Goal: Task Accomplishment & Management: Use online tool/utility

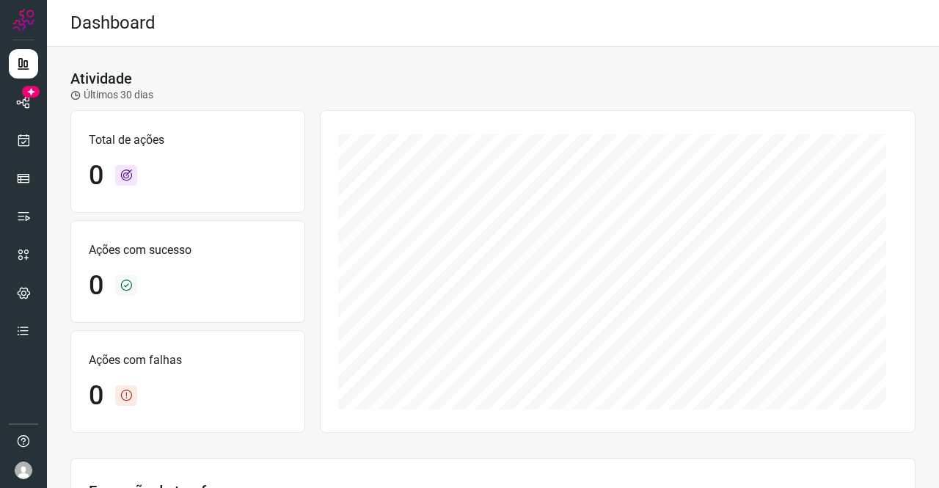
click at [831, 36] on div "Dashboard" at bounding box center [493, 23] width 892 height 47
click at [28, 96] on icon at bounding box center [23, 102] width 15 height 15
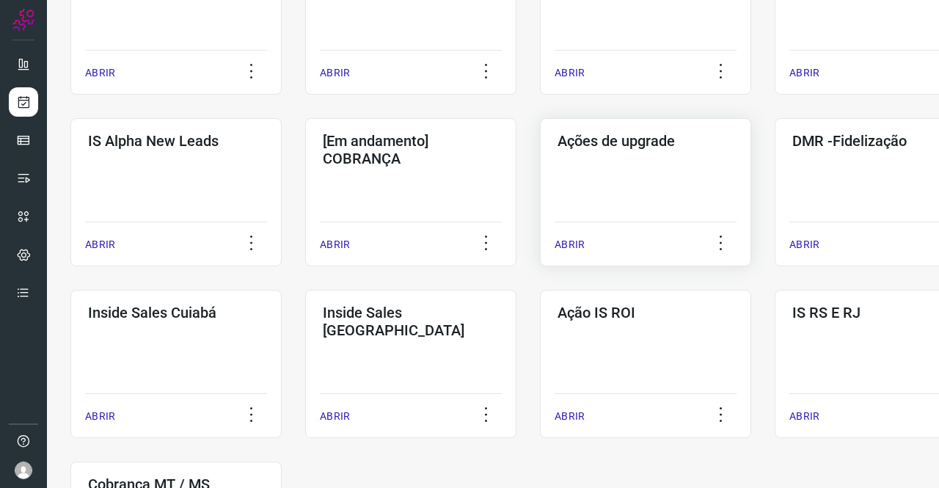
scroll to position [708, 0]
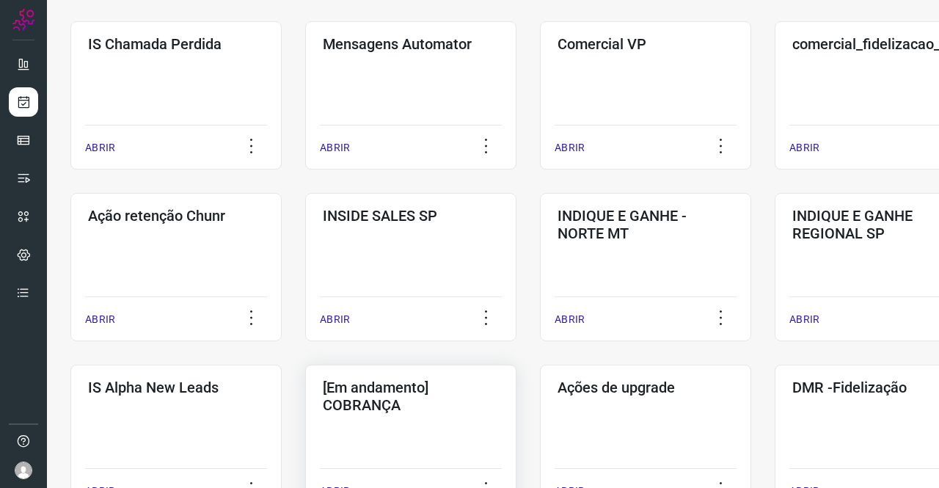
click at [448, 388] on h3 "[Em andamento] COBRANÇA" at bounding box center [411, 396] width 176 height 35
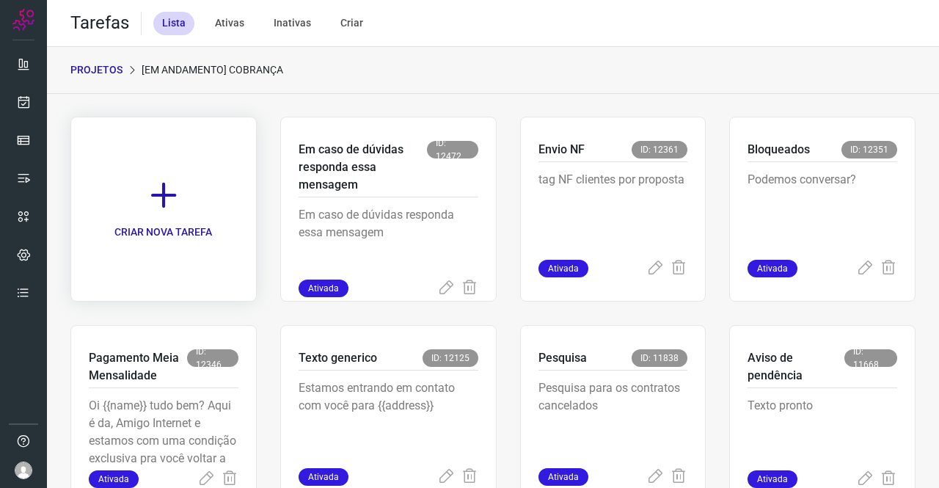
click at [190, 190] on link "CRIAR NOVA TAREFA" at bounding box center [163, 209] width 186 height 185
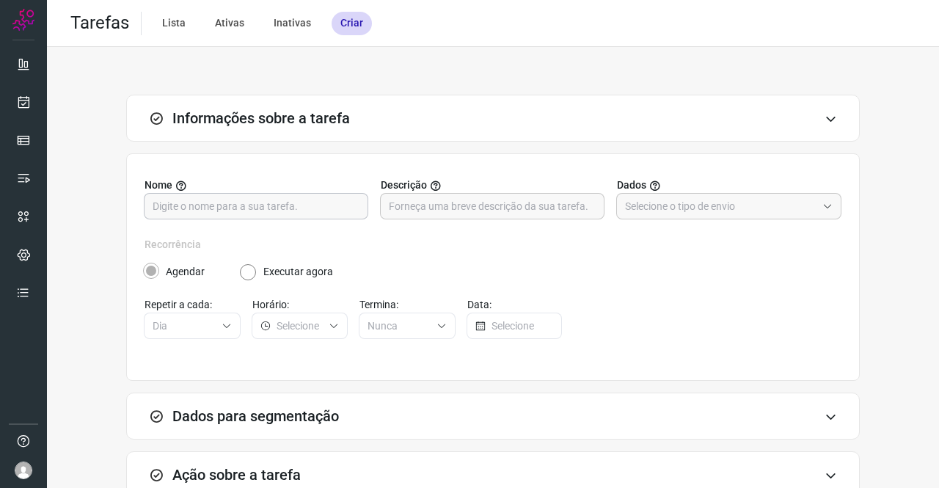
click at [200, 196] on input "text" at bounding box center [256, 206] width 207 height 25
type input "Valor Fixo"
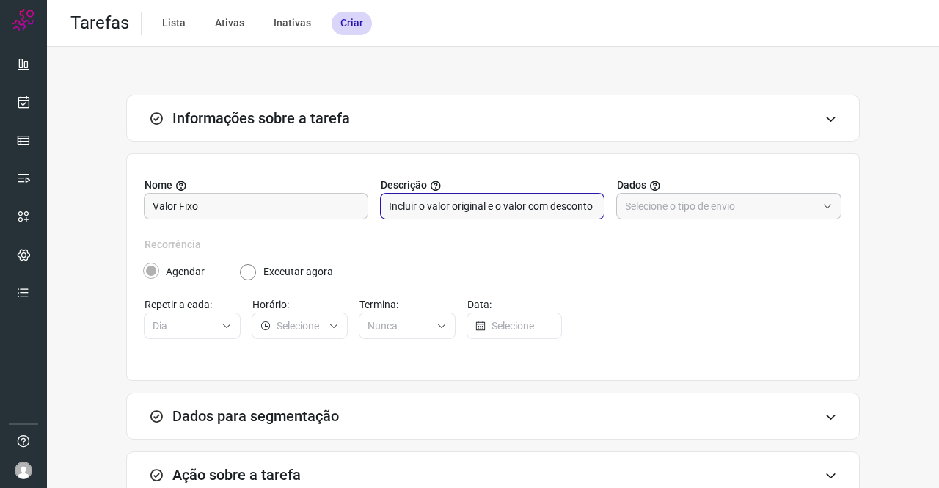
type input "Incluir o valor original e o valor com desconto"
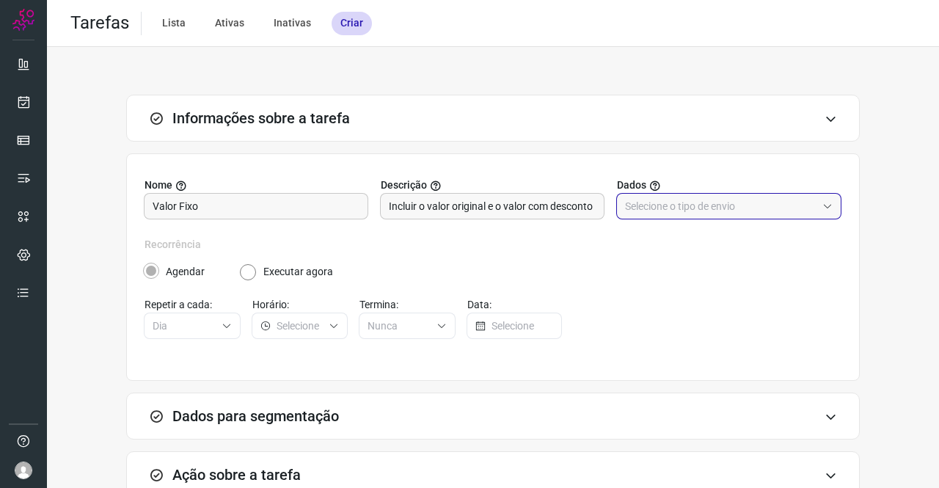
click at [642, 214] on input "text" at bounding box center [721, 206] width 192 height 25
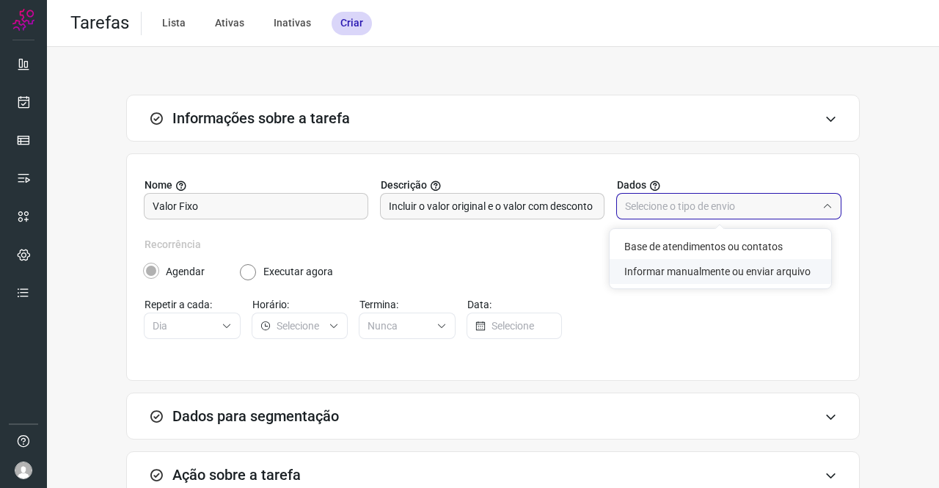
click at [692, 268] on li "Informar manualmente ou enviar arquivo" at bounding box center [721, 271] width 222 height 25
type input "Informar manualmente ou enviar arquivo"
radio input "false"
radio input "true"
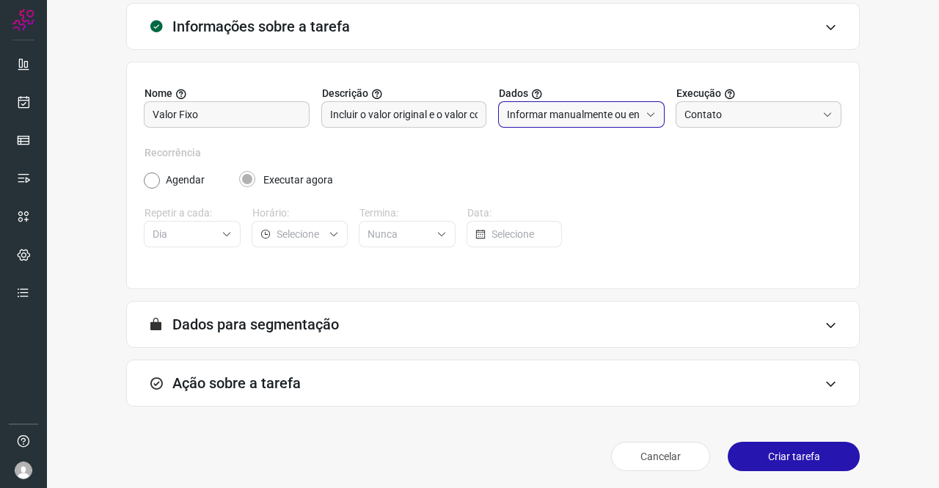
scroll to position [95, 0]
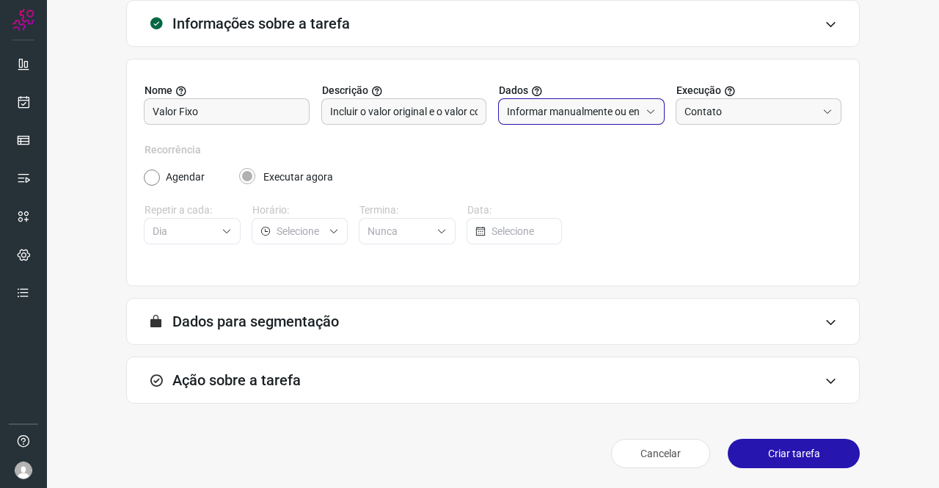
click at [269, 365] on div "Ação sobre a tarefa" at bounding box center [493, 380] width 734 height 47
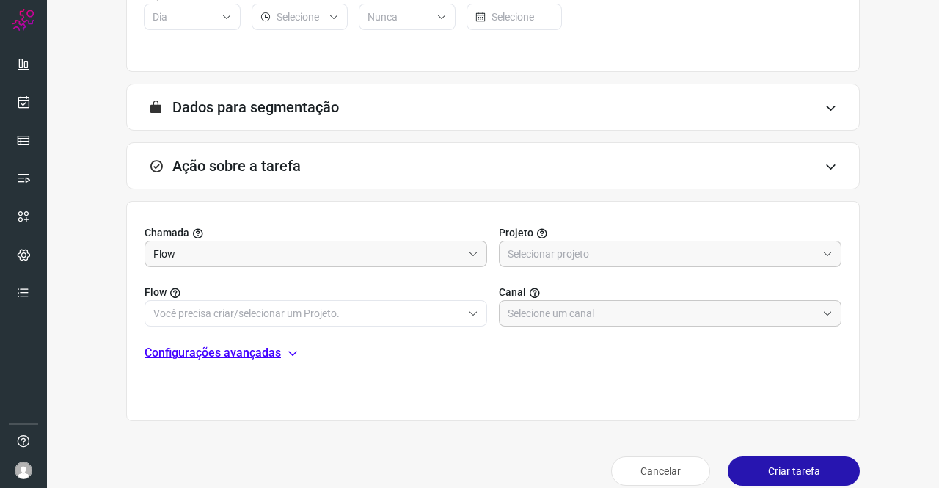
scroll to position [315, 0]
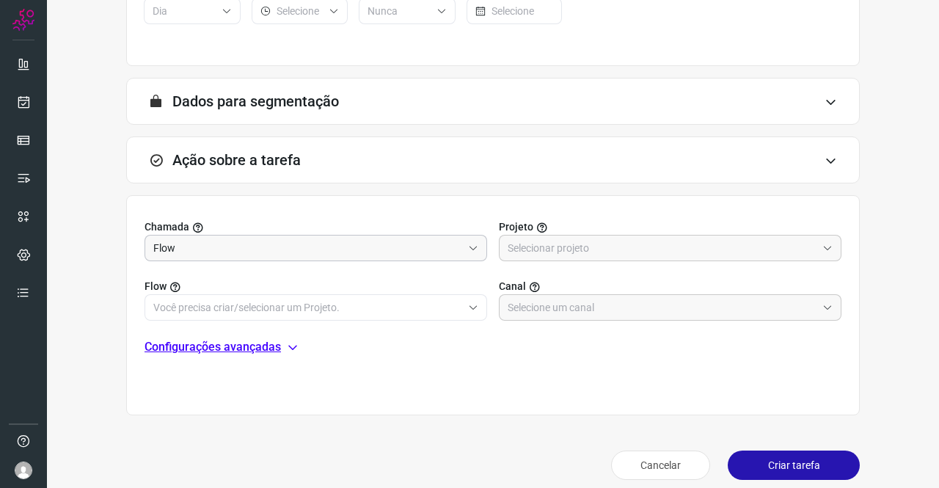
click at [270, 244] on input "Flow" at bounding box center [307, 248] width 309 height 25
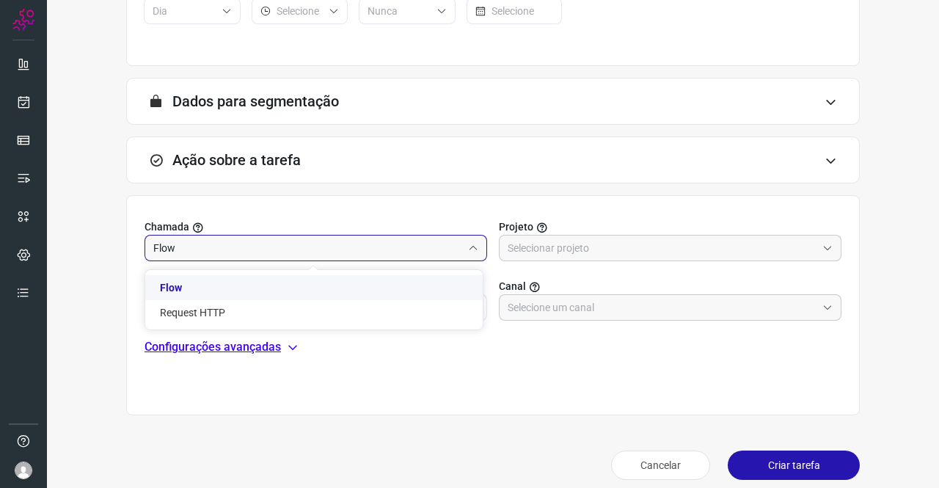
click at [246, 285] on li "Flow" at bounding box center [314, 287] width 338 height 25
click at [560, 237] on input "text" at bounding box center [662, 248] width 309 height 25
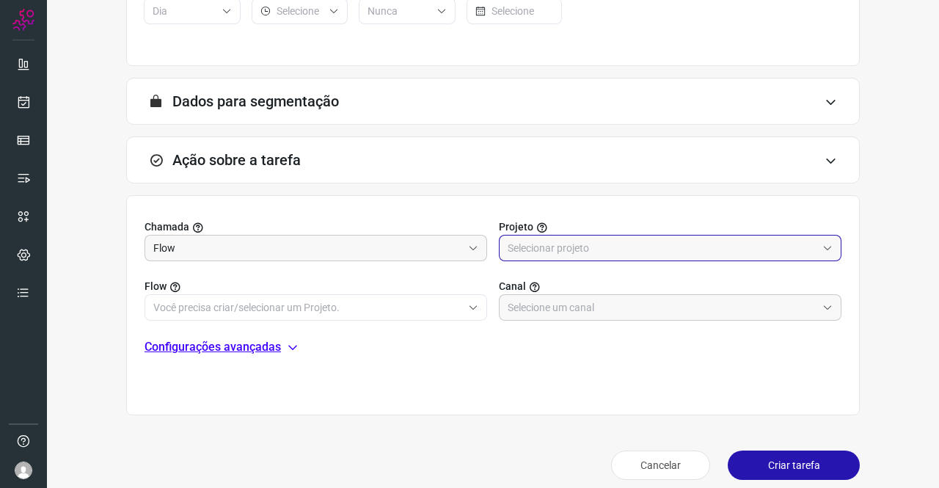
click at [577, 243] on input "text" at bounding box center [662, 248] width 309 height 25
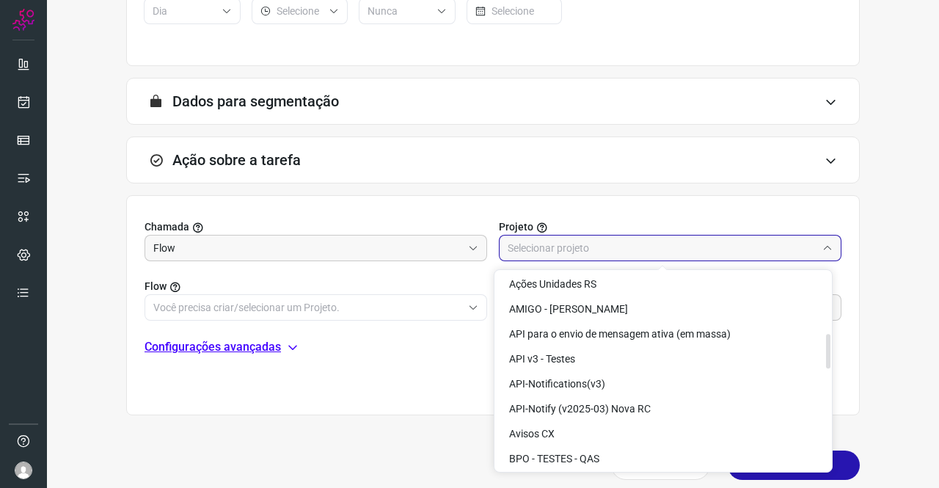
scroll to position [367, 0]
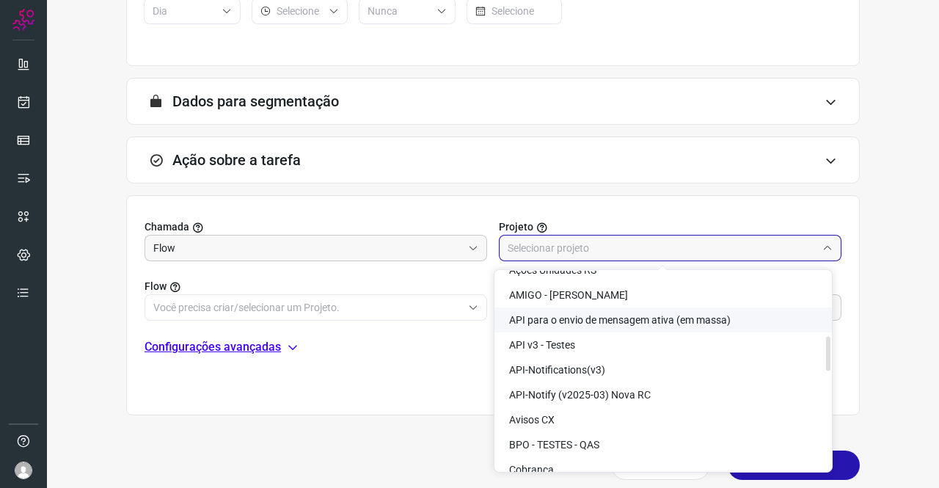
click at [637, 319] on span "API para o envio de mensagem ativa (em massa)" at bounding box center [620, 320] width 222 height 12
type input "API para o envio de mensagem ativa (em massa)"
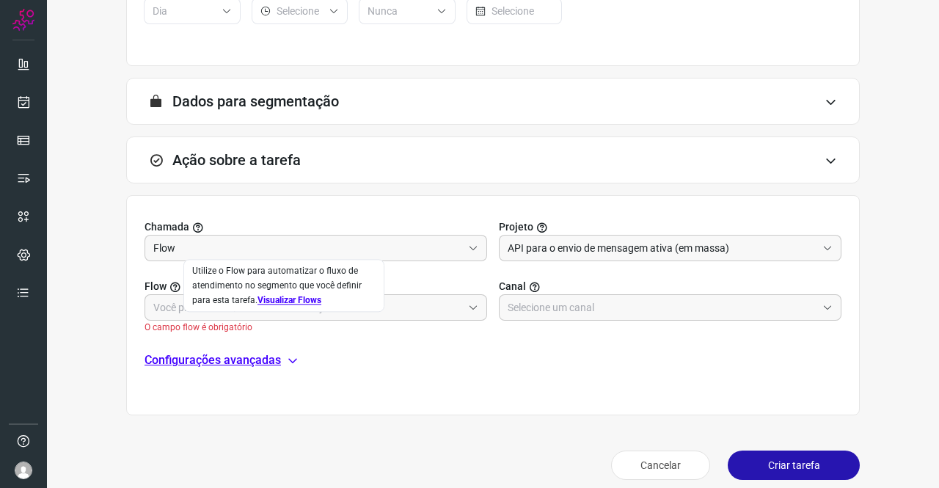
click at [192, 308] on div "Utilize o Flow para automatizar o fluxo de atendimento no segmento que você def…" at bounding box center [283, 285] width 201 height 53
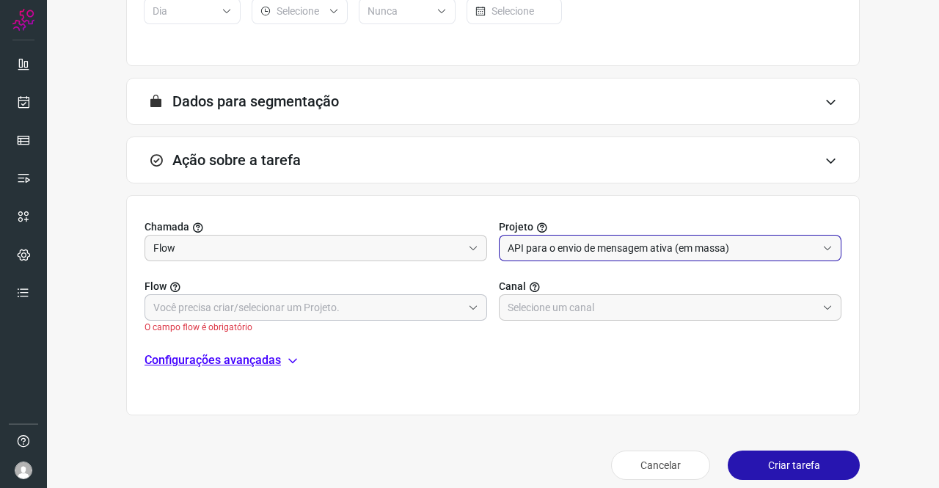
click at [362, 319] on div at bounding box center [316, 307] width 343 height 26
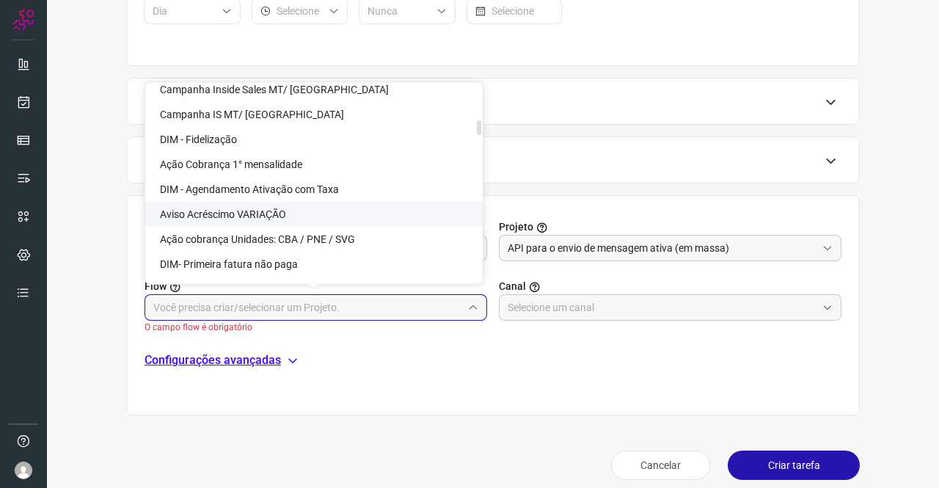
scroll to position [807, 0]
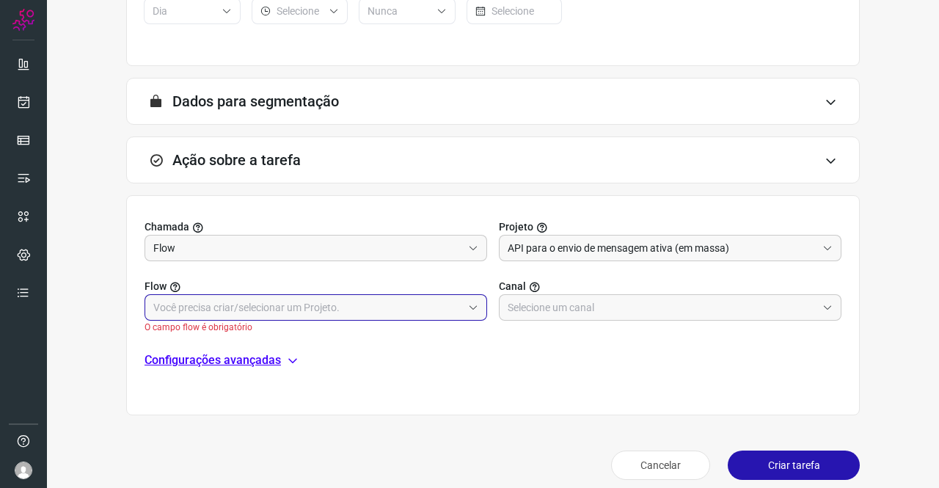
click at [234, 298] on input "text" at bounding box center [307, 307] width 309 height 25
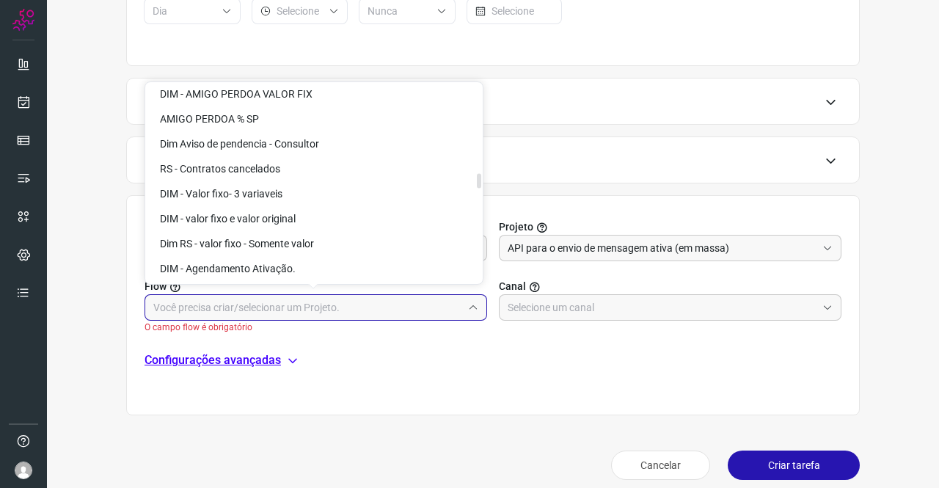
scroll to position [1835, 0]
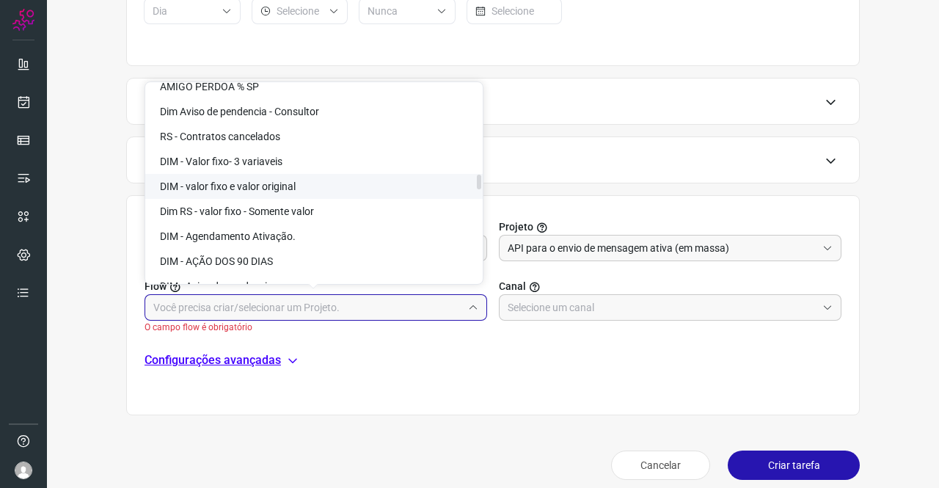
click at [312, 190] on li "DIM - valor fixo e valor original" at bounding box center [314, 186] width 338 height 25
type input "DIM - valor fixo e valor original"
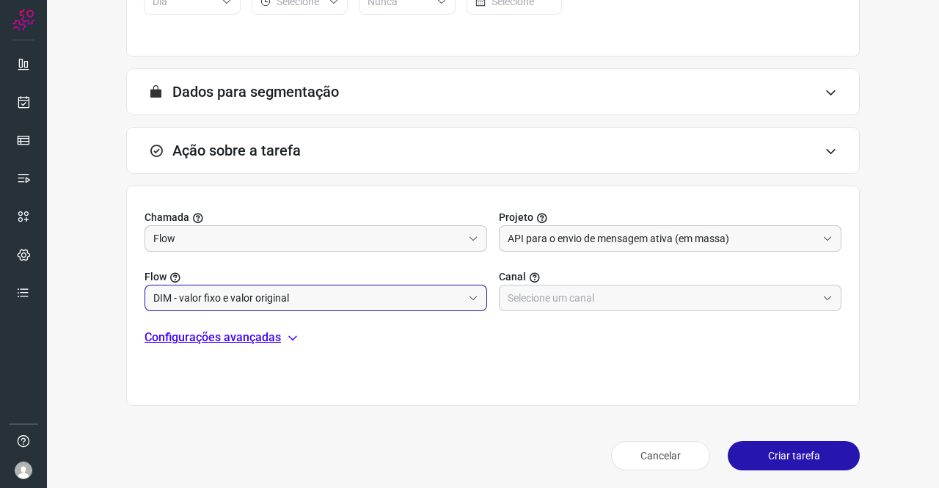
scroll to position [327, 0]
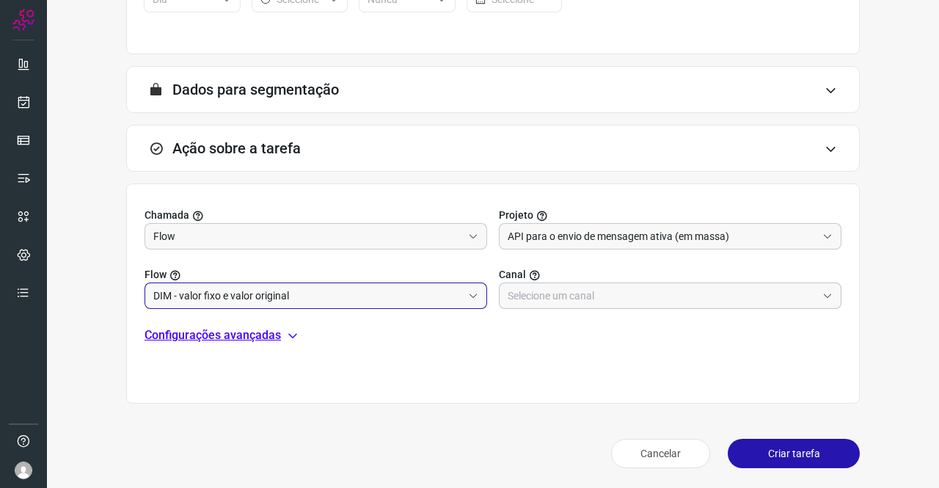
click at [576, 288] on input "text" at bounding box center [662, 295] width 309 height 25
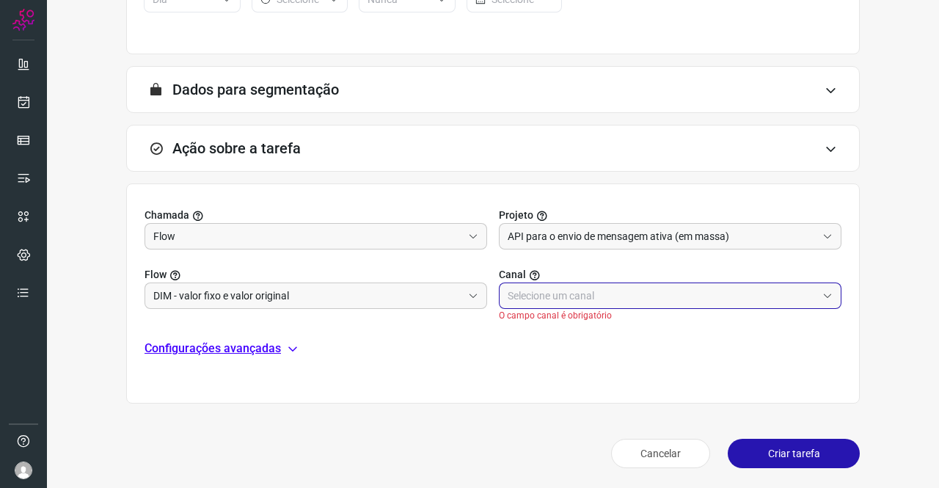
click at [582, 291] on input "text" at bounding box center [662, 295] width 309 height 25
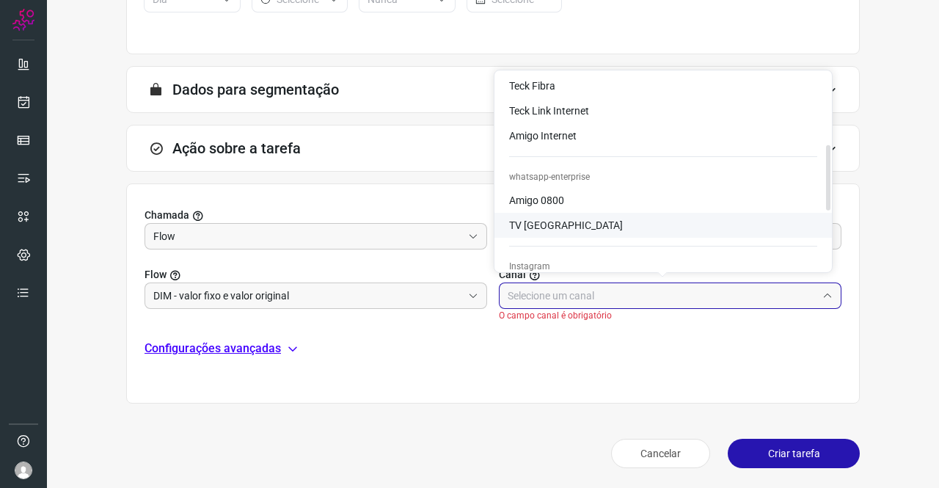
scroll to position [220, 0]
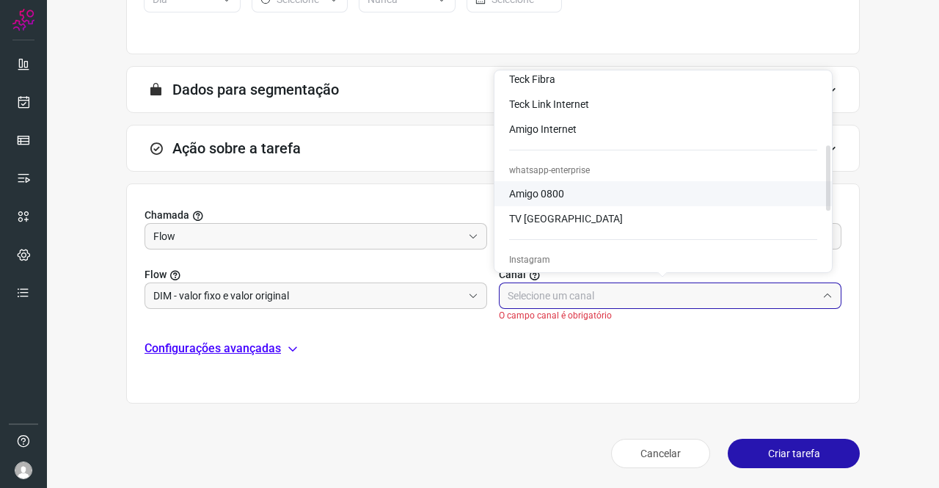
click at [567, 192] on li "Amigo 0800" at bounding box center [664, 193] width 338 height 25
type input "Amigo 0800"
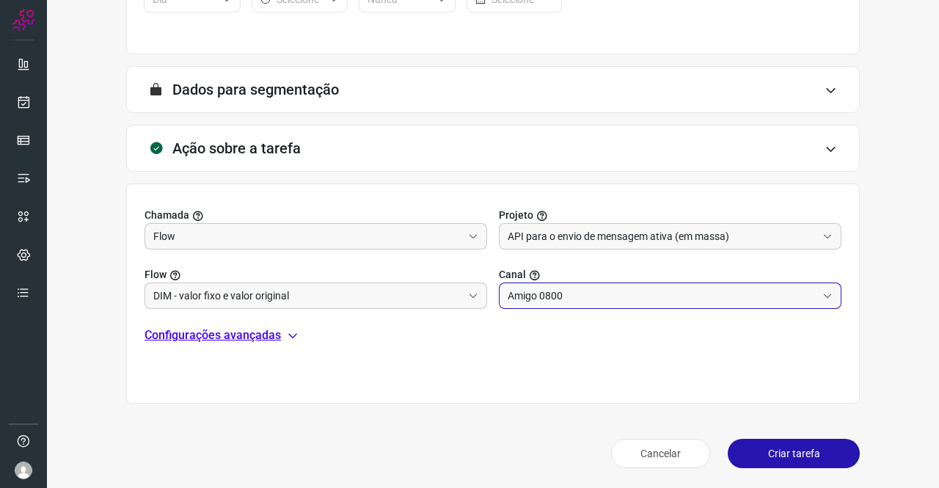
click at [264, 337] on p "Configurações avançadas" at bounding box center [213, 336] width 137 height 18
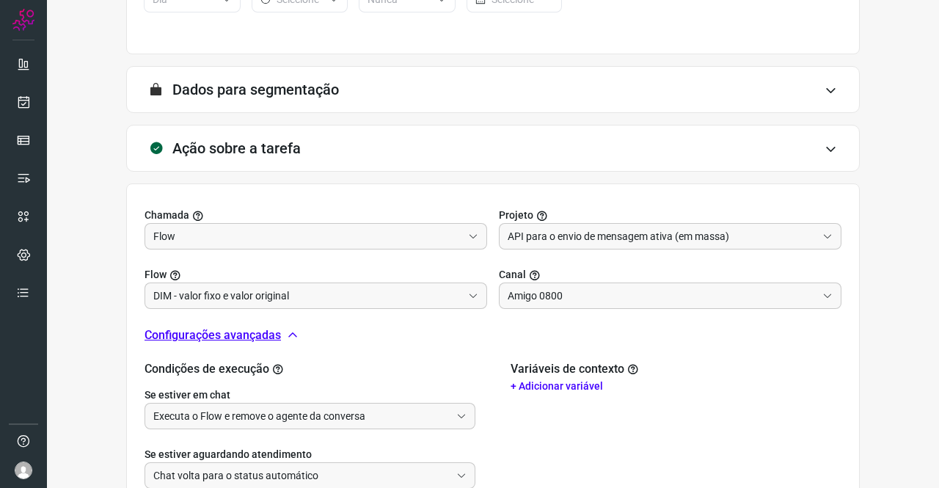
scroll to position [495, 0]
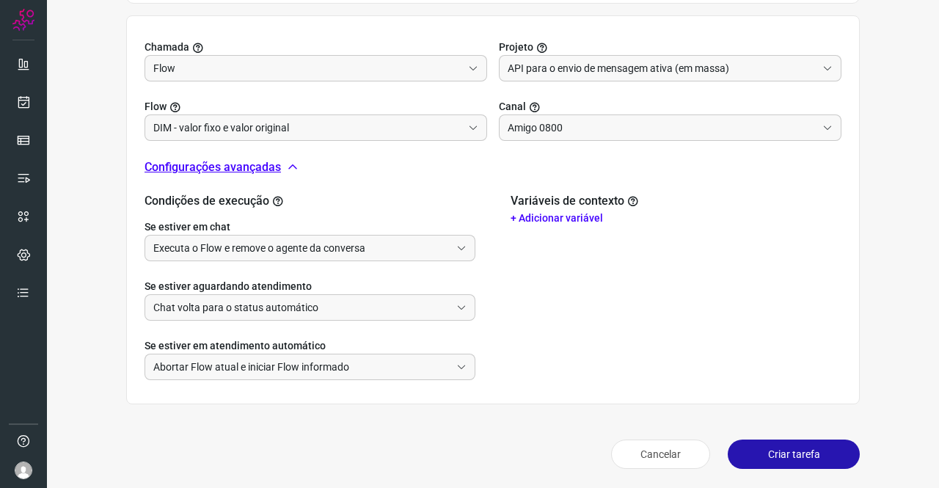
click at [556, 219] on p "+ Adicionar variável" at bounding box center [676, 218] width 331 height 15
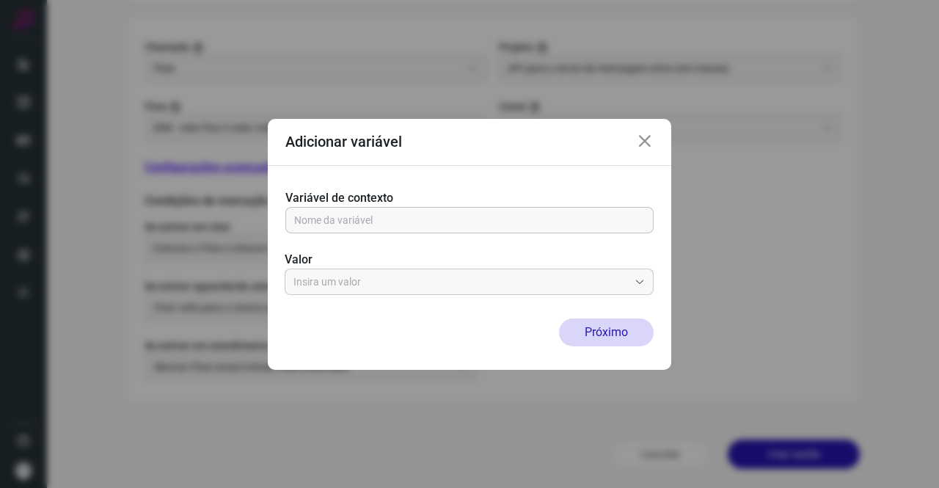
click at [431, 221] on input "text" at bounding box center [469, 220] width 351 height 25
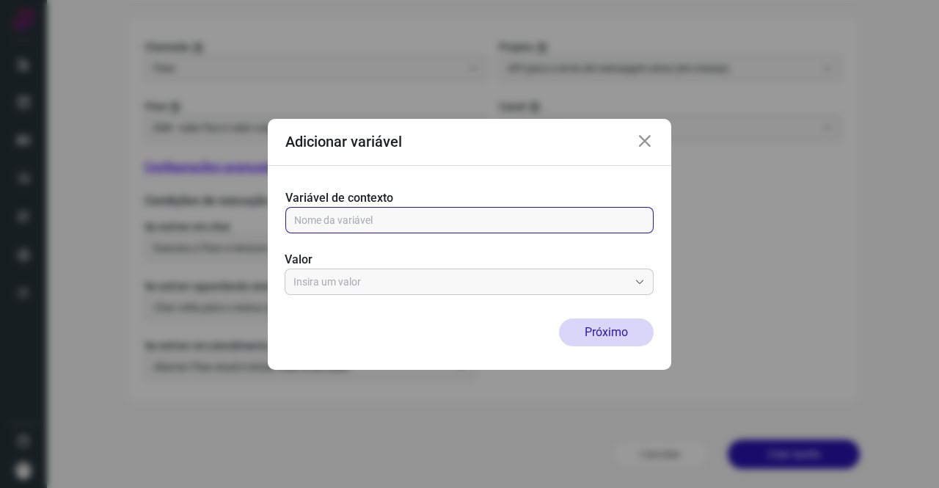
paste input "address"
type input "address"
click at [383, 291] on input "text" at bounding box center [461, 281] width 335 height 25
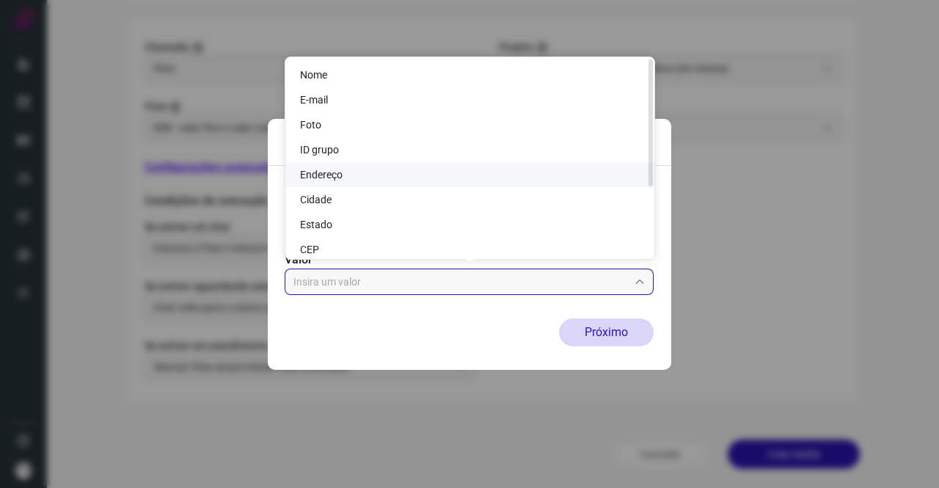
click at [348, 174] on li "Endereço" at bounding box center [470, 174] width 369 height 25
type input "Endereço"
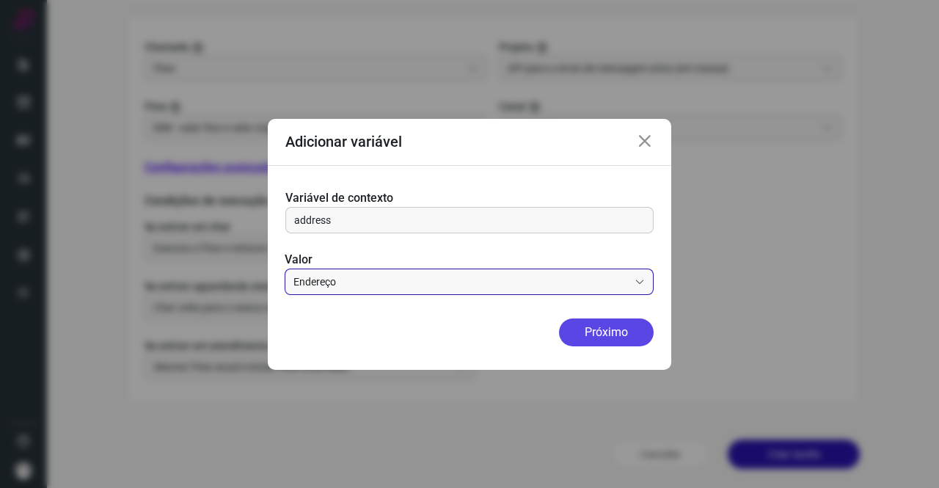
click at [581, 338] on button "Próximo" at bounding box center [606, 333] width 95 height 28
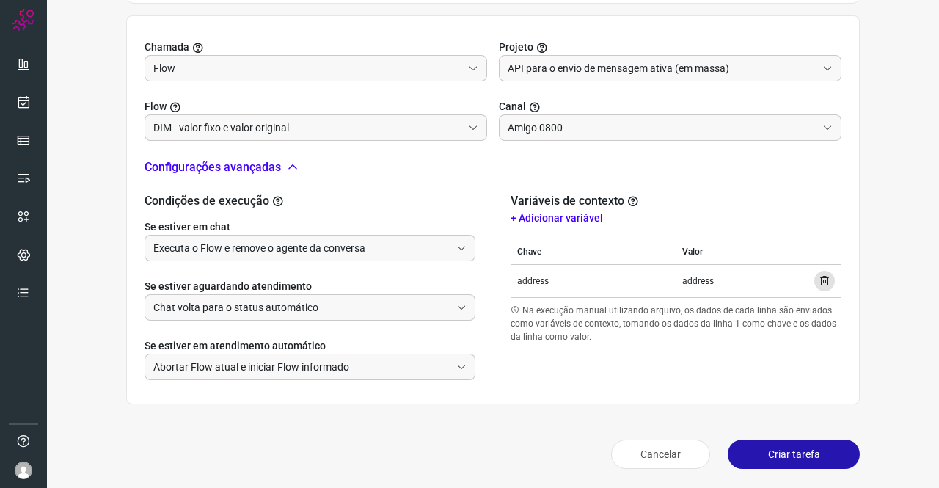
click at [558, 213] on p "+ Adicionar variável" at bounding box center [676, 218] width 331 height 15
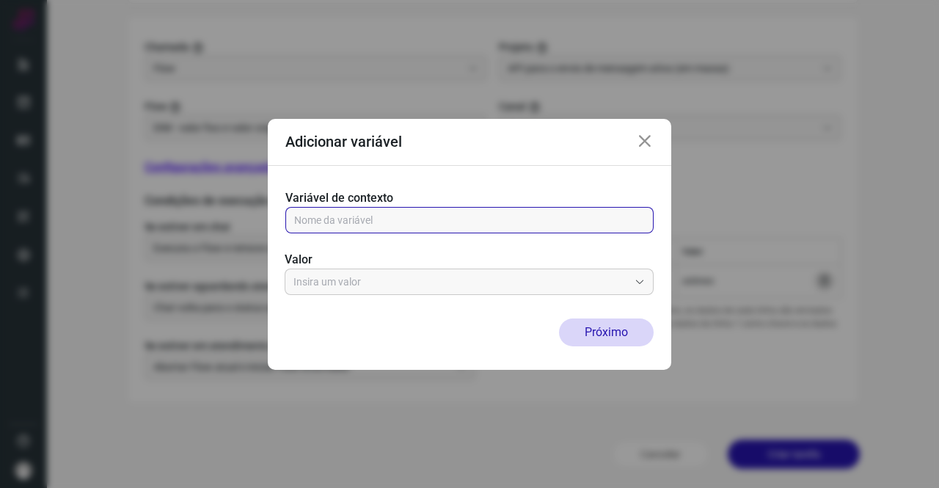
click at [354, 224] on input "text" at bounding box center [469, 220] width 351 height 25
paste input "state"
type input "state"
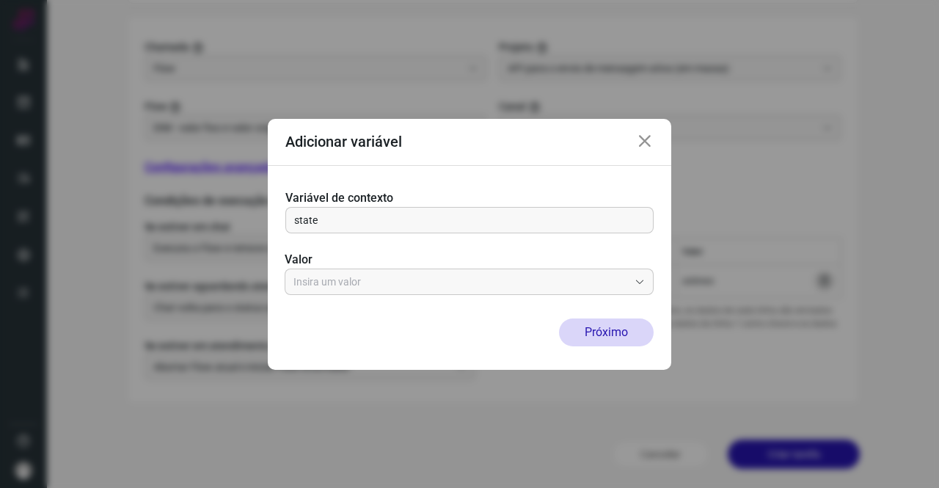
click at [368, 296] on div "Variável de contexto state Valor" at bounding box center [470, 242] width 404 height 153
click at [367, 286] on input "text" at bounding box center [461, 281] width 335 height 25
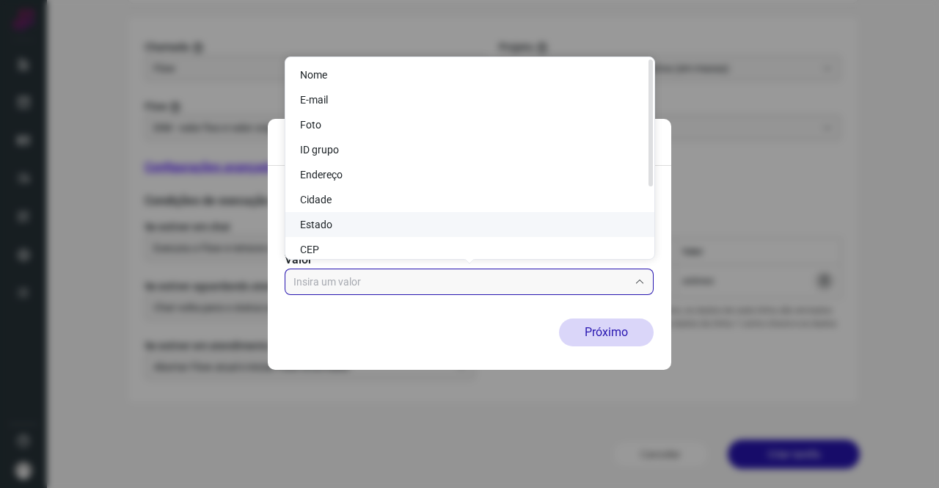
click at [338, 228] on li "Estado" at bounding box center [470, 224] width 369 height 25
type input "Estado"
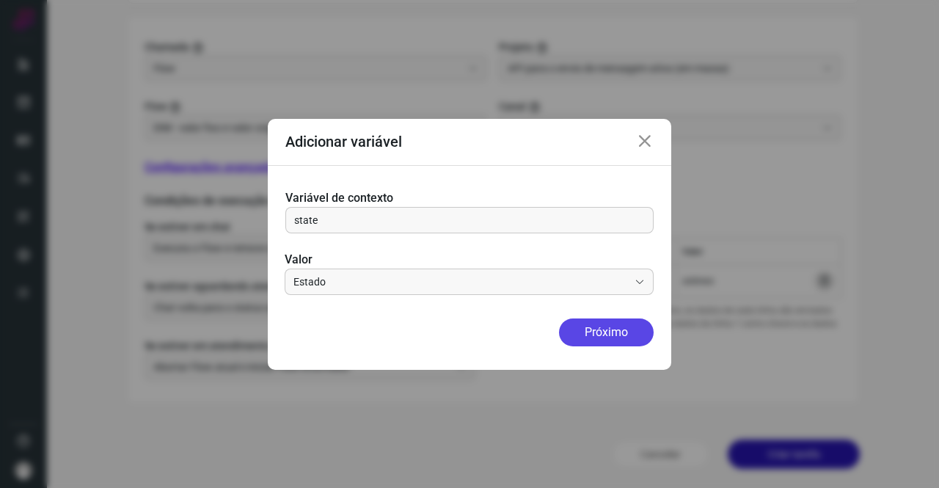
click at [578, 327] on button "Próximo" at bounding box center [606, 333] width 95 height 28
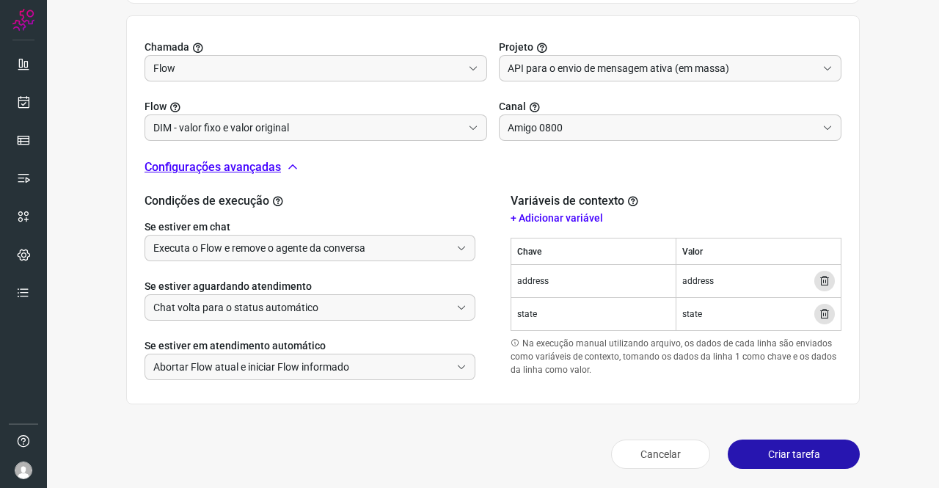
click at [762, 447] on button "Criar tarefa" at bounding box center [794, 454] width 132 height 29
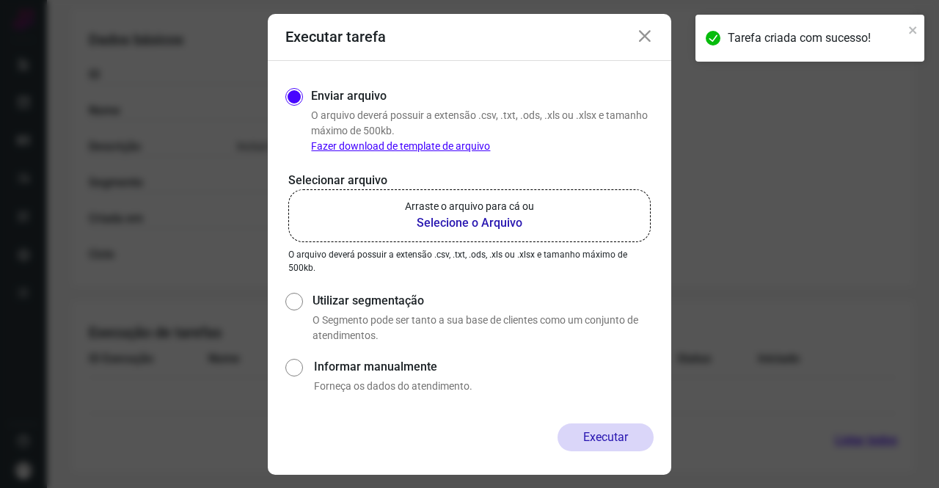
scroll to position [267, 0]
click at [643, 40] on icon at bounding box center [645, 37] width 18 height 18
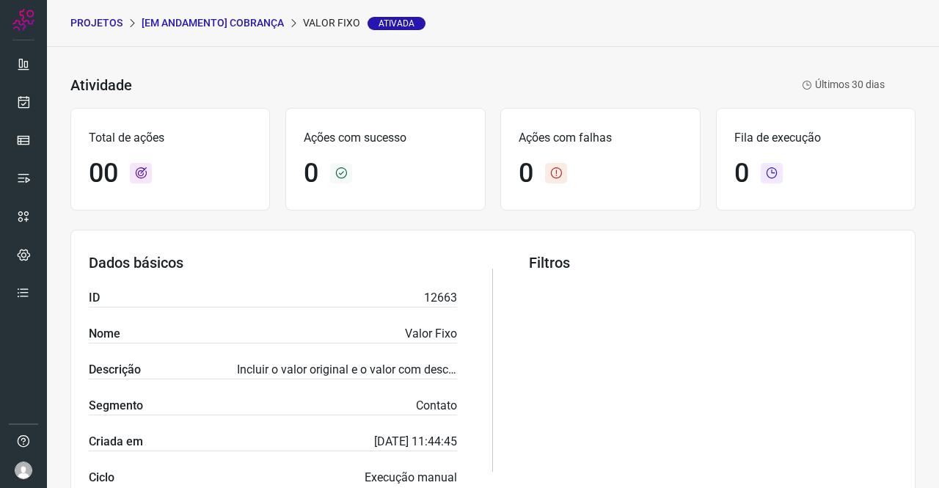
scroll to position [0, 0]
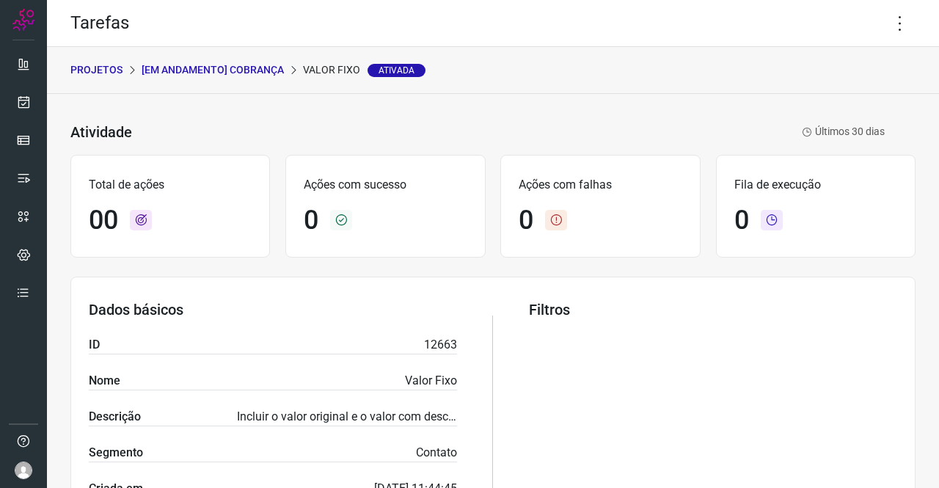
click at [235, 64] on p "[Em andamento] COBRANÇA" at bounding box center [213, 69] width 142 height 15
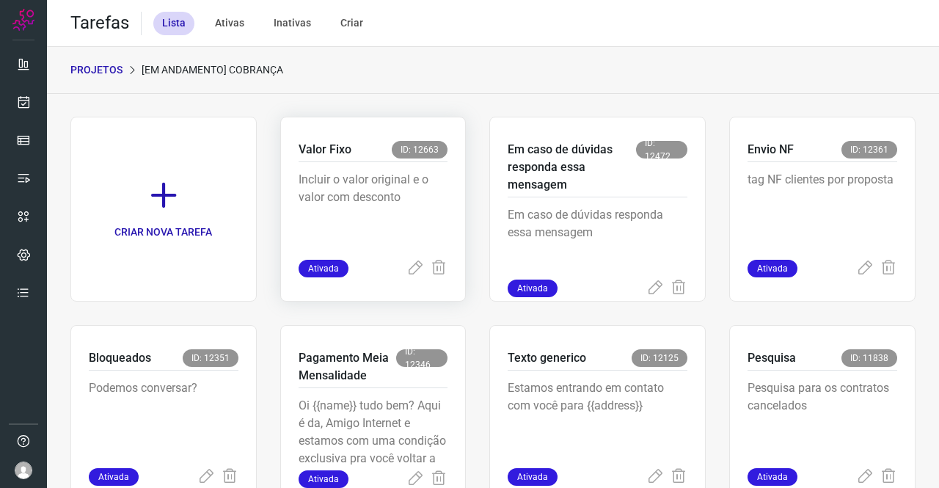
click at [421, 150] on span "ID: 12663" at bounding box center [420, 150] width 56 height 18
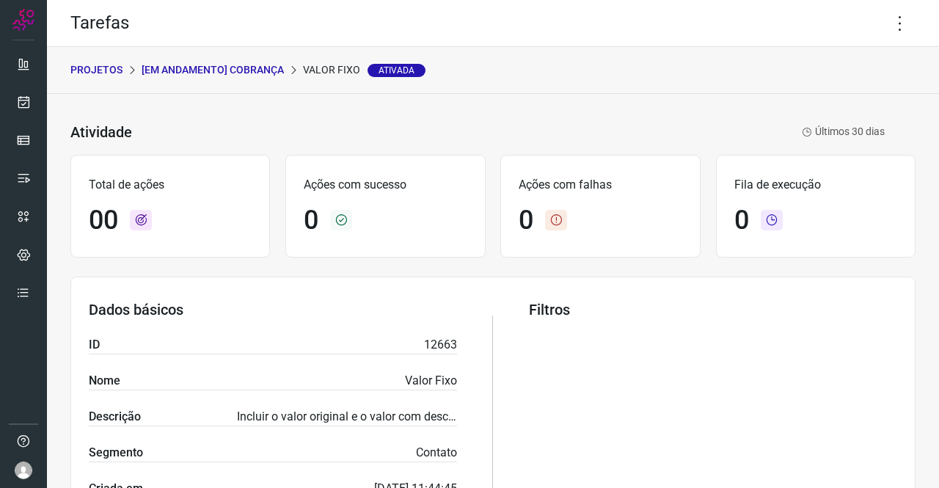
click at [250, 70] on p "[Em andamento] COBRANÇA" at bounding box center [213, 69] width 142 height 15
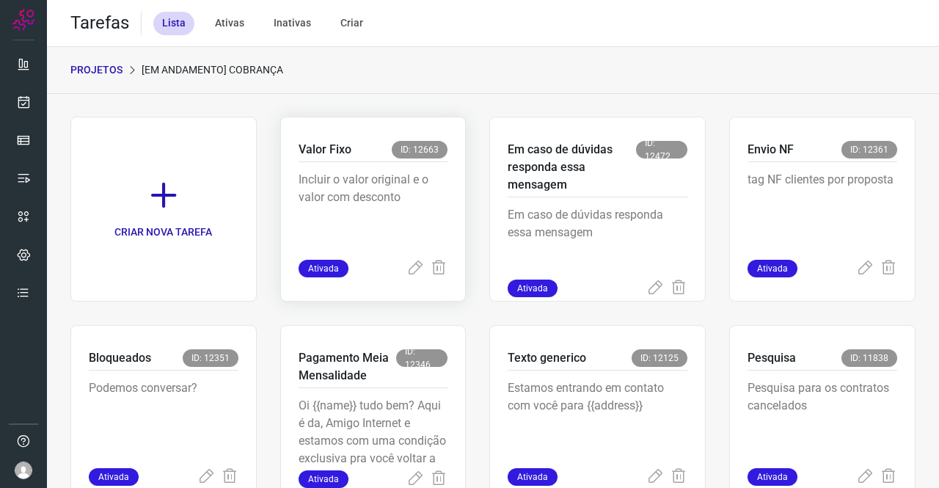
click at [417, 146] on span "ID: 12663" at bounding box center [420, 150] width 56 height 18
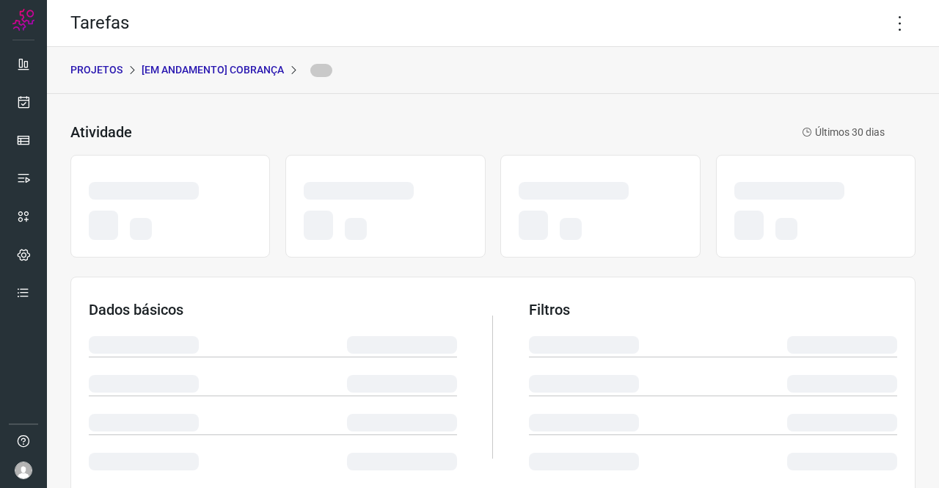
click at [417, 146] on div "Atividade Últimos 30 dias" at bounding box center [492, 132] width 845 height 31
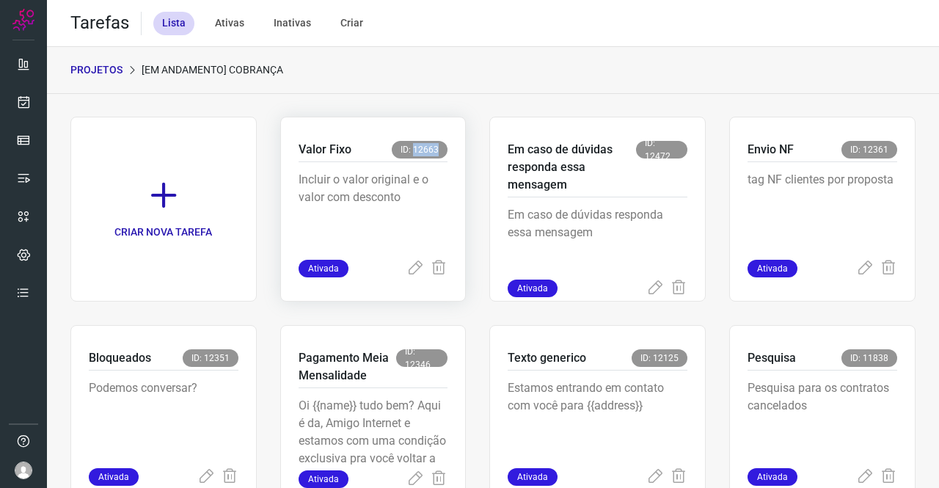
drag, startPoint x: 410, startPoint y: 148, endPoint x: 433, endPoint y: 149, distance: 23.5
click at [433, 149] on span "ID: 12663" at bounding box center [420, 150] width 56 height 18
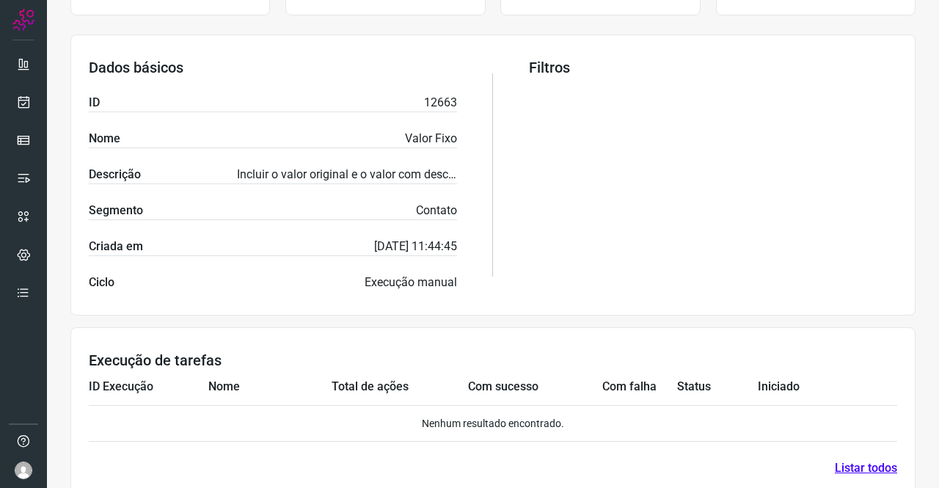
scroll to position [267, 0]
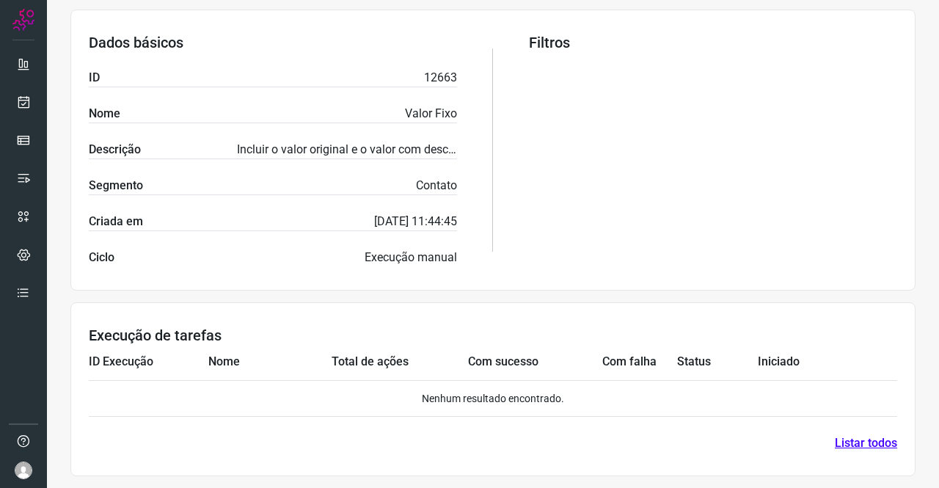
click at [424, 76] on p "12663" at bounding box center [440, 78] width 33 height 18
click at [425, 76] on p "12663" at bounding box center [440, 78] width 33 height 18
click at [426, 79] on p "12663" at bounding box center [440, 78] width 33 height 18
copy p "12663"
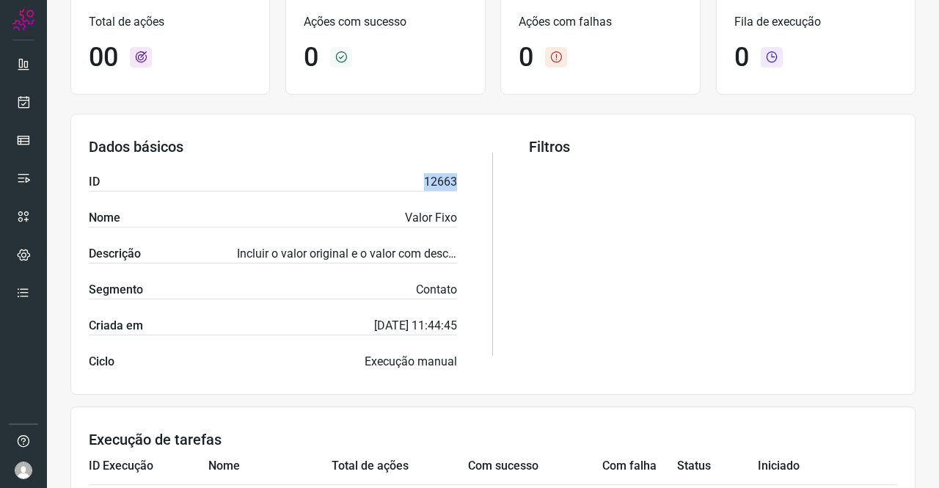
scroll to position [0, 0]
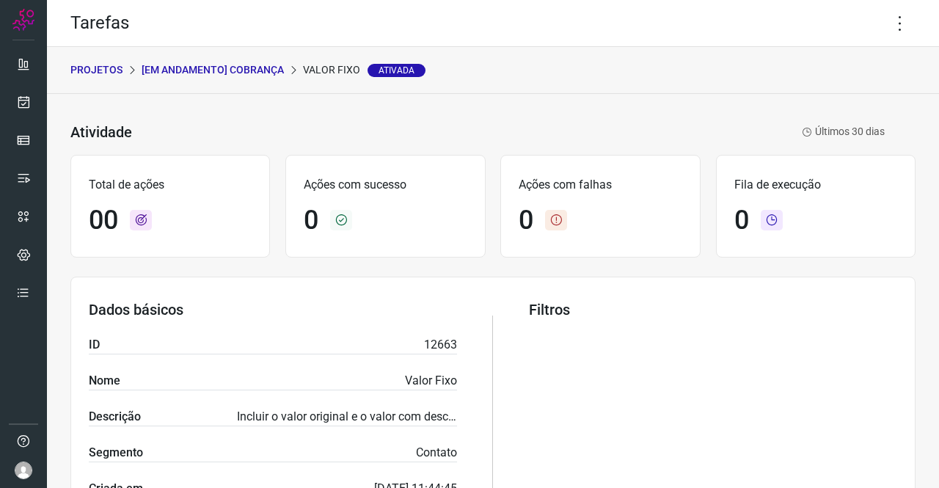
click at [258, 70] on p "[Em andamento] COBRANÇA" at bounding box center [213, 69] width 142 height 15
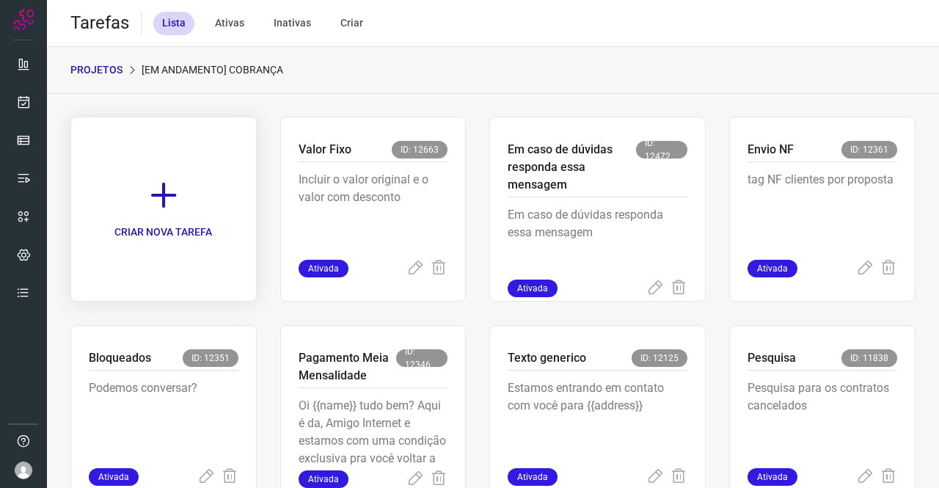
click at [157, 189] on icon at bounding box center [164, 195] width 32 height 32
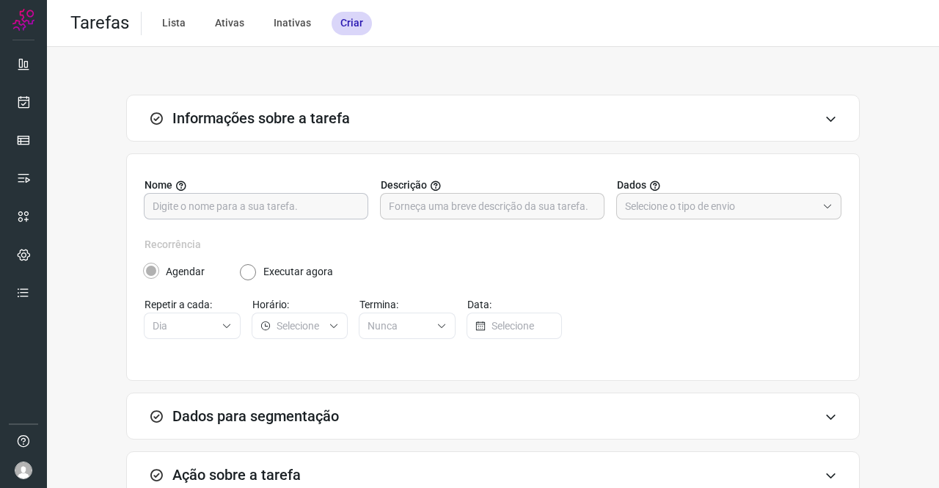
click at [193, 212] on input "text" at bounding box center [256, 206] width 207 height 25
type input "Resgate do amigo"
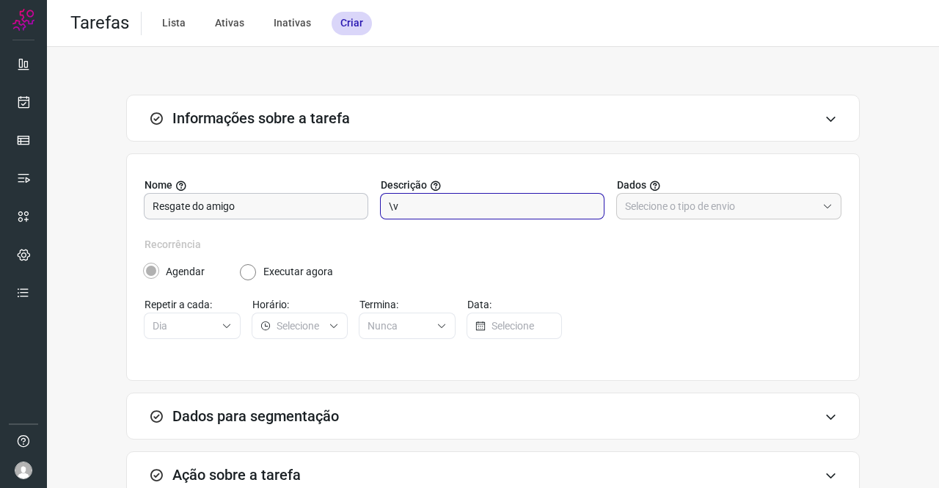
type input "\"
paste input "[PERSON_NAME] cliente! Esperamos que esteja tudo bem! Estamos entrando em conta…"
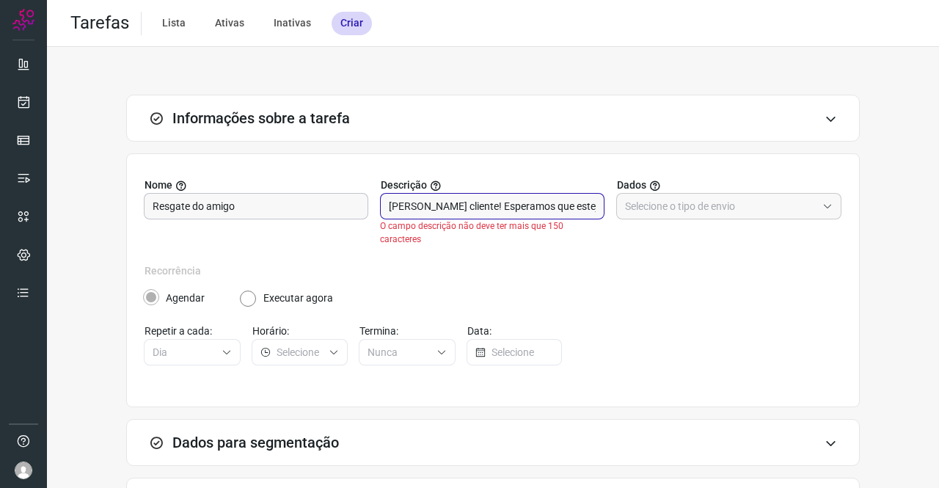
scroll to position [0, 683]
drag, startPoint x: 485, startPoint y: 200, endPoint x: 383, endPoint y: 194, distance: 102.2
click at [383, 194] on div "[PERSON_NAME] cliente! Esperamos que esteja tudo bem! Estamos entrando em conta…" at bounding box center [492, 206] width 225 height 26
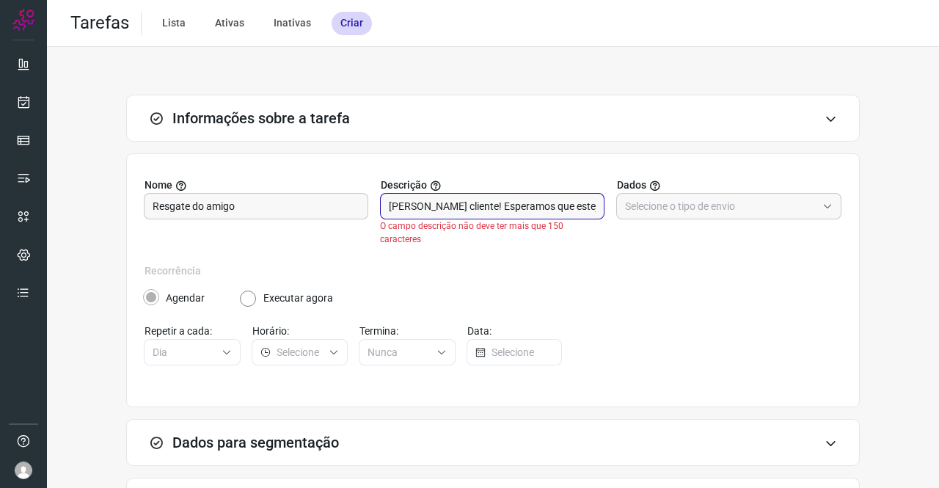
click at [383, 194] on div "[PERSON_NAME] cliente! Esperamos que esteja tudo bem! Estamos entrando em conta…" at bounding box center [492, 206] width 225 height 26
click at [470, 211] on input "[PERSON_NAME] cliente! Esperamos que esteja tudo bem! Estamos entrando em conta…" at bounding box center [492, 206] width 207 height 25
click at [558, 205] on input "[PERSON_NAME] cliente! Esperamos que esteja tudo bem! Estamos entrando em conta…" at bounding box center [492, 206] width 207 height 25
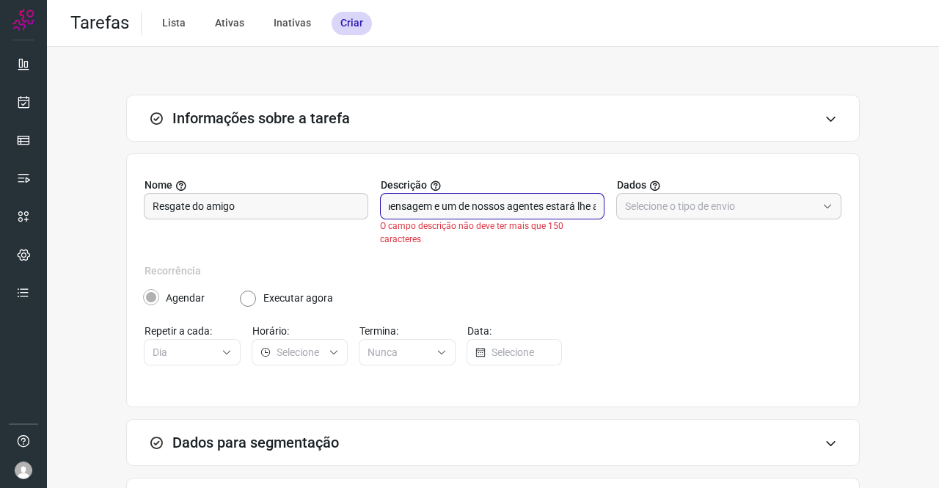
drag, startPoint x: 545, startPoint y: 205, endPoint x: 825, endPoint y: 231, distance: 280.9
click at [825, 231] on div "Nome Resgate do amigo Descrição Caro cliente! Esperamos que esteja tudo bem! Es…" at bounding box center [493, 221] width 697 height 86
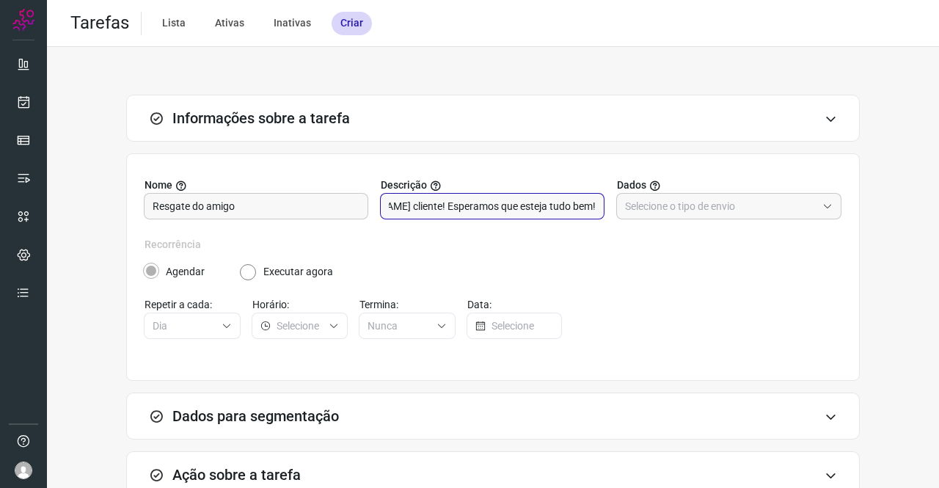
scroll to position [0, 8]
type input "[PERSON_NAME] cliente! Esperamos que esteja tudo bem!"
click at [730, 197] on input "text" at bounding box center [721, 206] width 192 height 25
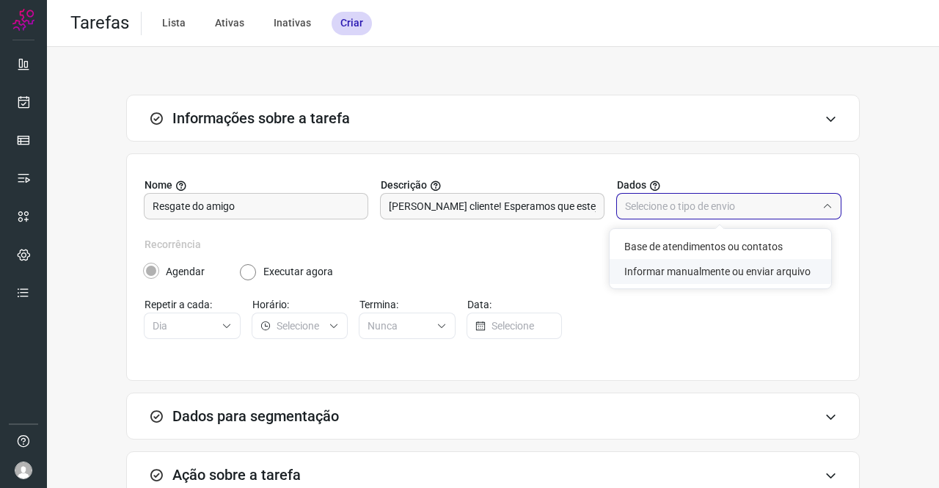
click at [721, 270] on li "Informar manualmente ou enviar arquivo" at bounding box center [721, 271] width 222 height 25
type input "Informar manualmente ou enviar arquivo"
radio input "false"
radio input "true"
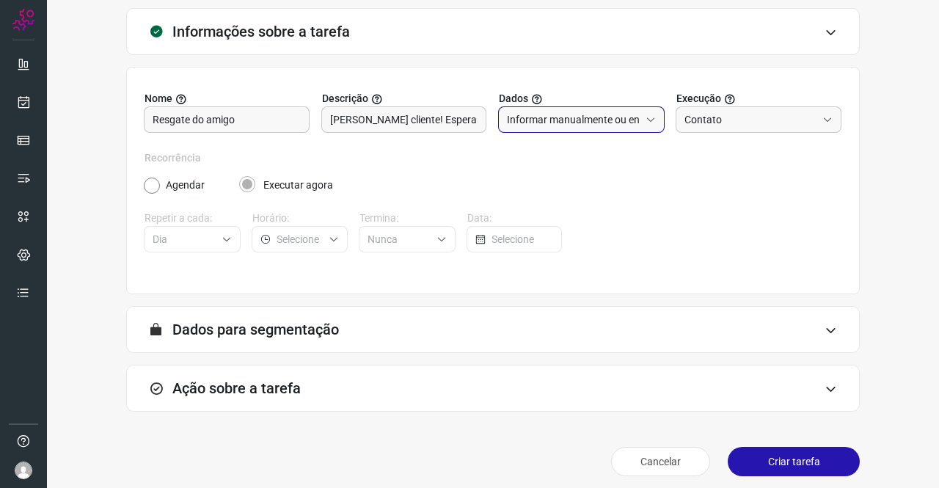
scroll to position [95, 0]
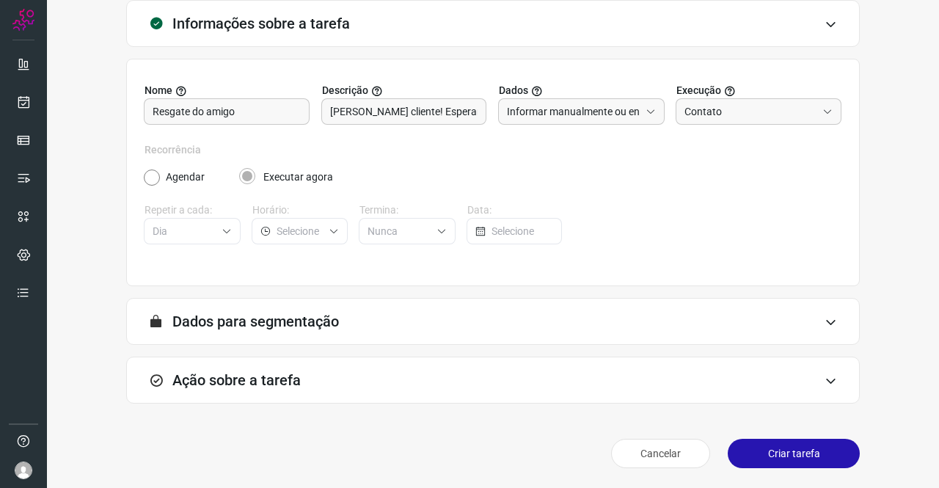
click at [294, 371] on h3 "Ação sobre a tarefa" at bounding box center [236, 380] width 128 height 18
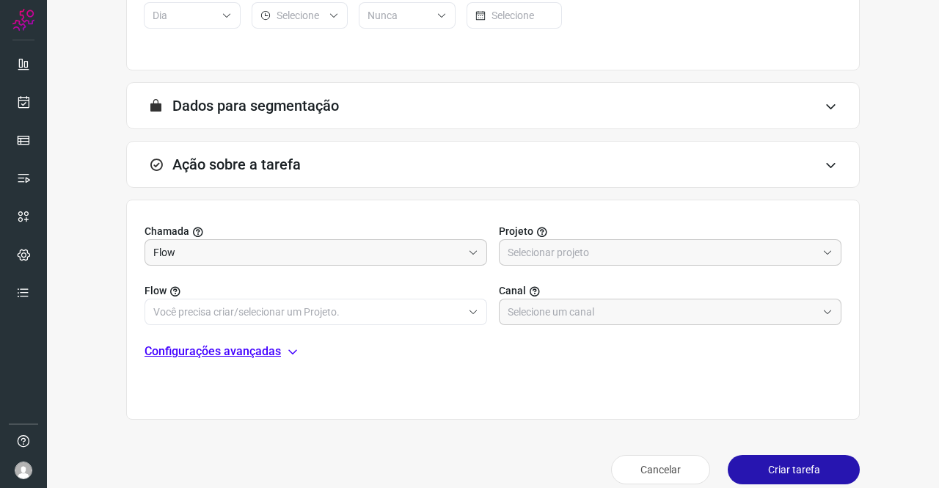
scroll to position [327, 0]
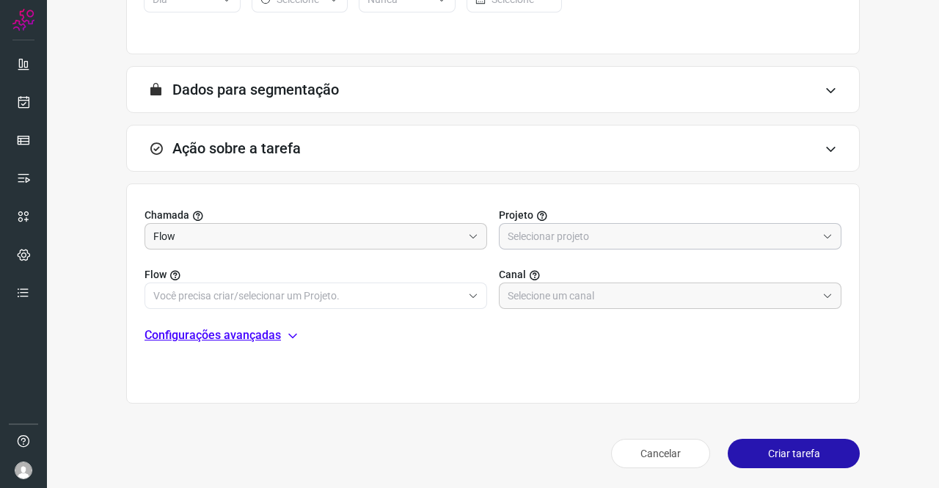
click at [626, 241] on input "text" at bounding box center [662, 236] width 309 height 25
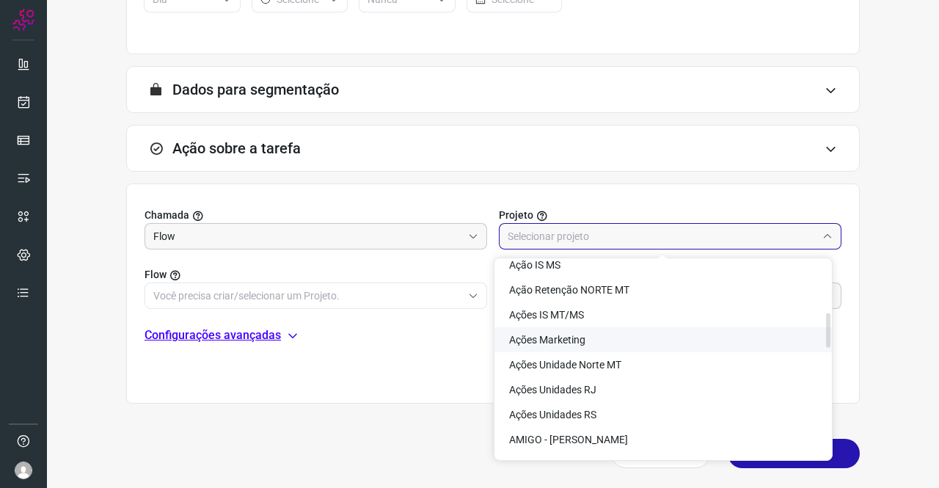
scroll to position [367, 0]
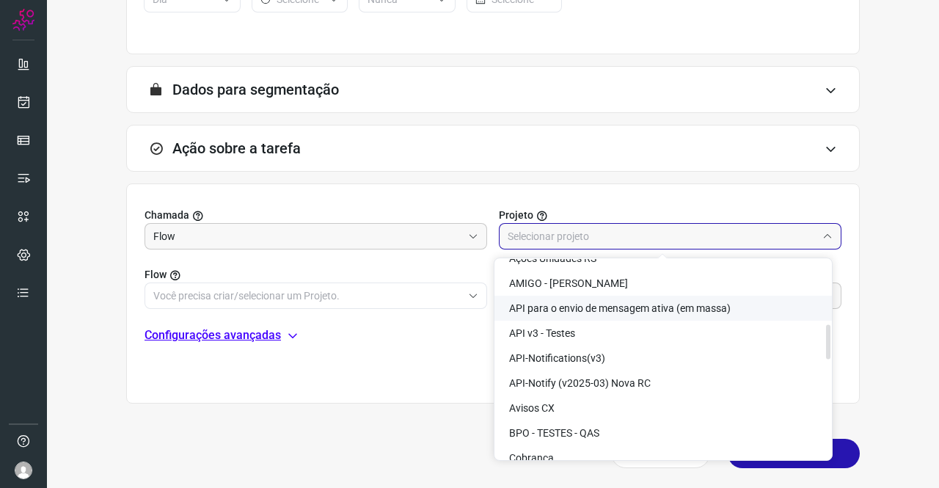
click at [661, 312] on span "API para o envio de mensagem ativa (em massa)" at bounding box center [620, 308] width 222 height 12
type input "API para o envio de mensagem ativa (em massa)"
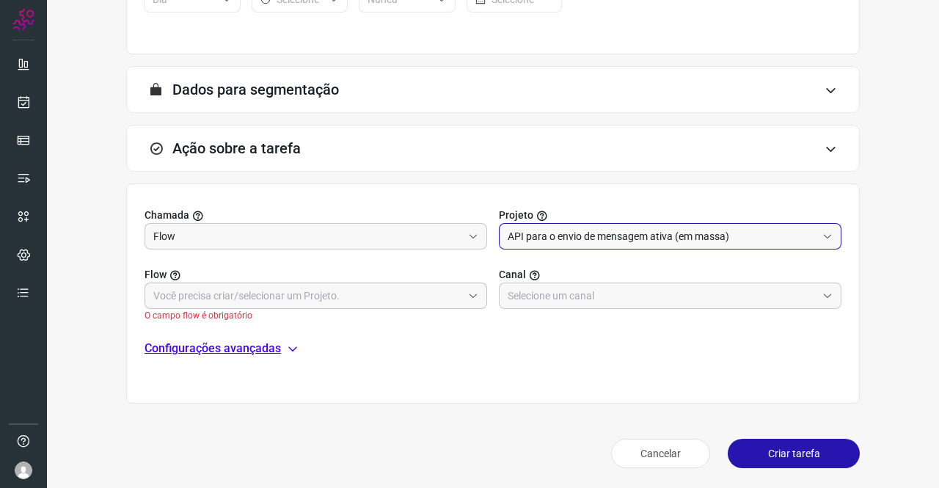
click at [364, 291] on input "text" at bounding box center [307, 295] width 309 height 25
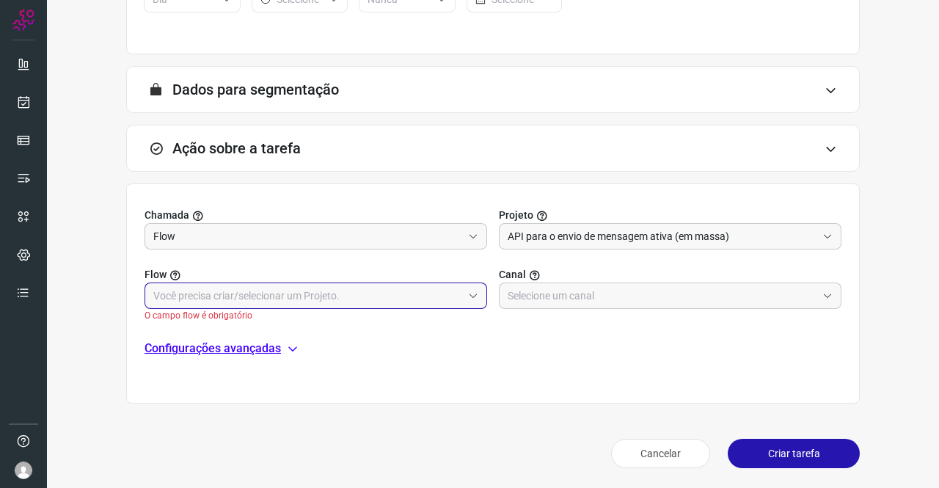
click at [323, 289] on input "text" at bounding box center [307, 295] width 309 height 25
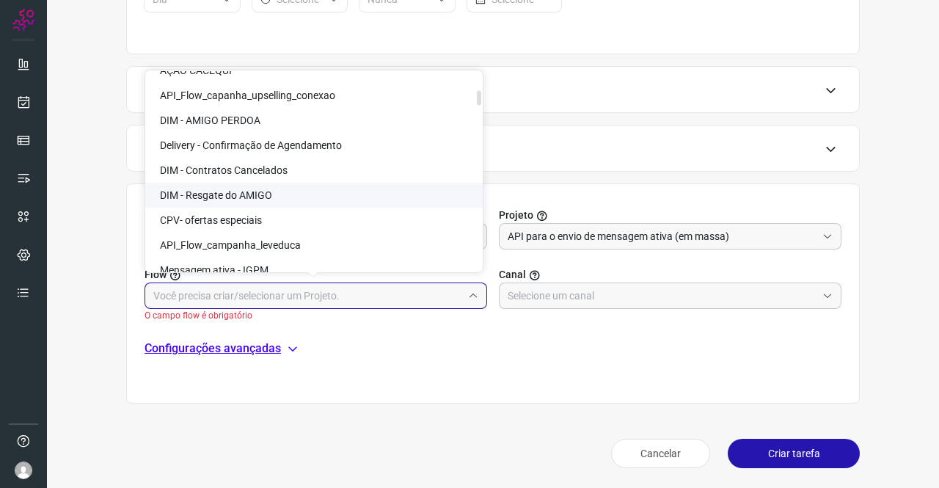
click at [266, 199] on span "DIM - Resgate do AMIGO" at bounding box center [216, 195] width 112 height 12
type input "DIM - Resgate do AMIGO"
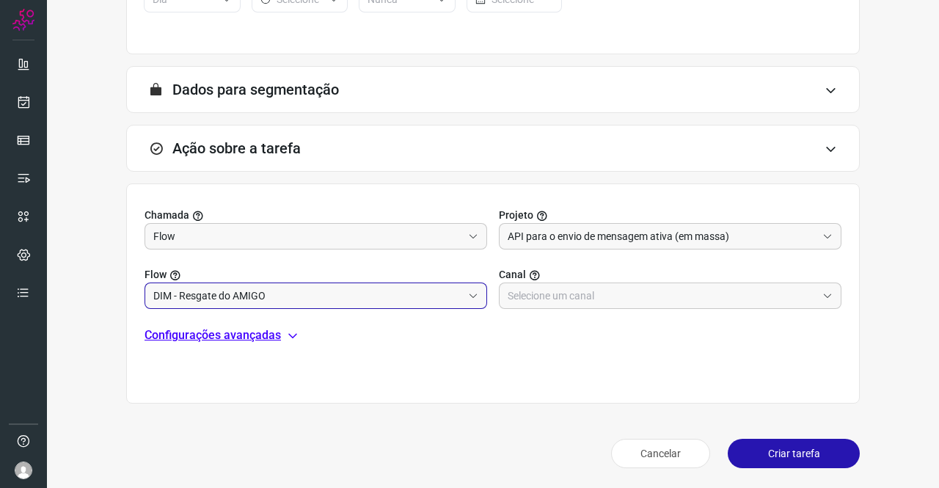
click at [615, 279] on label "Canal" at bounding box center [670, 274] width 343 height 15
click at [617, 291] on input "text" at bounding box center [662, 295] width 309 height 25
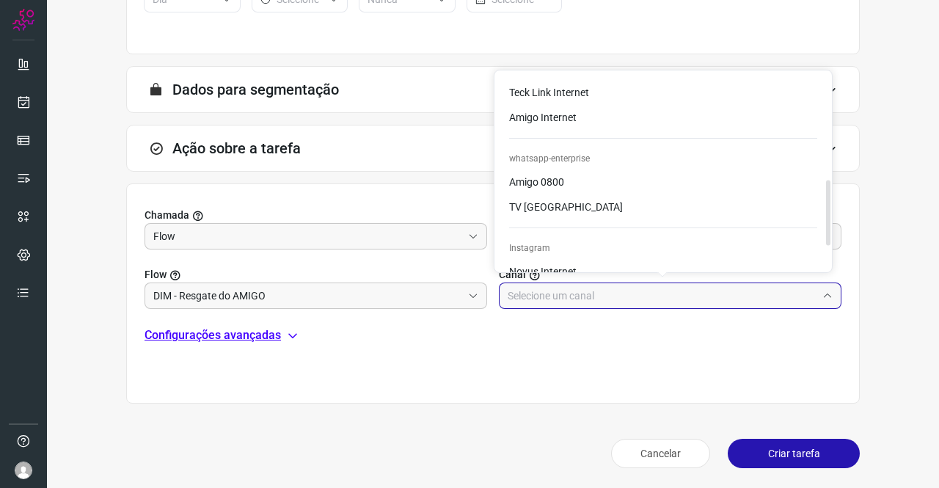
scroll to position [220, 0]
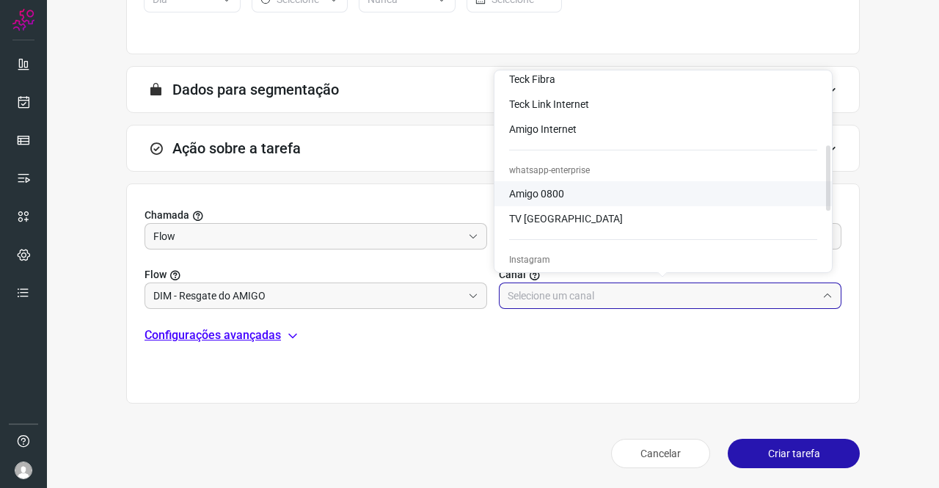
click at [568, 190] on li "Amigo 0800" at bounding box center [664, 193] width 338 height 25
type input "Amigo 0800"
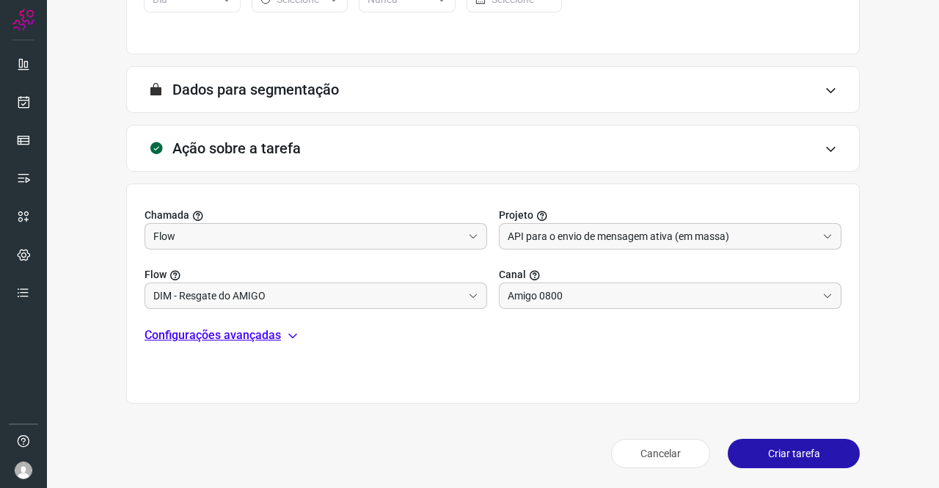
click at [277, 334] on p "Configurações avançadas" at bounding box center [213, 336] width 137 height 18
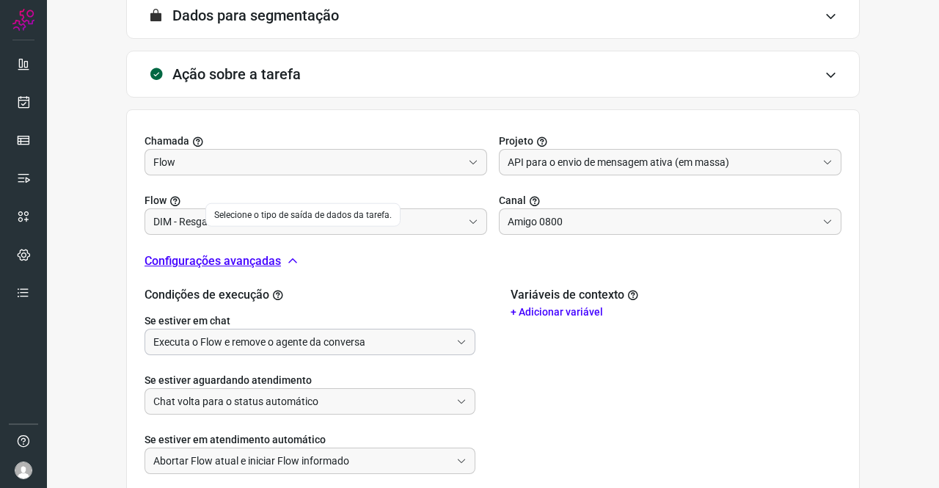
scroll to position [473, 0]
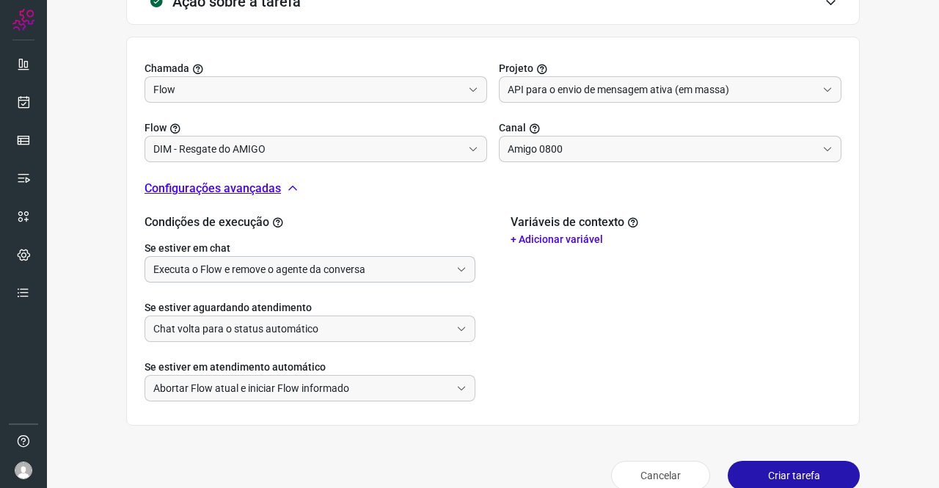
click at [300, 268] on input "Executa o Flow e remove o agente da conversa" at bounding box center [301, 269] width 297 height 25
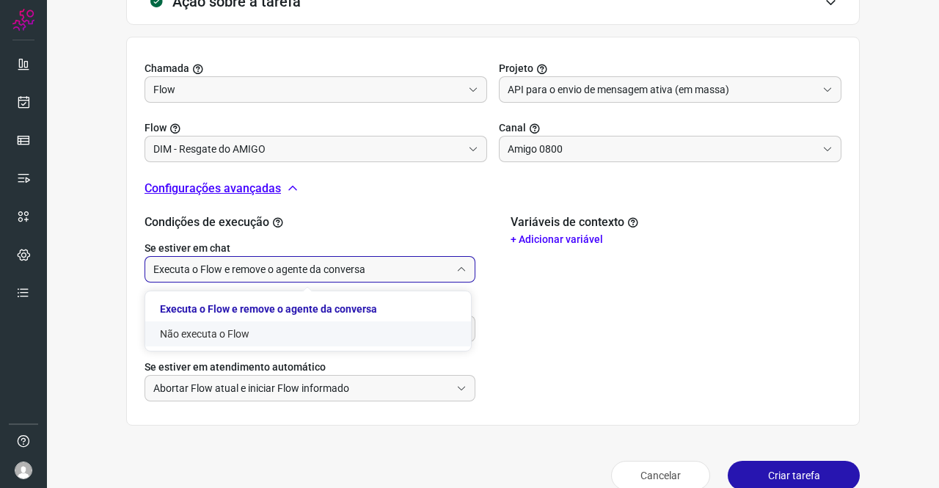
click at [230, 327] on li "Não executa o Flow" at bounding box center [308, 333] width 326 height 25
type input "Não executa o Flow"
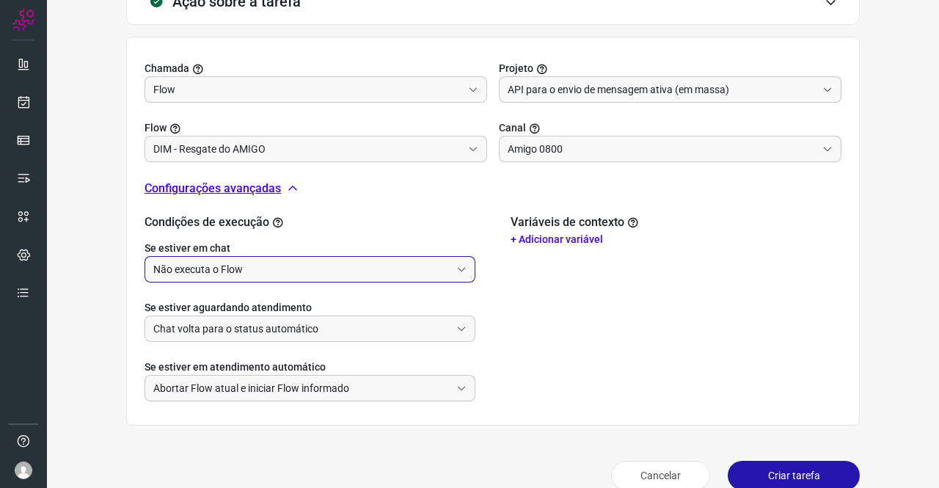
click at [537, 237] on p "+ Adicionar variável" at bounding box center [676, 239] width 331 height 15
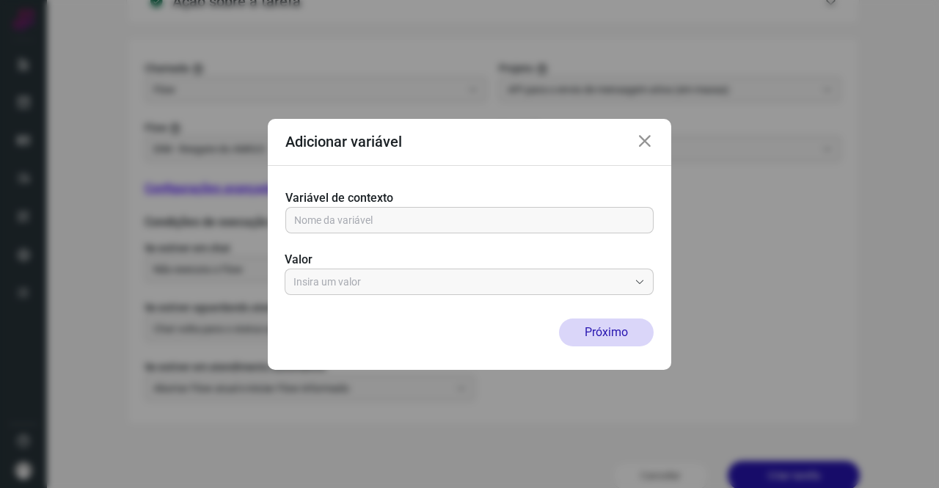
click at [384, 203] on label "Variável de contexto" at bounding box center [470, 198] width 368 height 18
click at [385, 224] on input "text" at bounding box center [469, 220] width 351 height 25
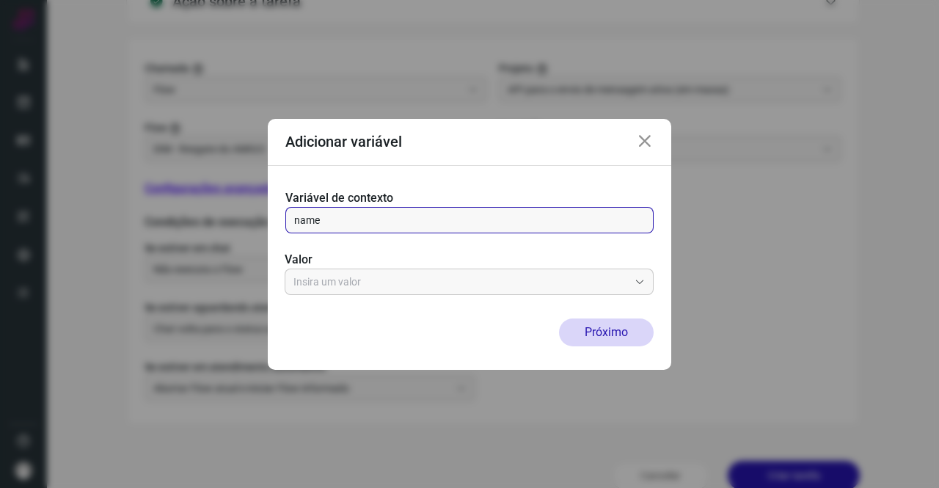
type input "name"
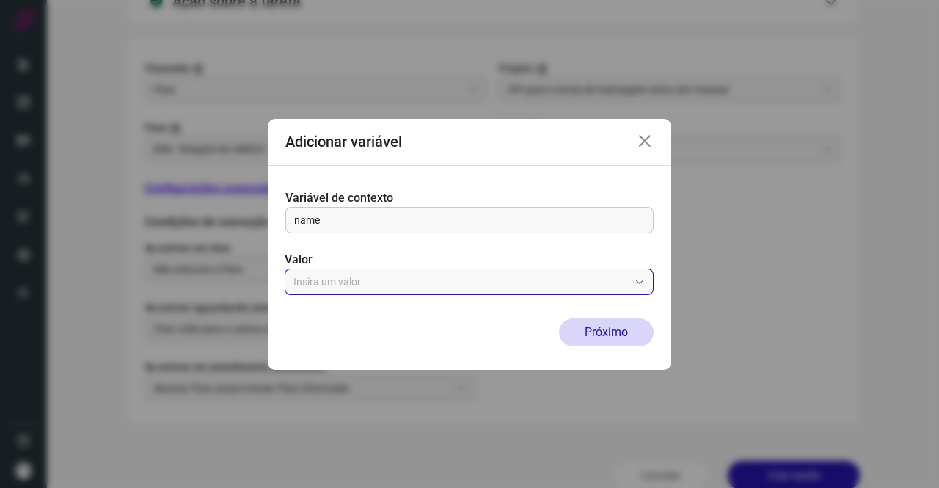
click at [348, 279] on input "text" at bounding box center [461, 281] width 335 height 25
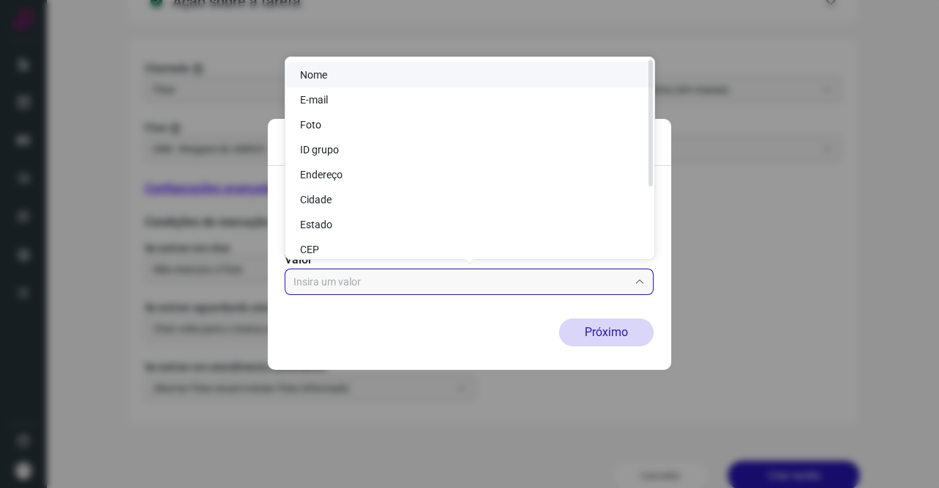
click at [343, 73] on li "Nome" at bounding box center [470, 74] width 369 height 25
type input "Nome"
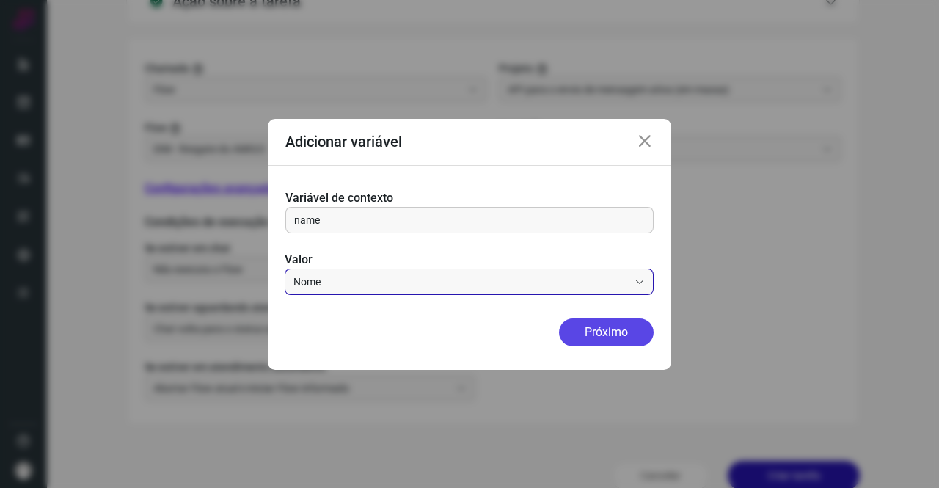
click at [587, 331] on button "Próximo" at bounding box center [606, 333] width 95 height 28
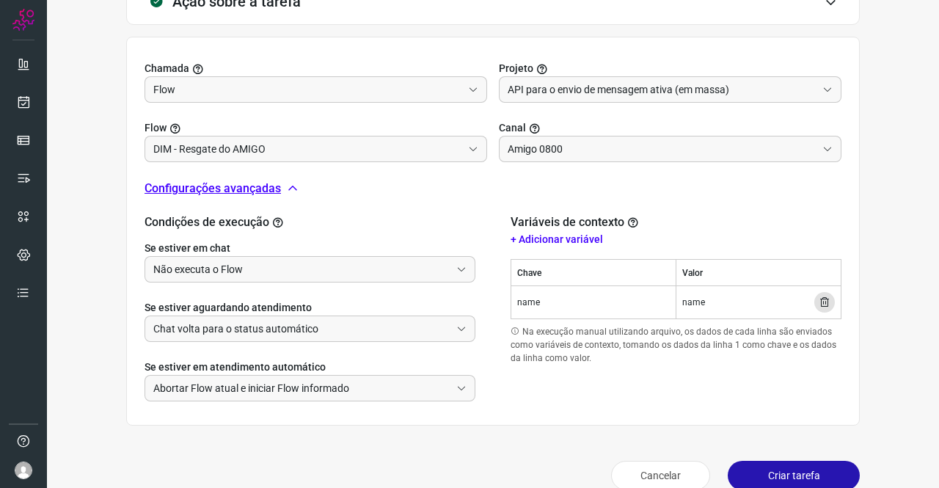
click at [542, 235] on p "+ Adicionar variável" at bounding box center [676, 239] width 331 height 15
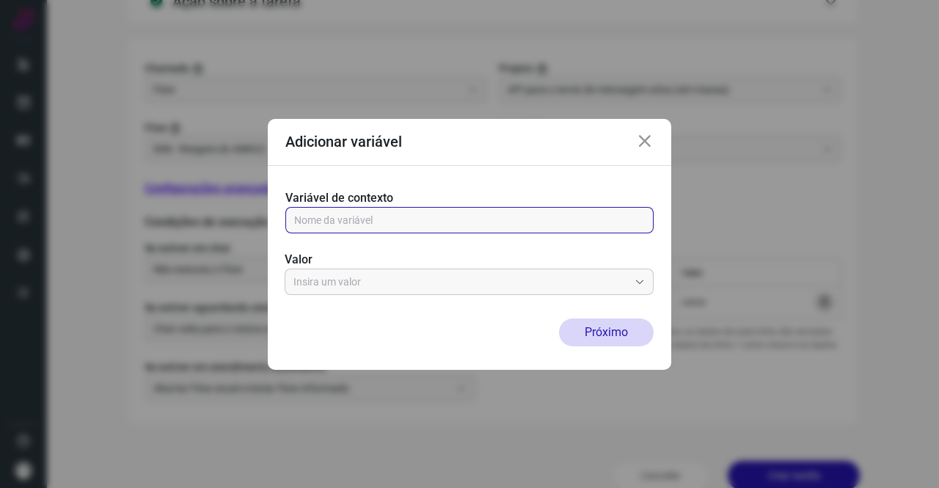
click at [365, 221] on input "text" at bounding box center [469, 220] width 351 height 25
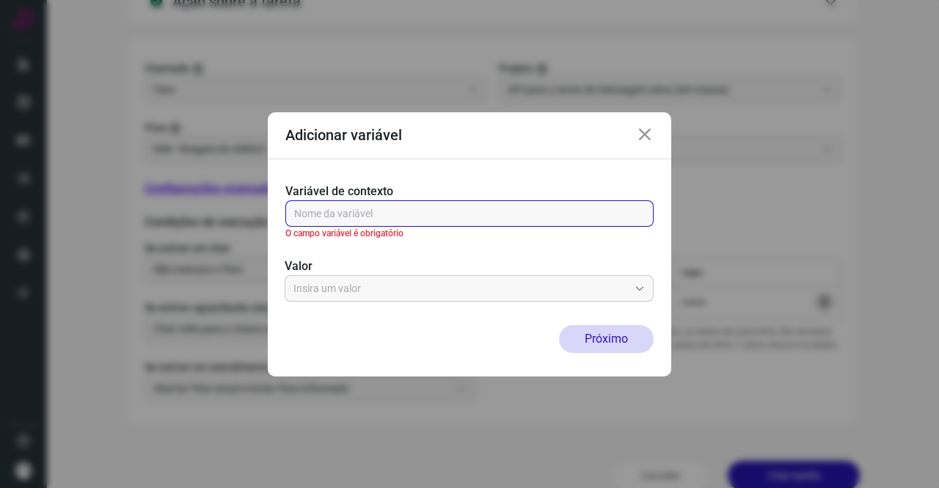
click at [370, 202] on input "text" at bounding box center [469, 213] width 351 height 25
paste input "[URL][DOMAIN_NAME]"
type input "[URL][DOMAIN_NAME]"
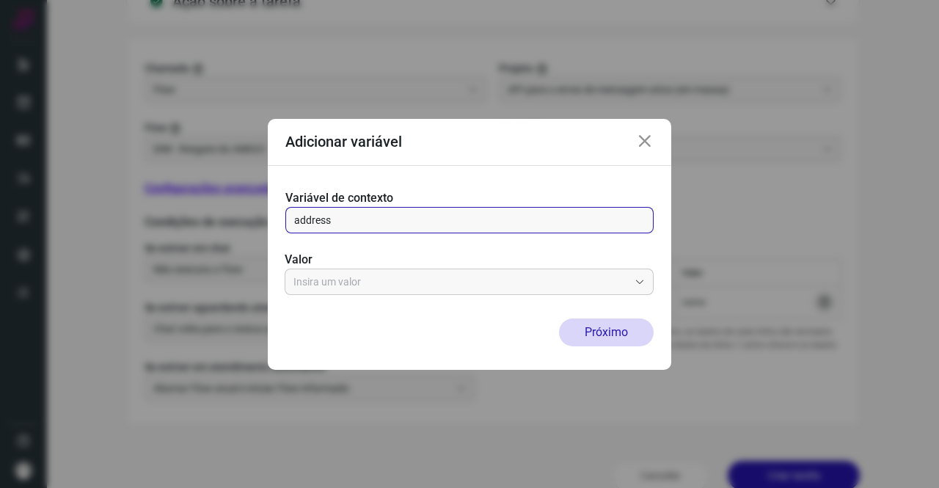
type input "address"
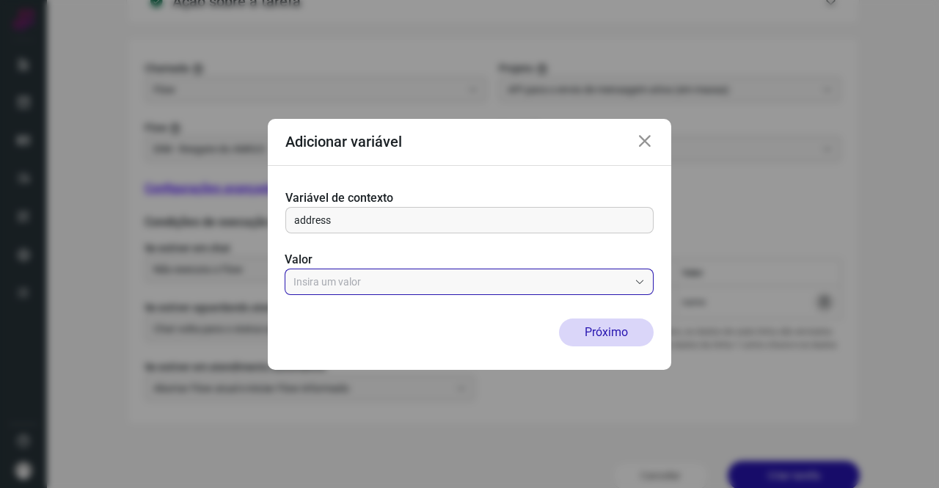
click at [346, 280] on input "text" at bounding box center [461, 281] width 335 height 25
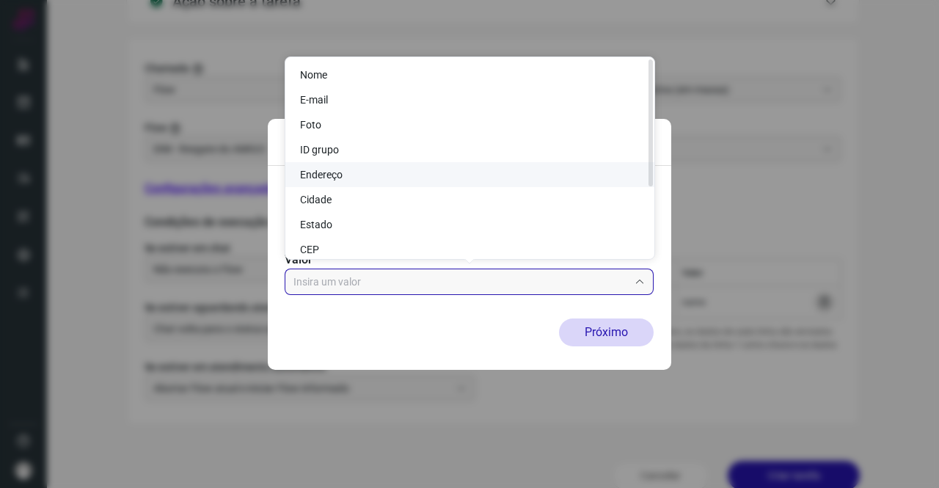
click at [338, 180] on span "Endereço" at bounding box center [321, 175] width 43 height 12
type input "Endereço"
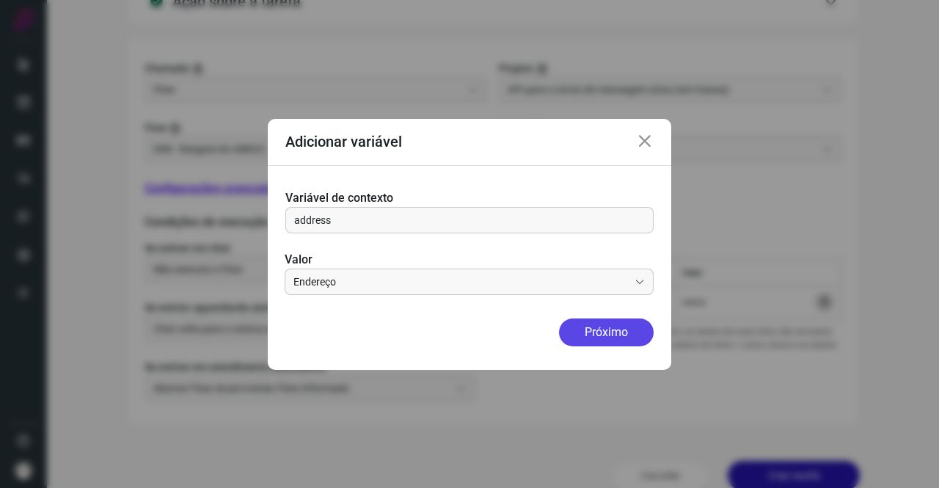
click at [603, 330] on button "Próximo" at bounding box center [606, 333] width 95 height 28
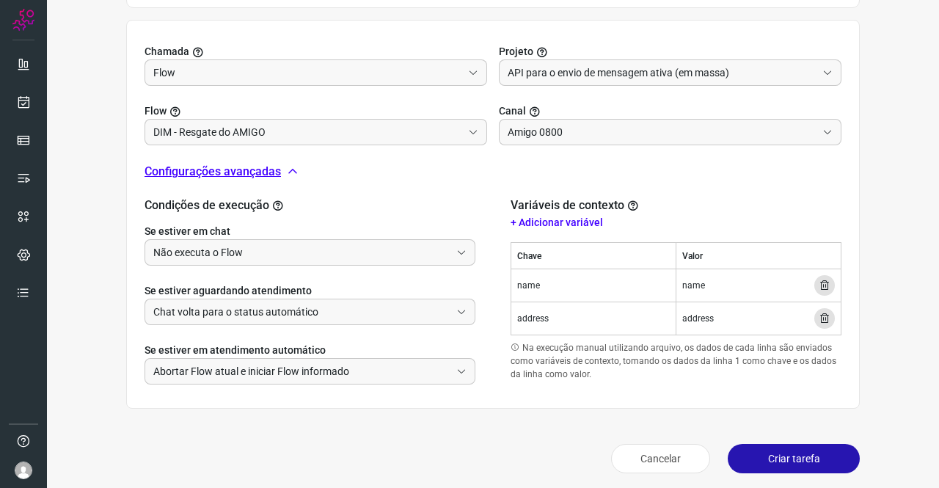
scroll to position [495, 0]
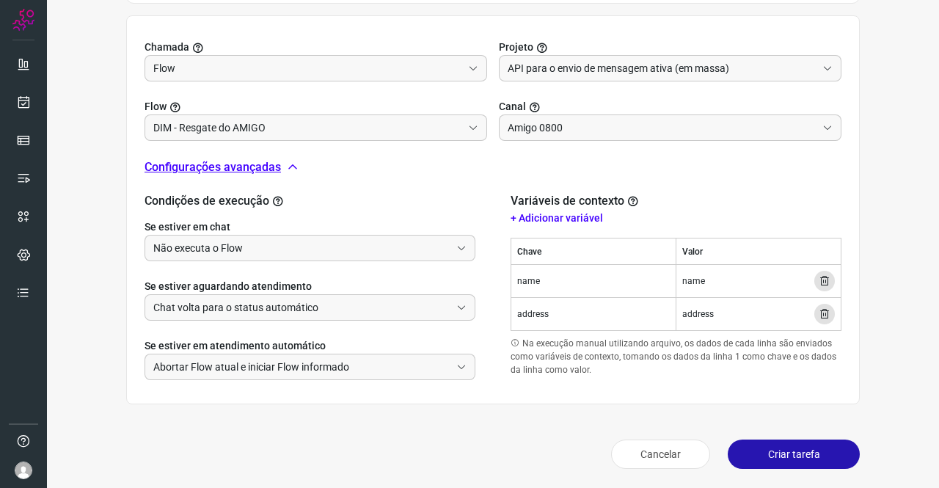
click at [756, 452] on button "Criar tarefa" at bounding box center [794, 454] width 132 height 29
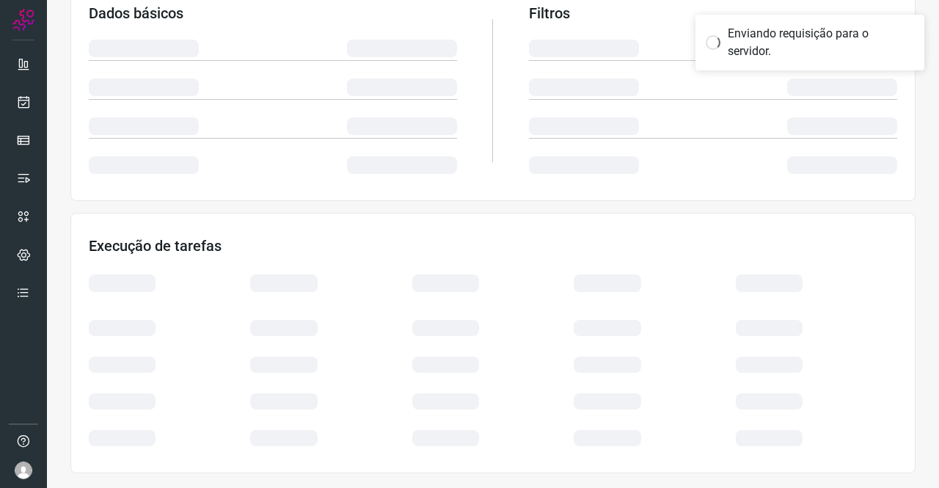
scroll to position [267, 0]
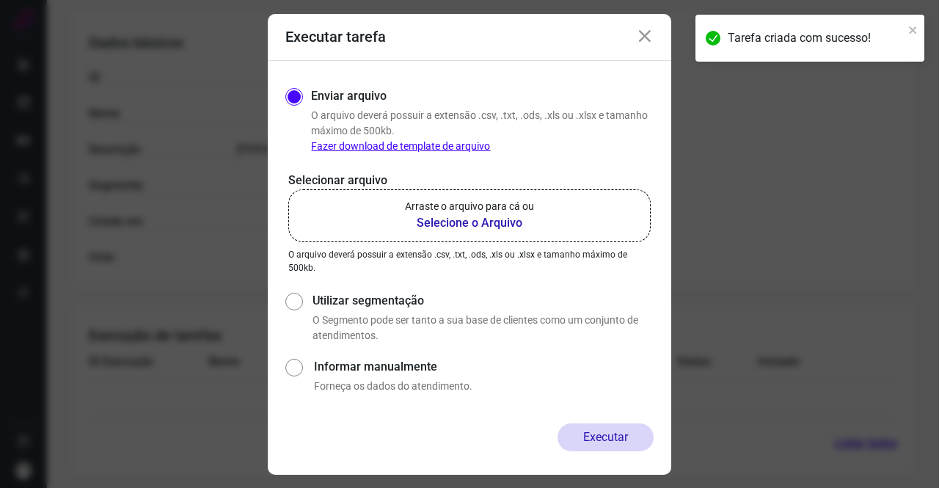
click at [645, 37] on icon at bounding box center [645, 37] width 18 height 18
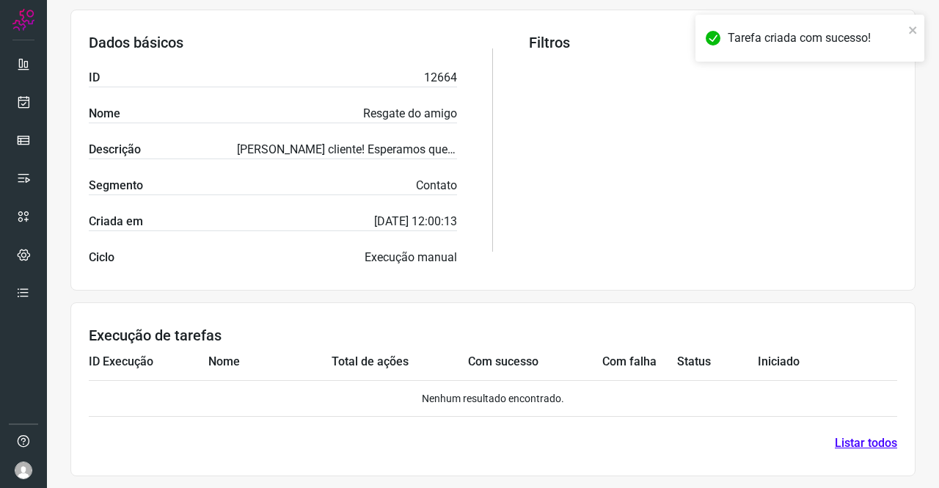
click at [440, 77] on p "12664" at bounding box center [440, 78] width 33 height 18
copy p "12664"
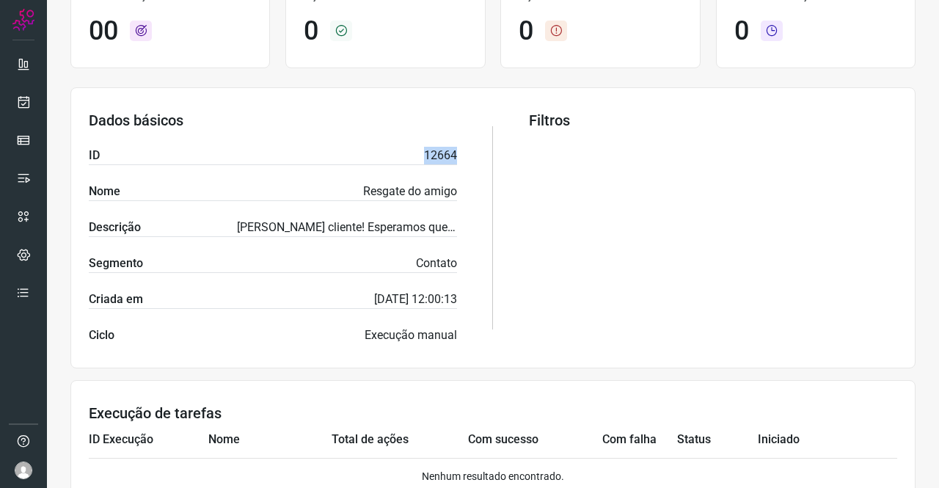
scroll to position [47, 0]
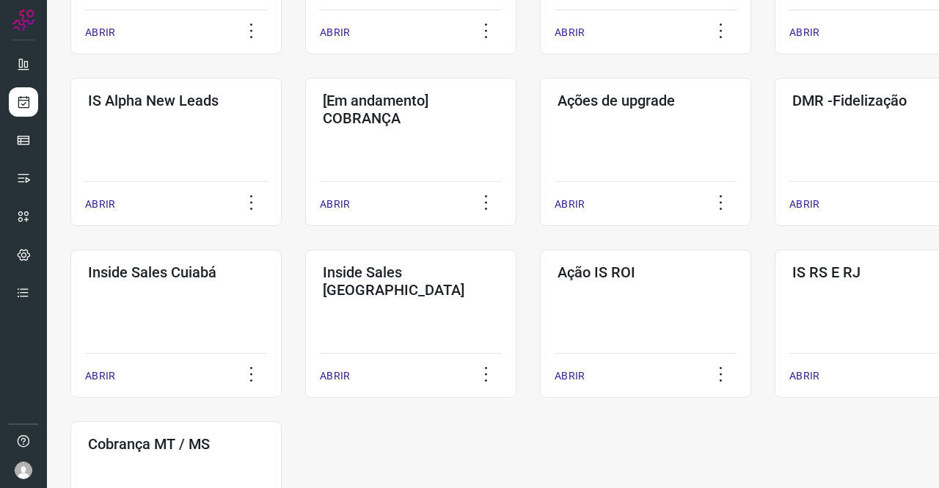
scroll to position [708, 0]
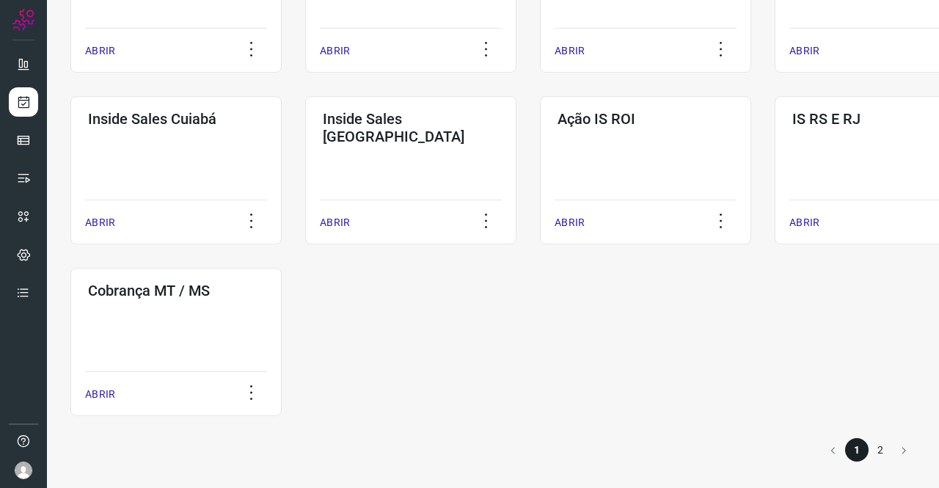
click at [869, 447] on li "2" at bounding box center [880, 449] width 23 height 23
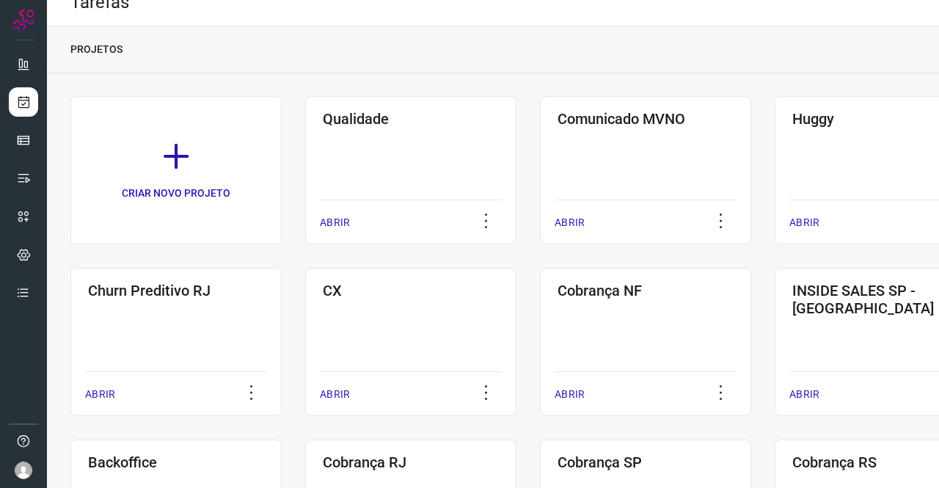
scroll to position [364, 0]
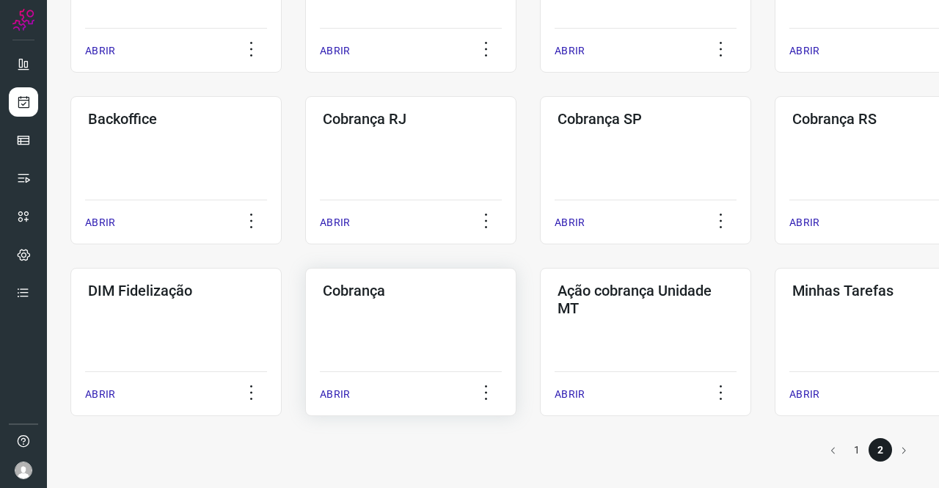
click at [540, 318] on div "Cobrança ABRIR" at bounding box center [645, 342] width 211 height 148
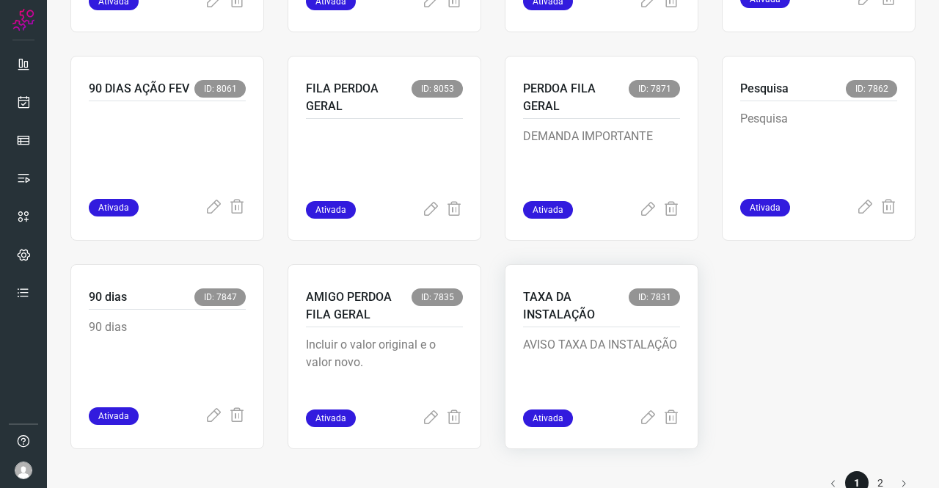
scroll to position [1136, 0]
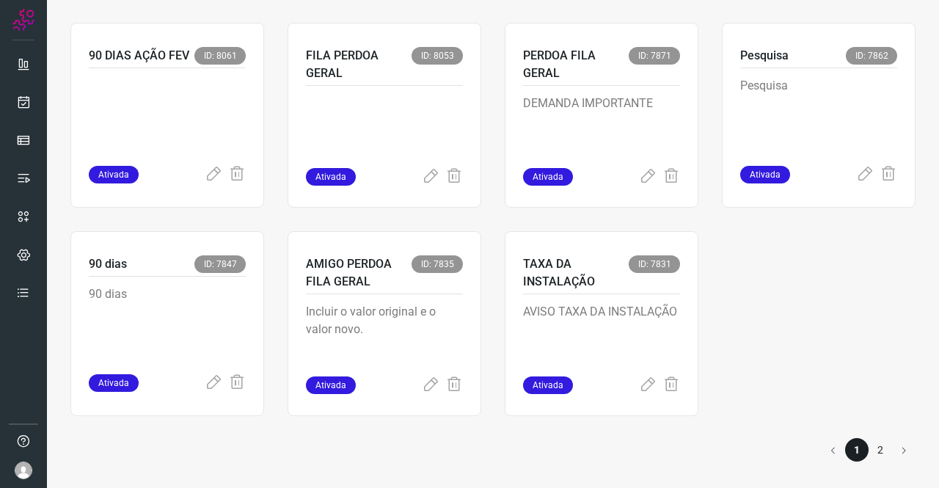
click at [869, 457] on li "2" at bounding box center [880, 449] width 23 height 23
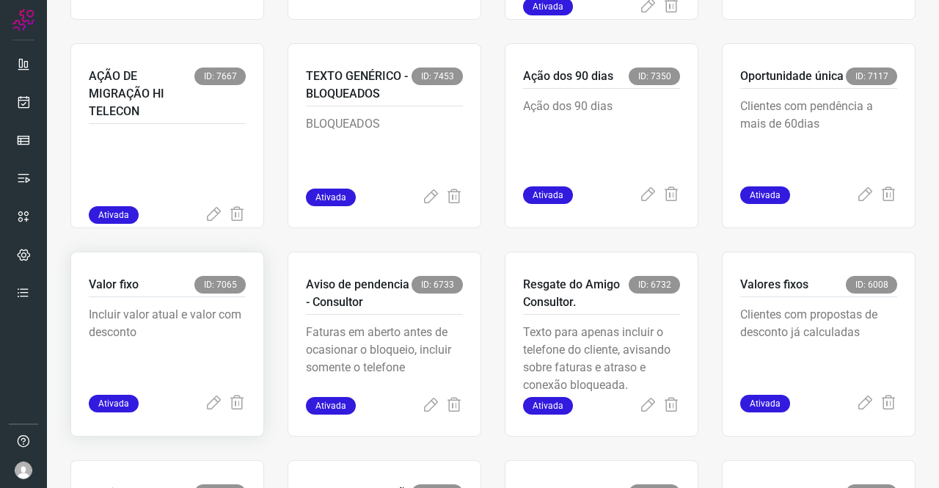
scroll to position [514, 0]
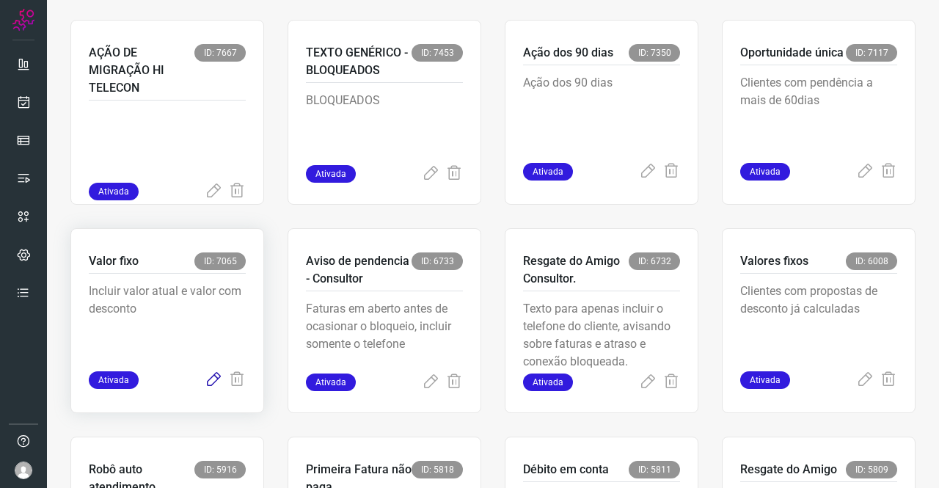
click at [208, 383] on icon at bounding box center [214, 380] width 18 height 18
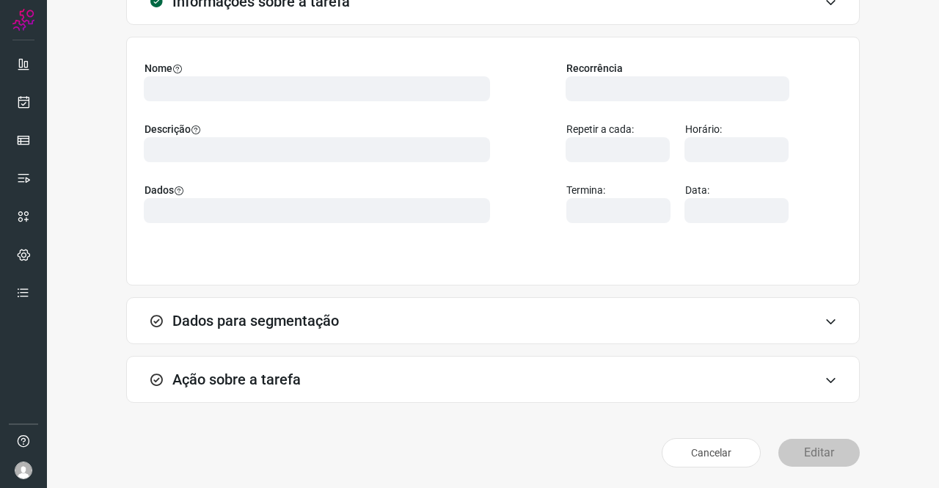
scroll to position [84, 0]
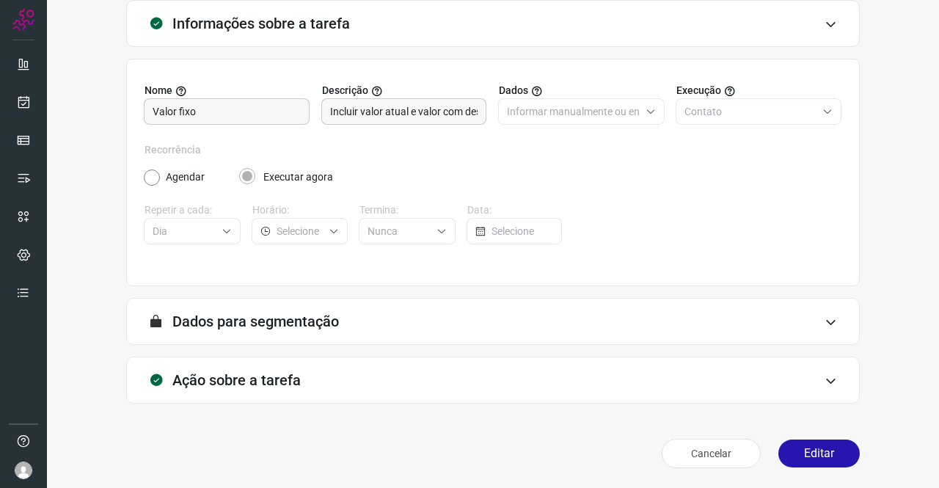
type input "API para o envio de mensagem ativa (em massa)"
click at [281, 395] on div "Ação sobre a tarefa" at bounding box center [493, 380] width 734 height 47
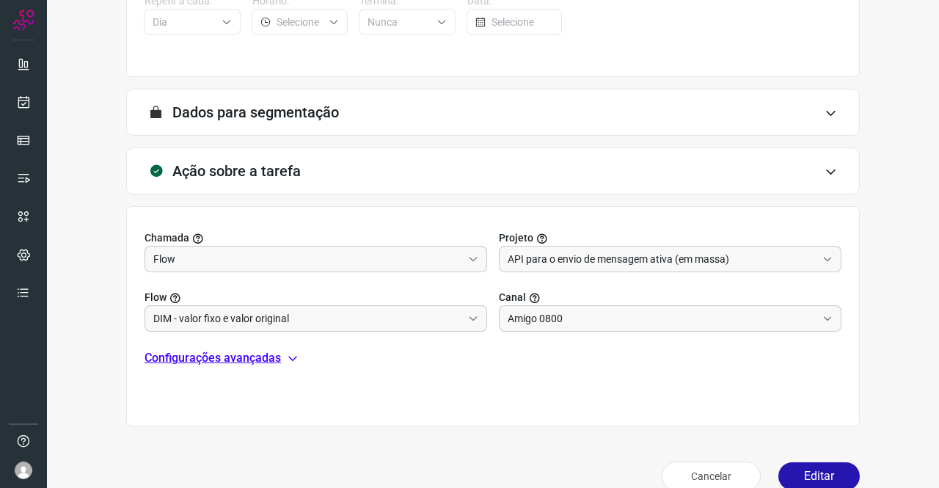
scroll to position [316, 0]
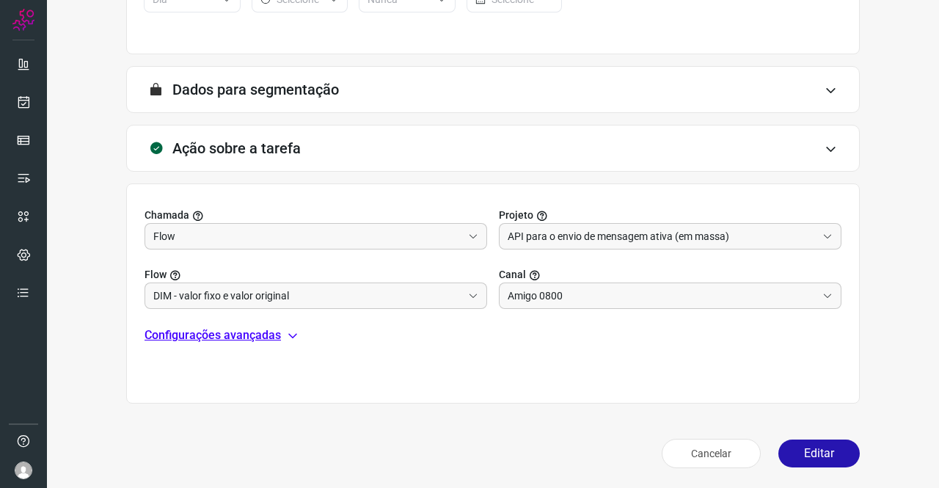
click at [272, 336] on p "Configurações avançadas" at bounding box center [213, 336] width 137 height 18
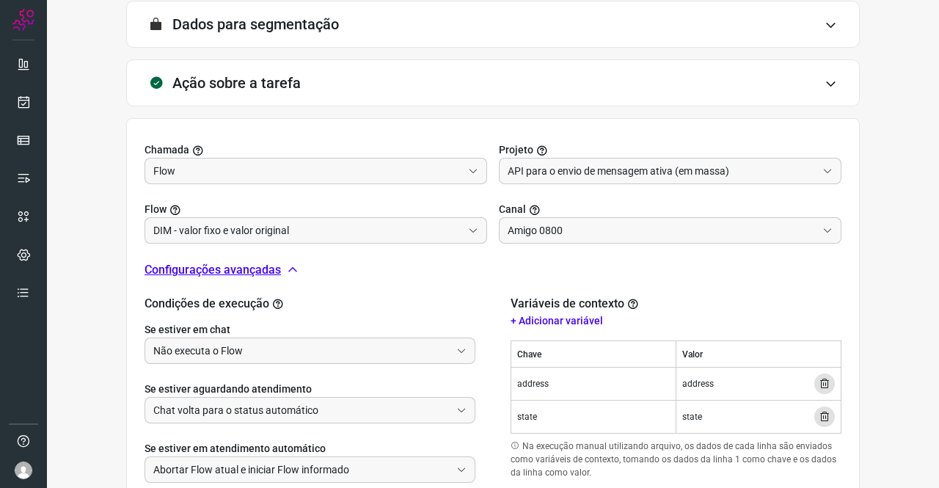
scroll to position [463, 0]
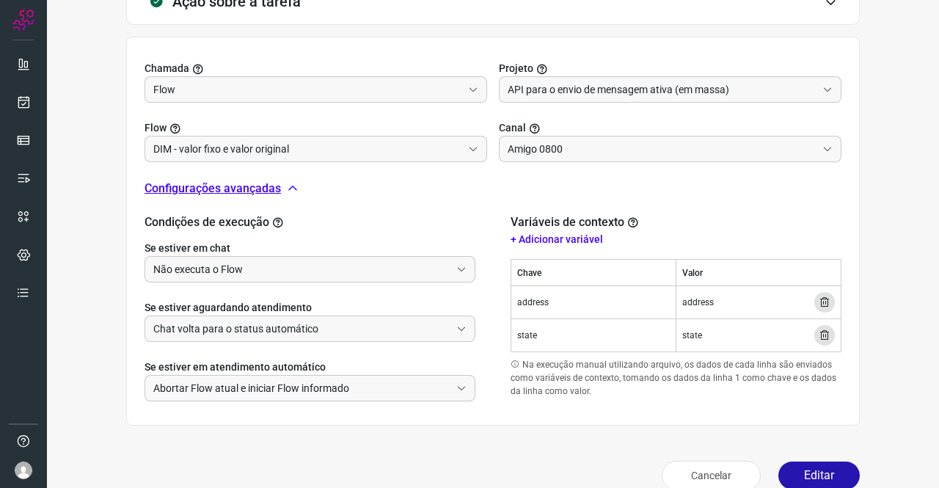
click at [528, 300] on td "address" at bounding box center [594, 302] width 165 height 33
copy td "address"
click at [525, 336] on td "state" at bounding box center [594, 335] width 165 height 33
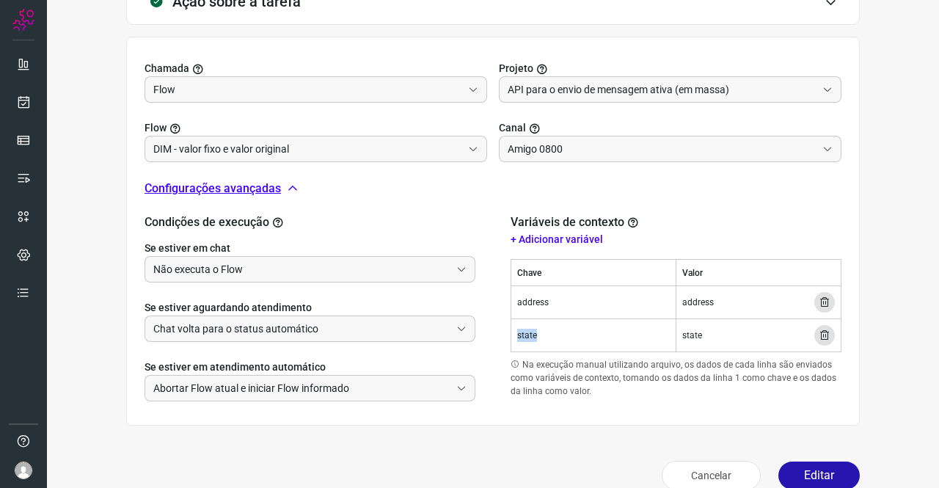
copy td "state"
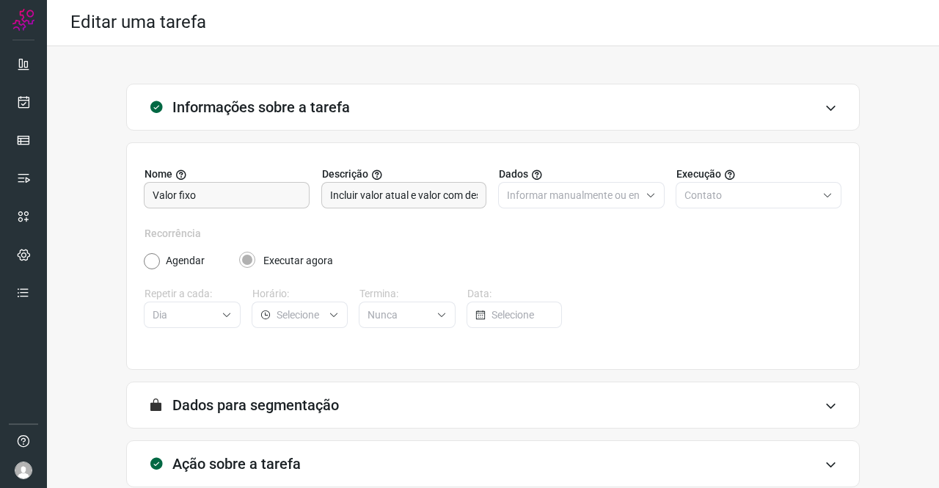
scroll to position [0, 0]
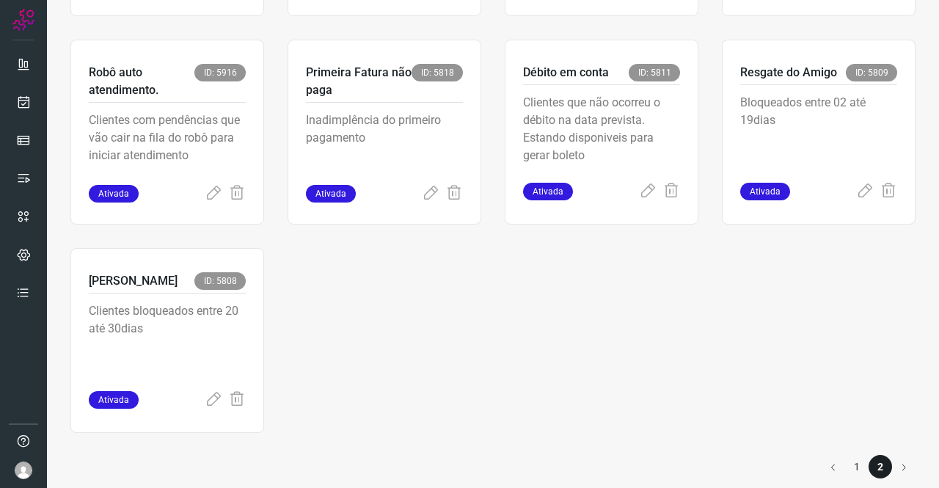
scroll to position [928, 0]
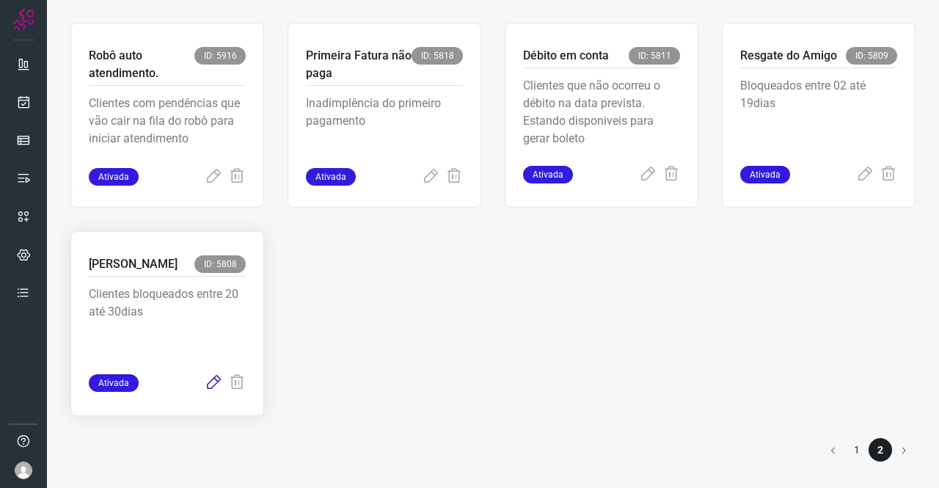
click at [213, 385] on icon at bounding box center [214, 383] width 18 height 18
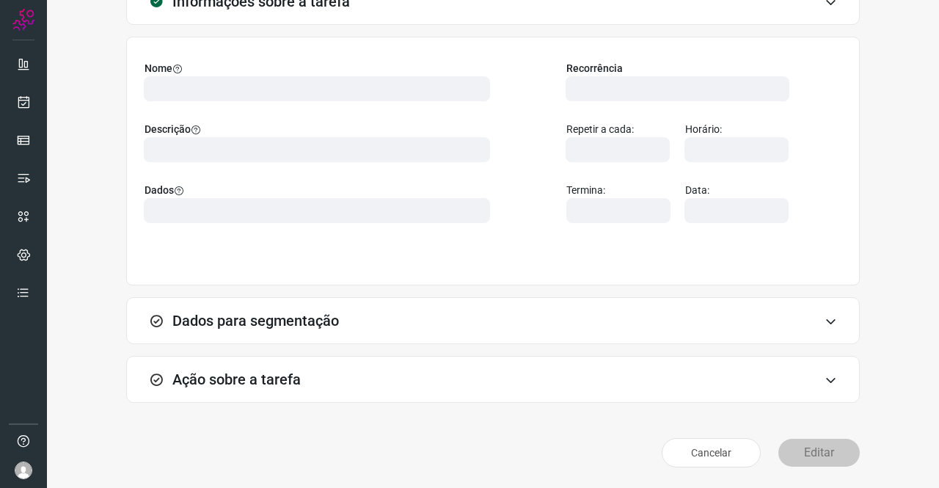
scroll to position [84, 0]
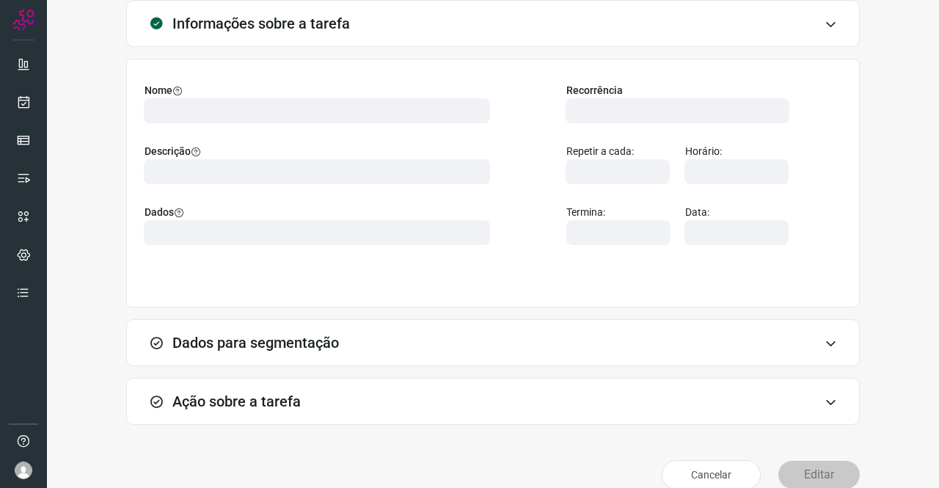
type input "524641"
type input "224016"
type input "ce0450f2-f722-4c34-a038-47adef28190d"
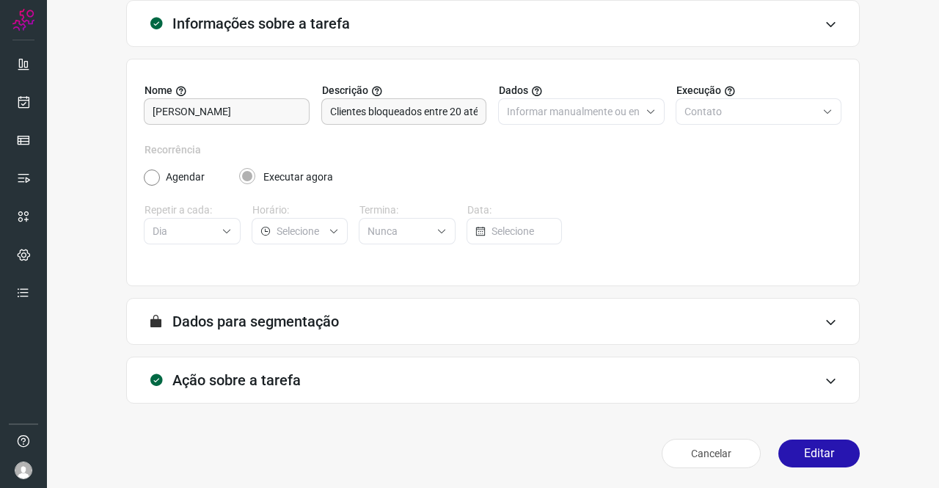
type input "API para o envio de mensagem ativa (em massa)"
type input "Amigo 0800"
type input "DIM - AMIGO PERDOA"
click at [266, 371] on h3 "Ação sobre a tarefa" at bounding box center [236, 380] width 128 height 18
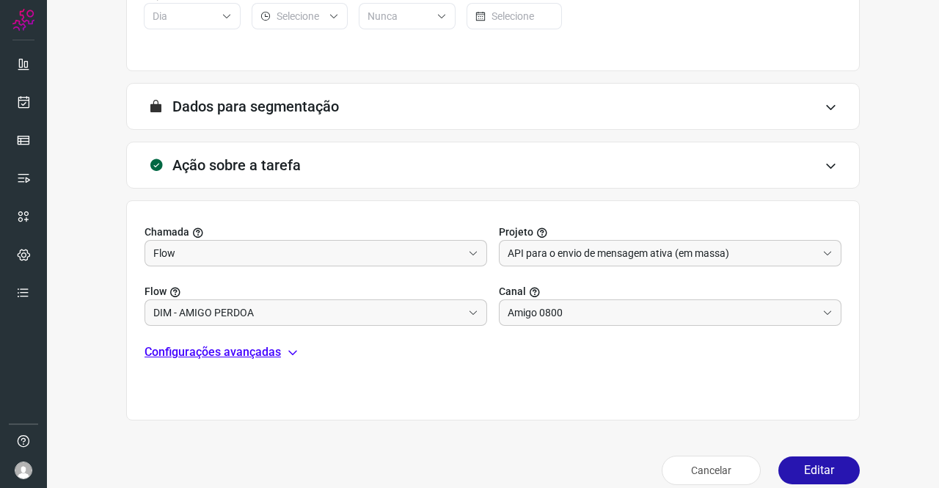
scroll to position [305, 0]
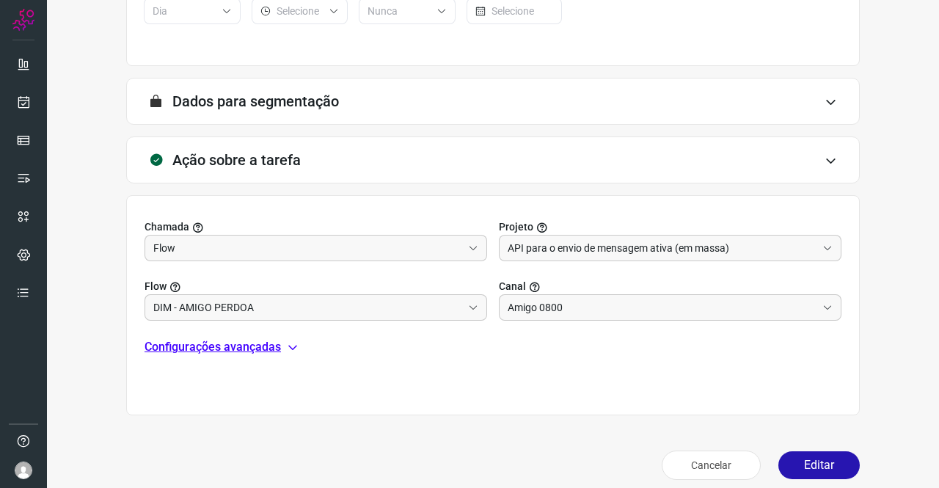
click at [239, 342] on p "Configurações avançadas" at bounding box center [213, 347] width 137 height 18
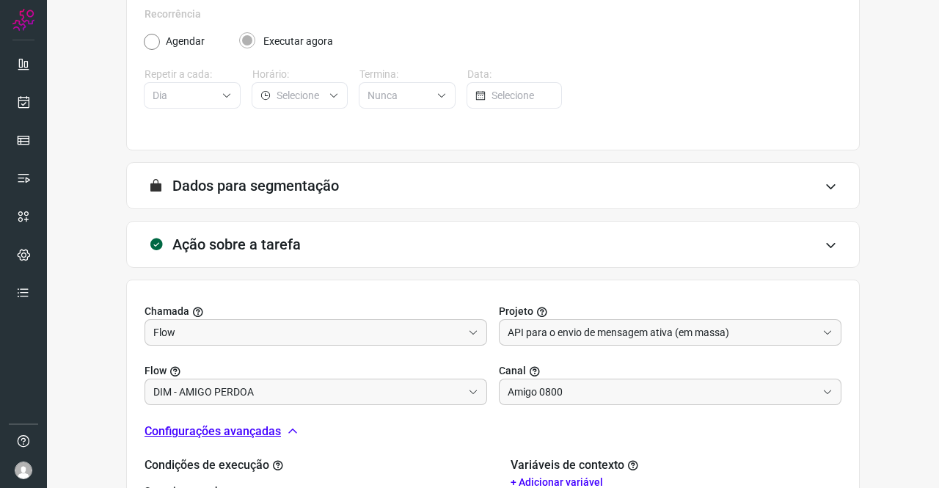
scroll to position [484, 0]
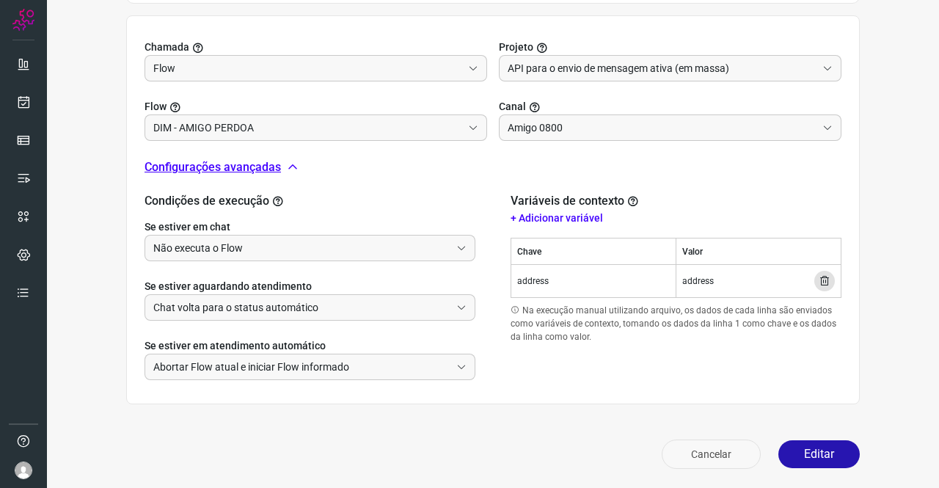
click at [715, 451] on button "Cancelar" at bounding box center [711, 454] width 99 height 29
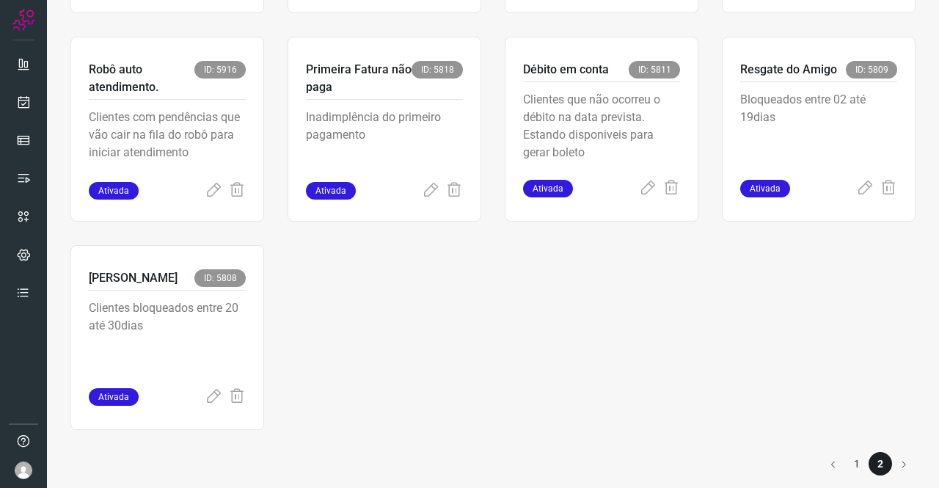
scroll to position [928, 0]
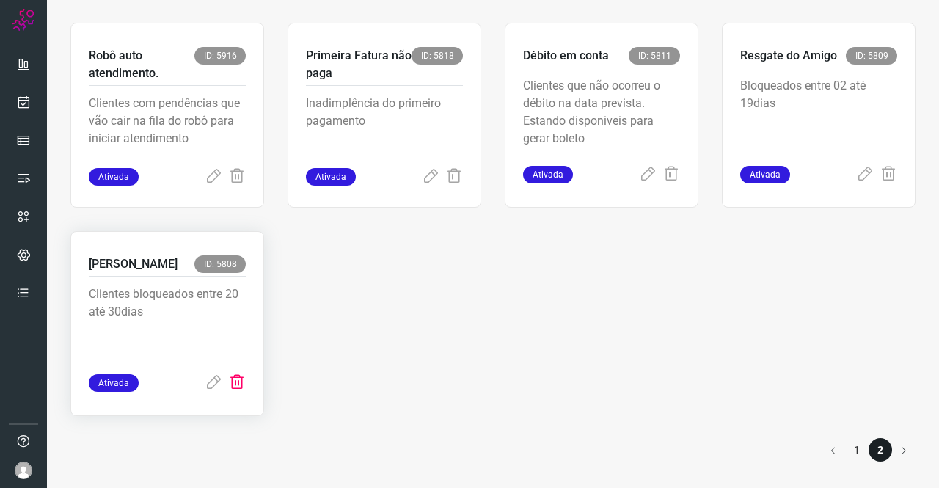
click at [238, 382] on icon at bounding box center [237, 383] width 18 height 18
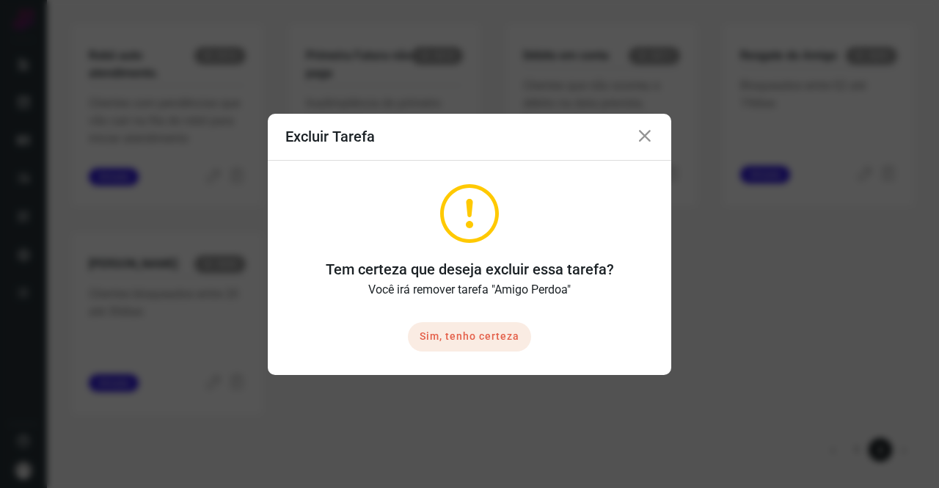
click at [457, 343] on button "Sim, tenho certeza" at bounding box center [469, 336] width 123 height 29
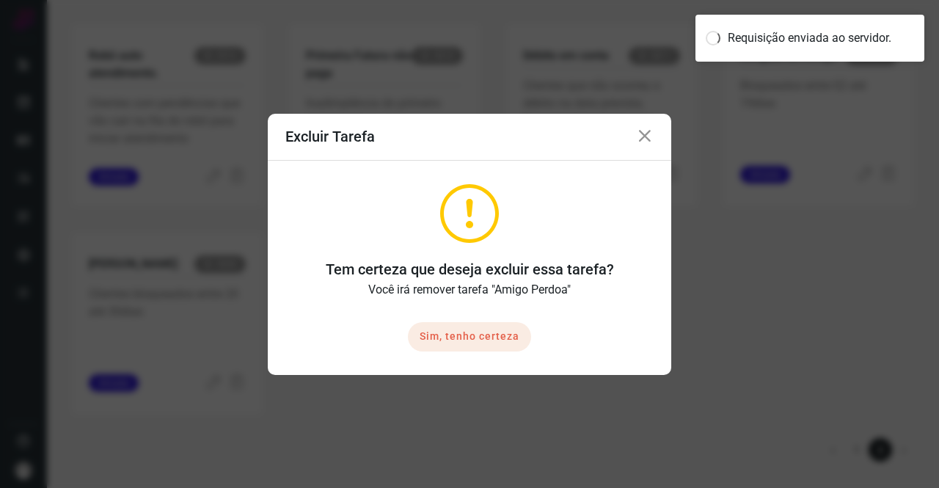
click at [461, 335] on button "Sim, tenho certeza" at bounding box center [469, 336] width 123 height 29
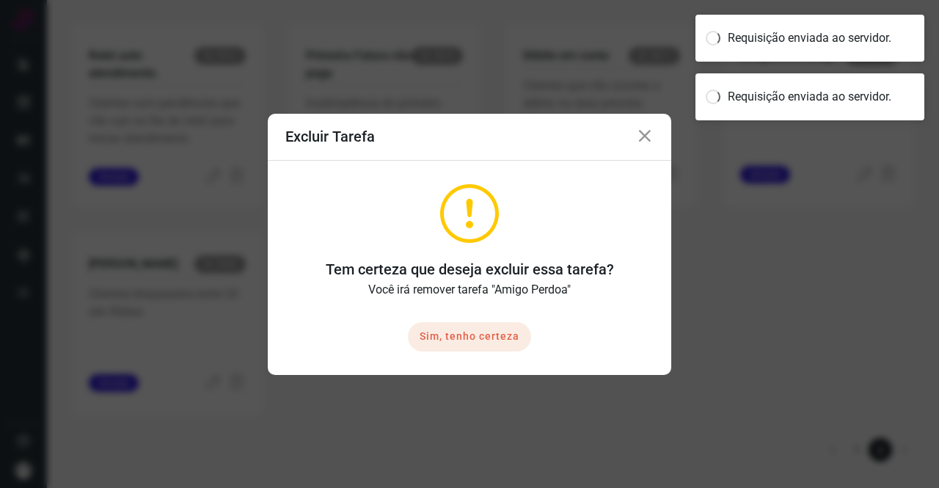
scroll to position [59, 0]
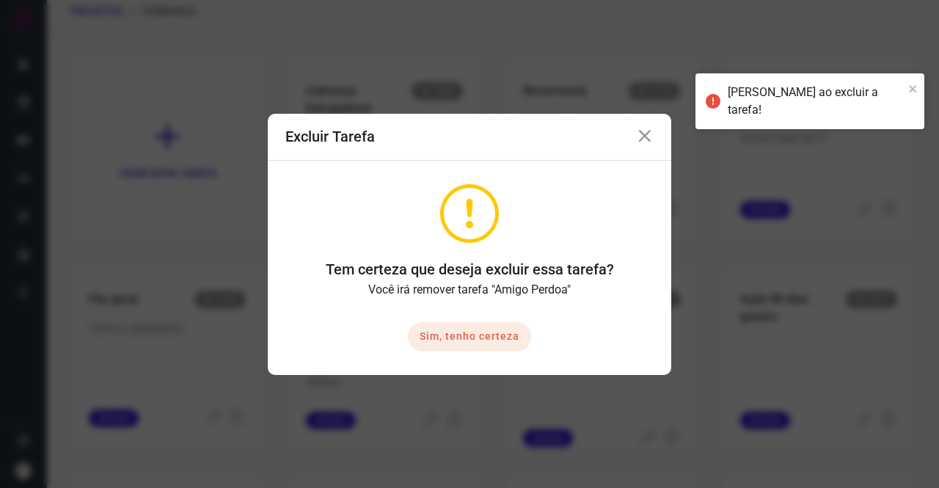
click at [461, 335] on button "Sim, tenho certeza" at bounding box center [469, 336] width 123 height 29
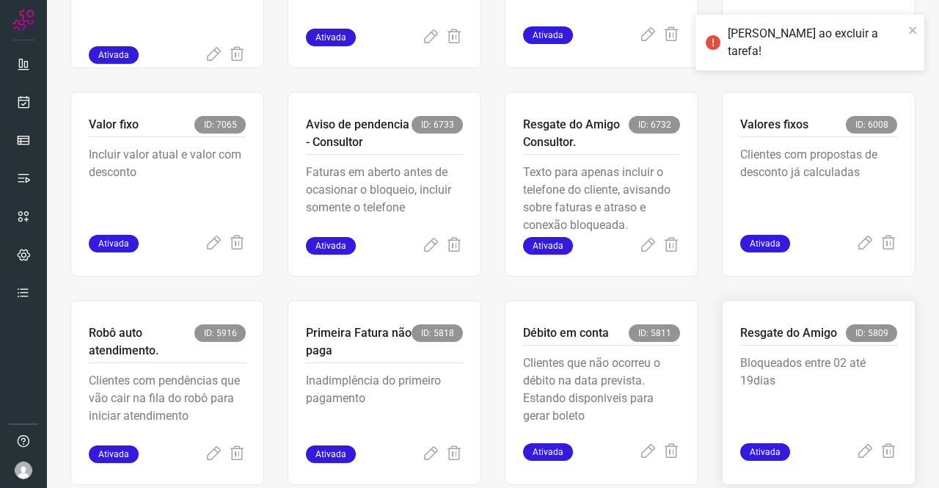
scroll to position [719, 0]
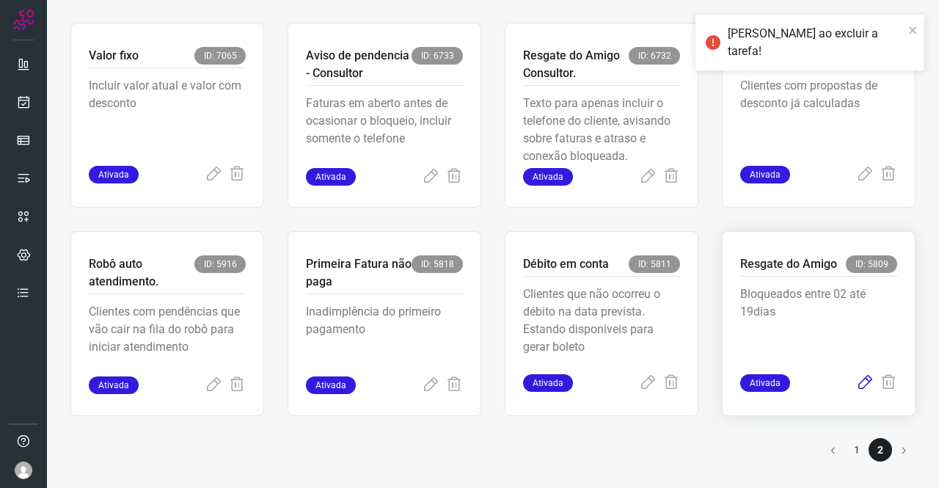
click at [857, 382] on icon at bounding box center [866, 383] width 18 height 18
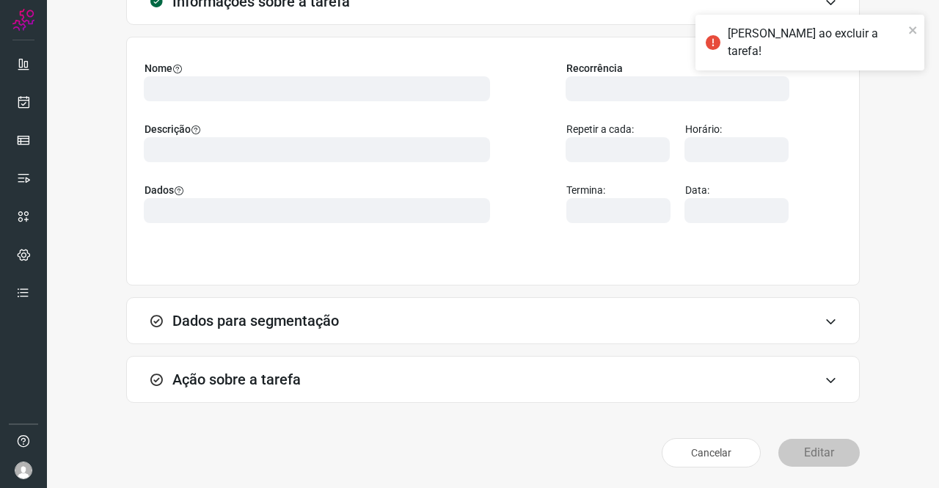
scroll to position [84, 0]
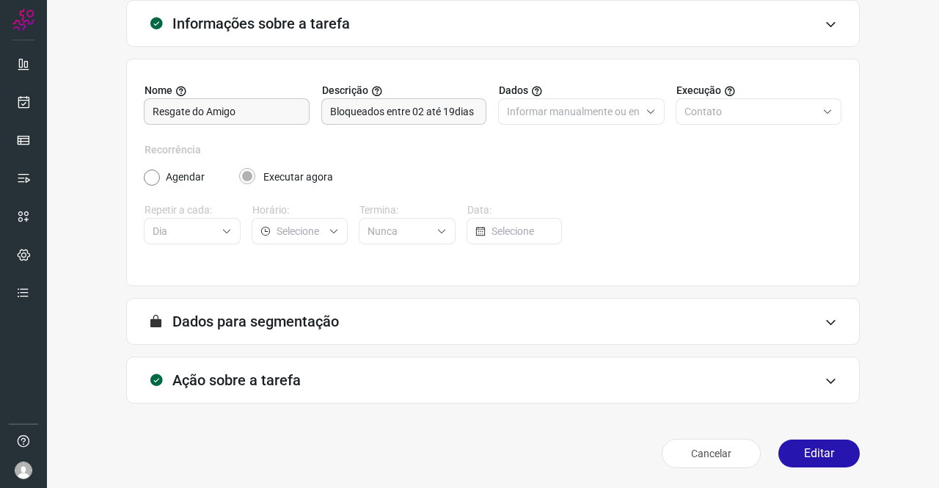
click at [257, 374] on h3 "Ação sobre a tarefa" at bounding box center [236, 380] width 128 height 18
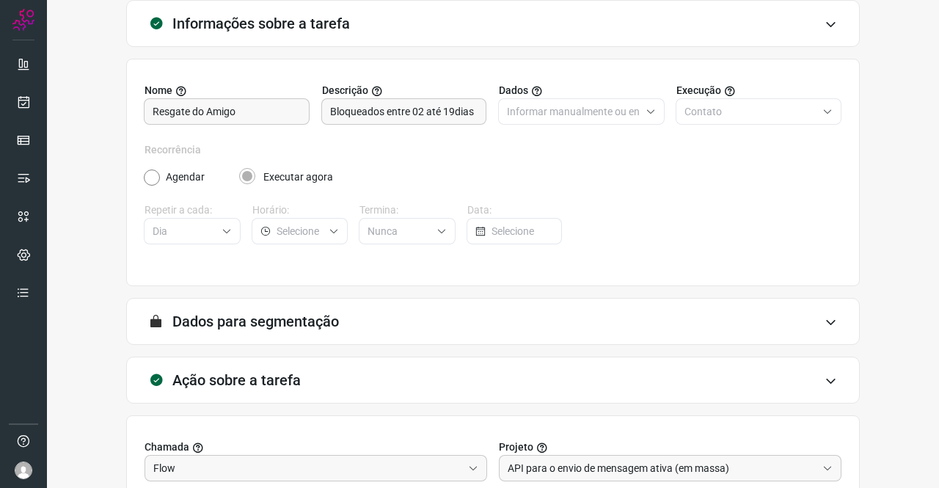
scroll to position [305, 0]
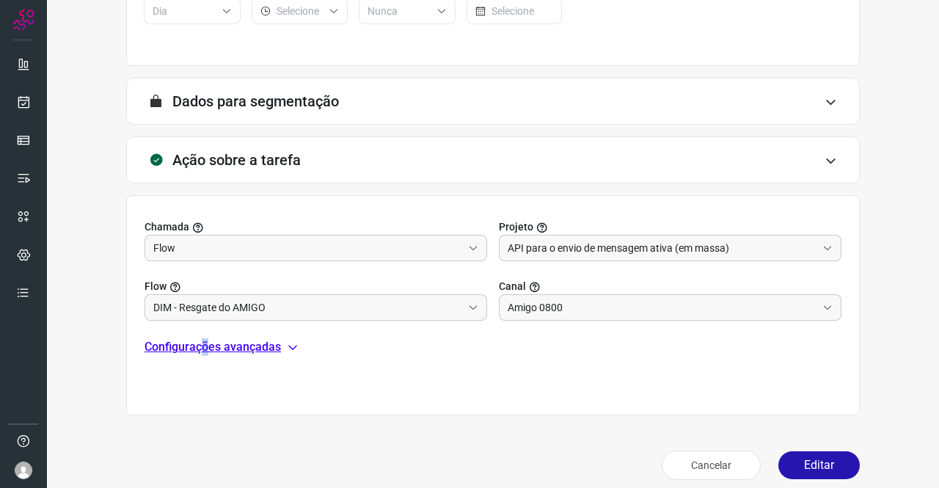
click at [205, 344] on p "Configurações avançadas" at bounding box center [213, 347] width 137 height 18
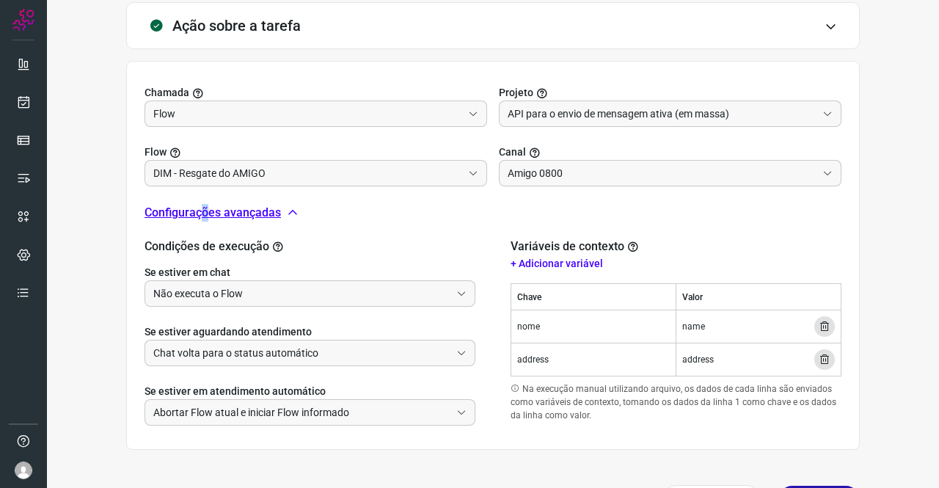
scroll to position [451, 0]
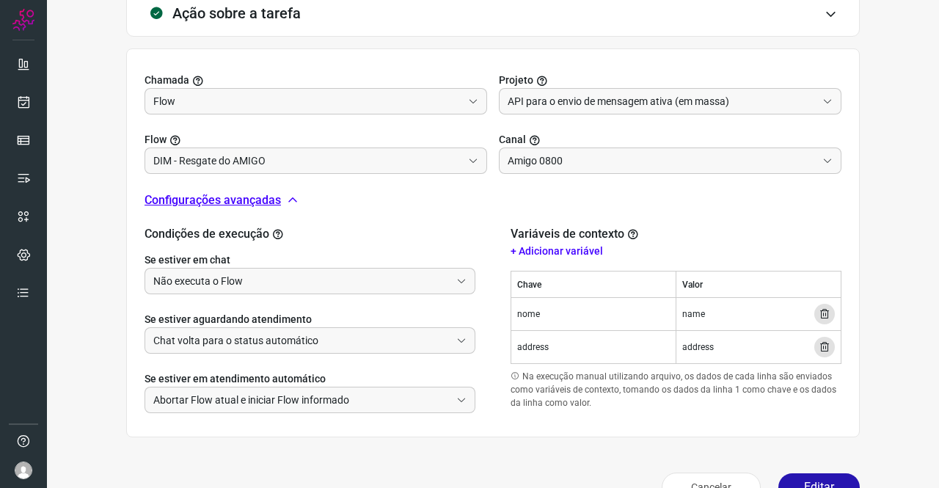
click at [683, 343] on span "address" at bounding box center [699, 347] width 32 height 13
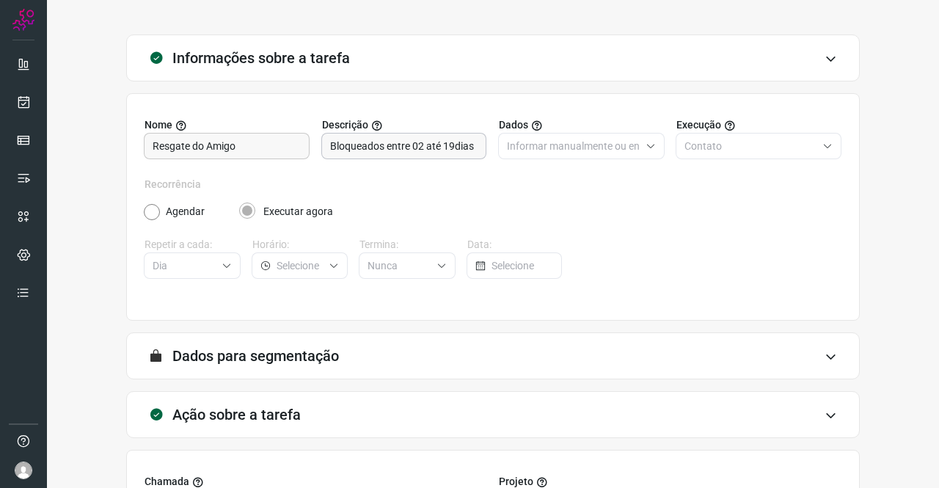
scroll to position [0, 0]
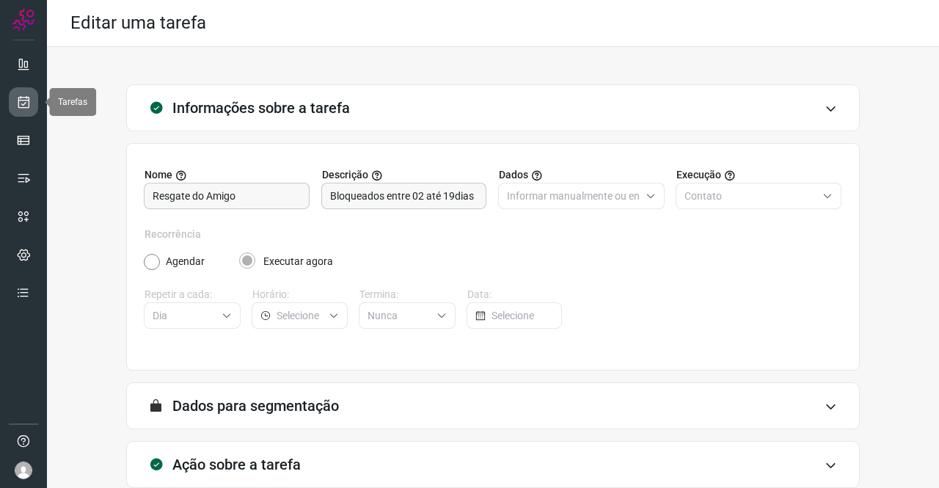
click at [26, 95] on icon at bounding box center [23, 102] width 15 height 15
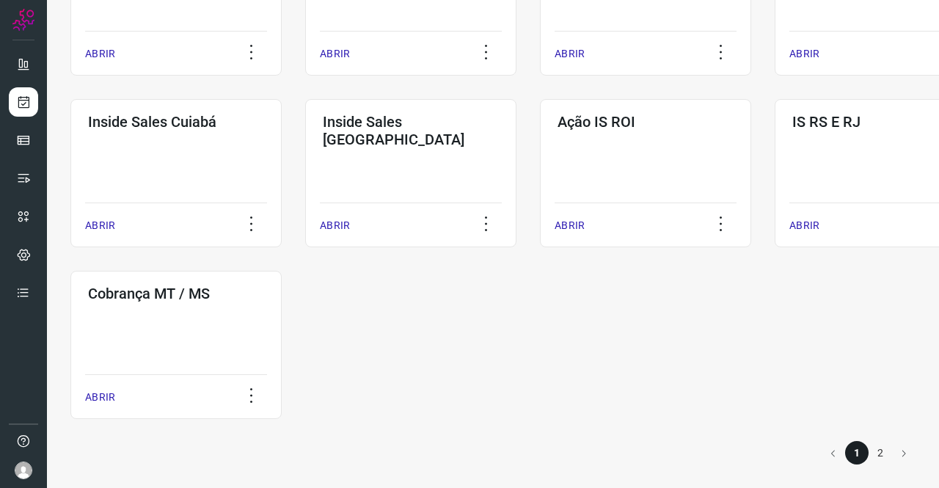
scroll to position [708, 0]
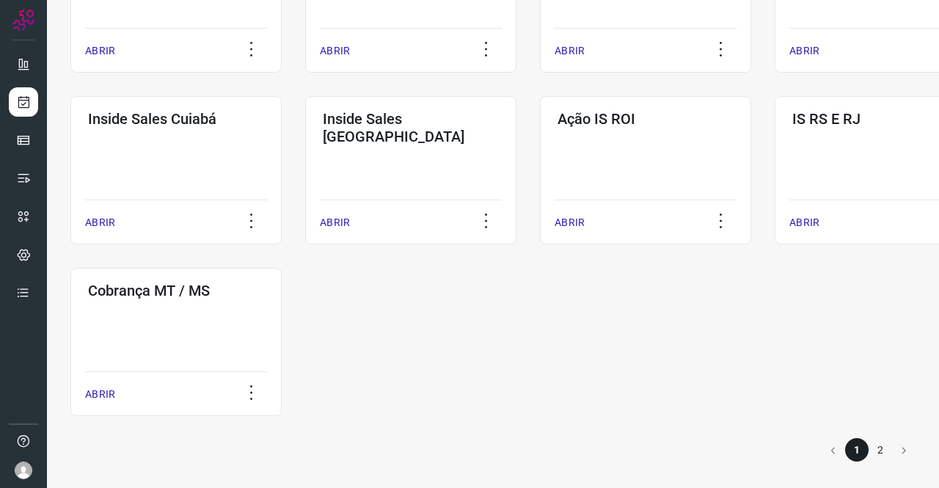
click at [870, 446] on li "2" at bounding box center [880, 449] width 23 height 23
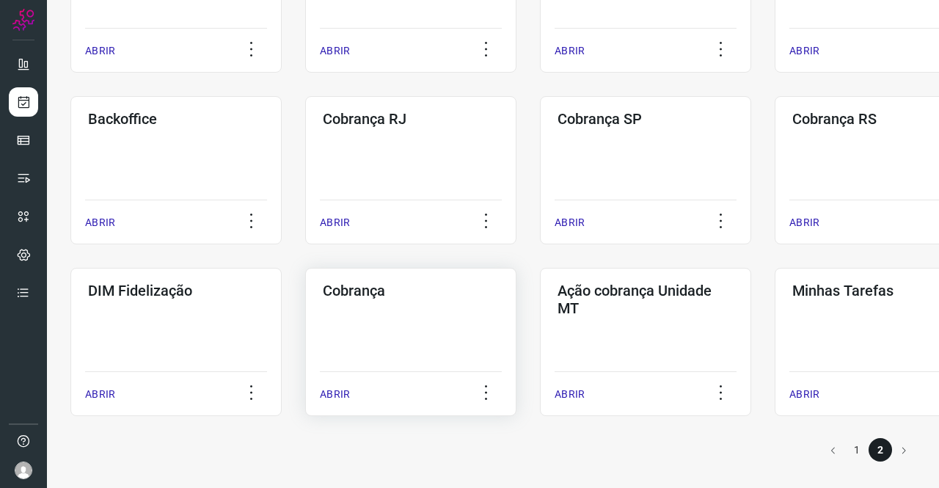
click at [540, 351] on div "Cobrança ABRIR" at bounding box center [645, 342] width 211 height 148
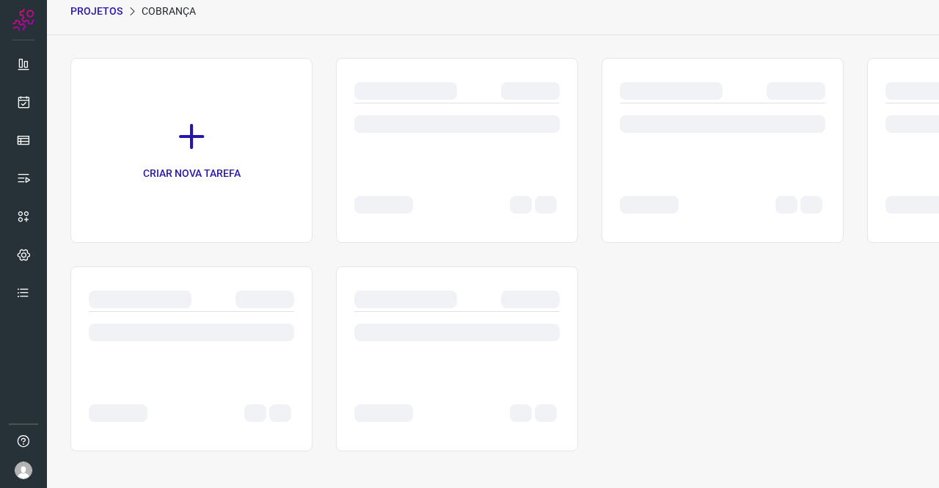
scroll to position [59, 0]
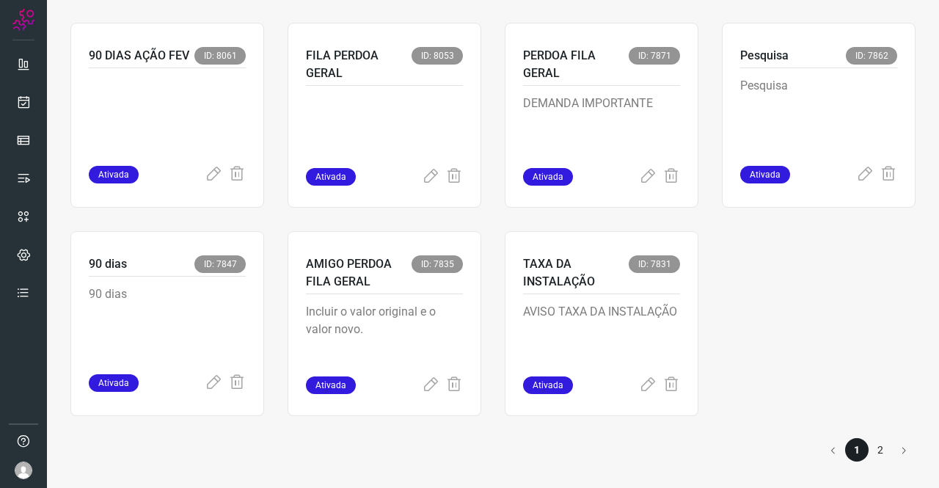
click at [869, 450] on li "2" at bounding box center [880, 449] width 23 height 23
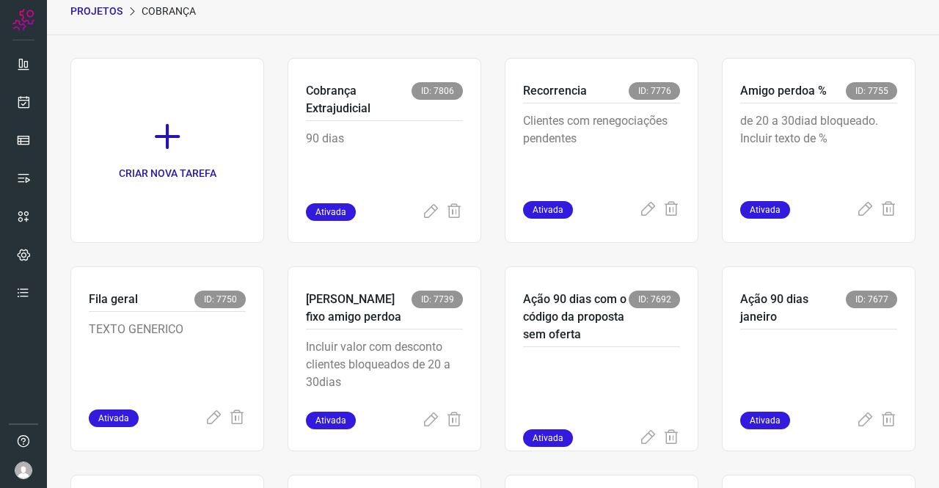
scroll to position [719, 0]
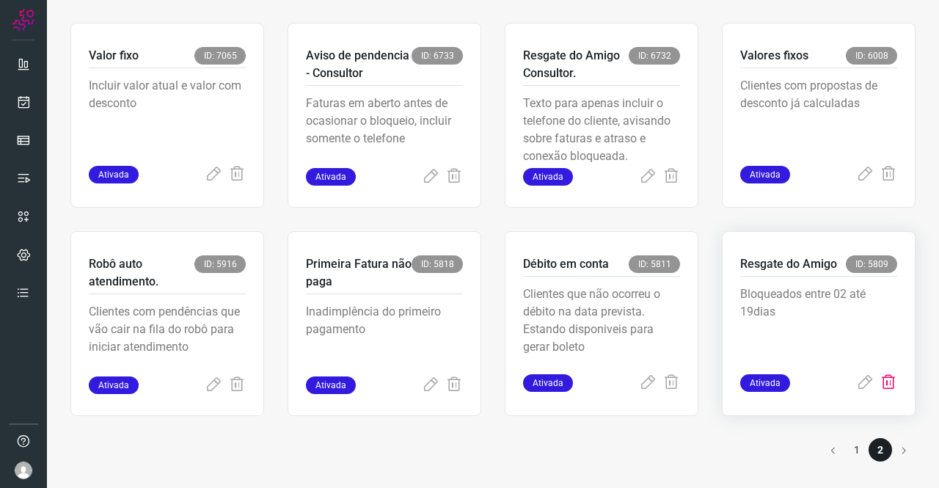
click at [881, 386] on icon at bounding box center [889, 383] width 18 height 18
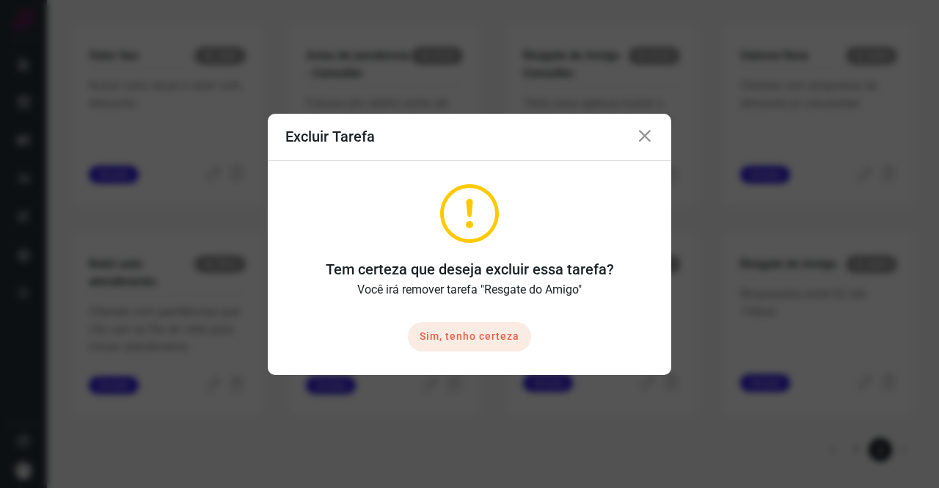
click at [516, 341] on button "Sim, tenho certeza" at bounding box center [469, 336] width 123 height 29
